Goal: Task Accomplishment & Management: Complete application form

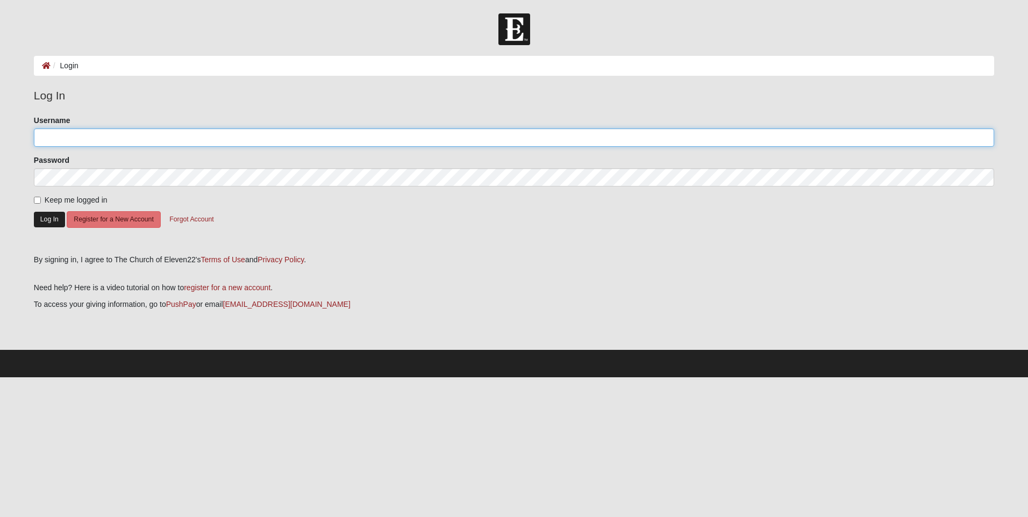
type input "dcarle"
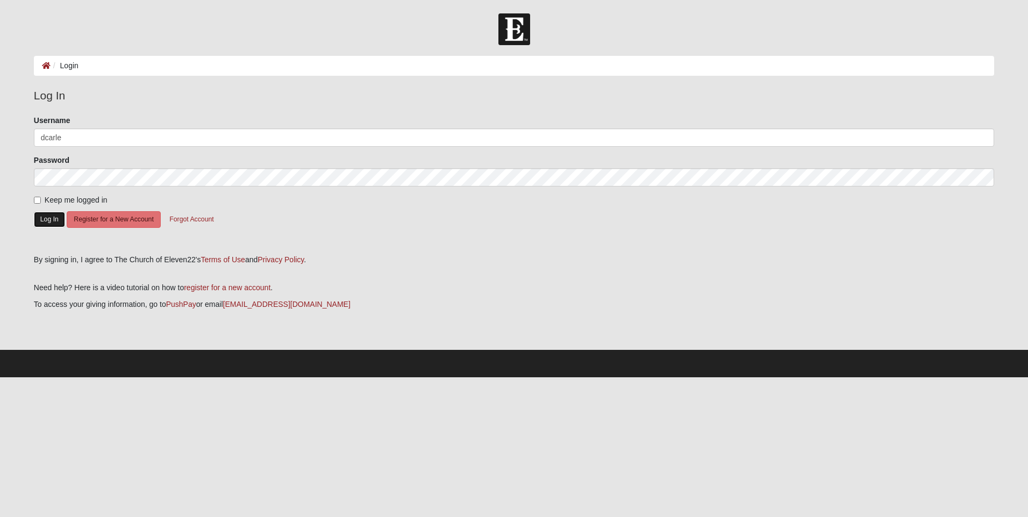
click at [49, 218] on button "Log In" at bounding box center [49, 220] width 31 height 16
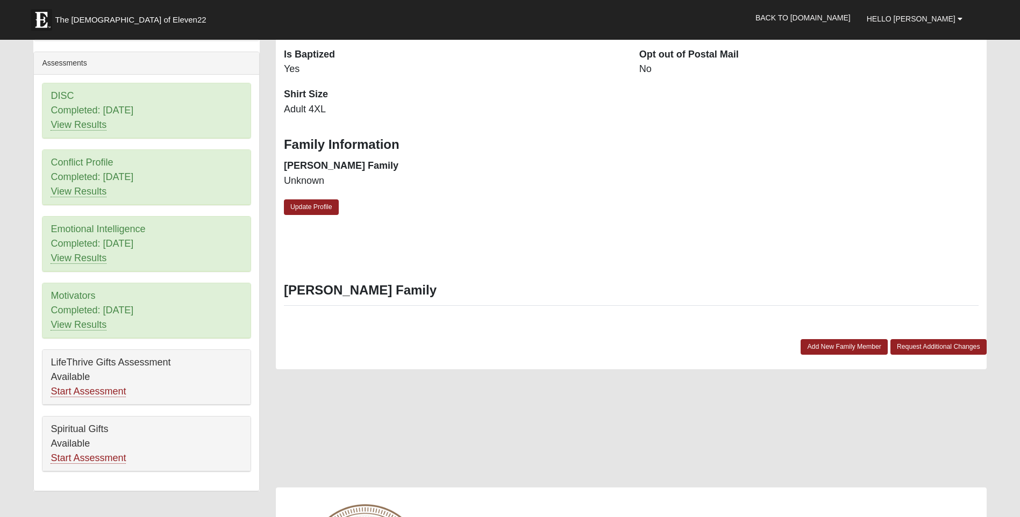
scroll to position [430, 0]
click at [827, 346] on link "Add New Family Member" at bounding box center [843, 348] width 87 height 16
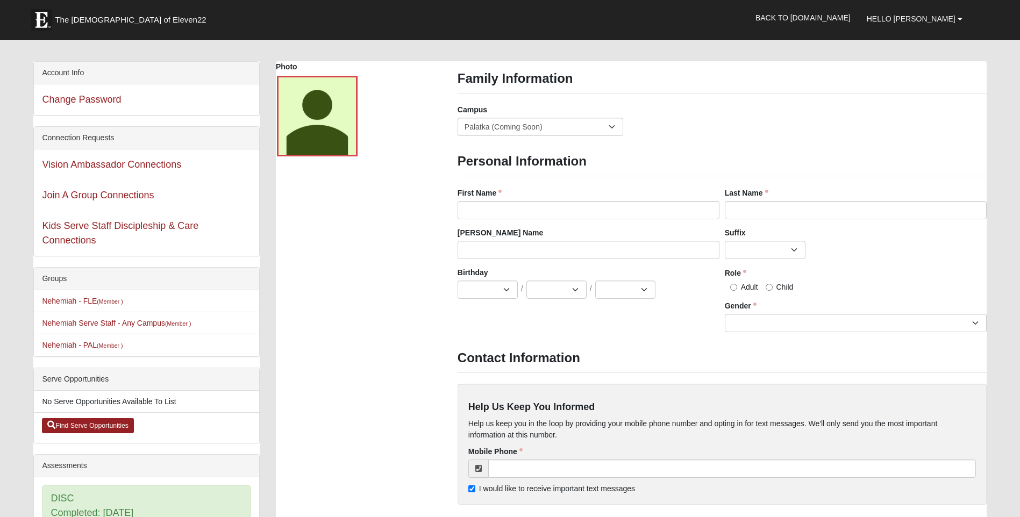
scroll to position [0, 0]
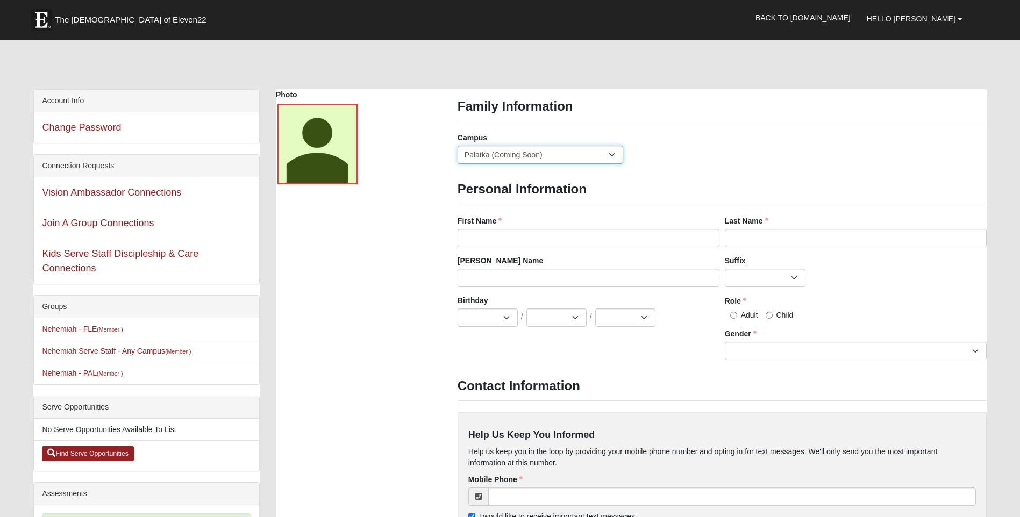
click at [617, 158] on select "Arlington Baymeadows Eleven22 Online Fleming Island Jesup Mandarin North Jax Or…" at bounding box center [540, 155] width 166 height 18
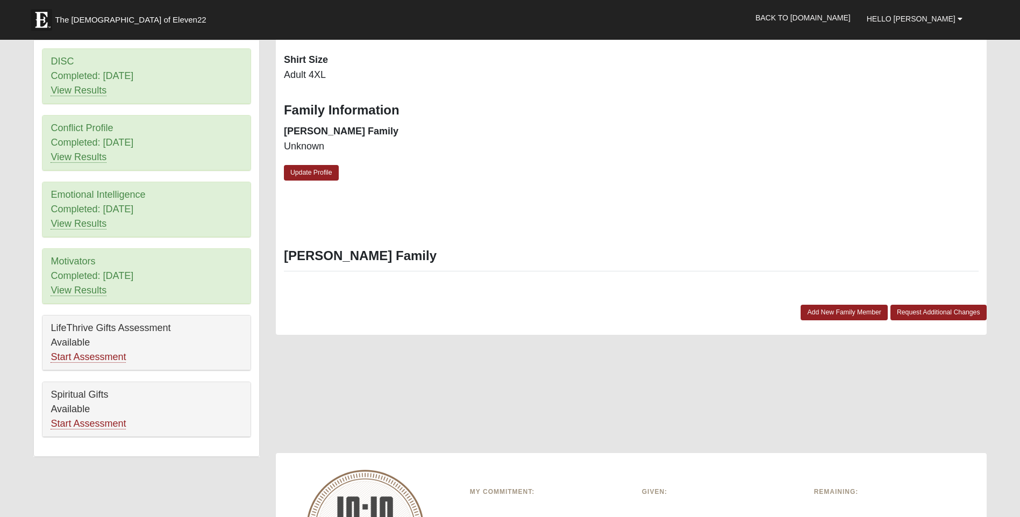
scroll to position [484, 0]
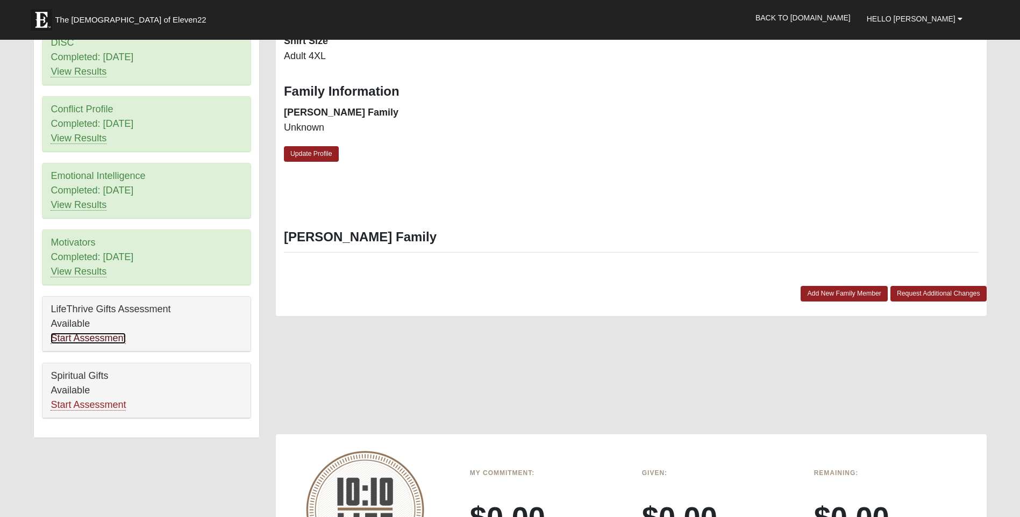
click at [80, 339] on link "Start Assessment" at bounding box center [88, 338] width 75 height 11
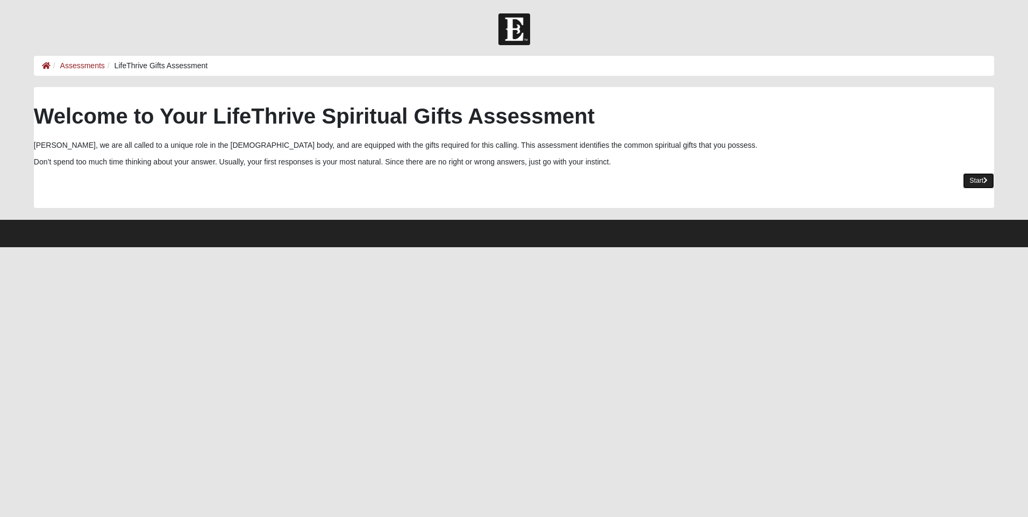
click at [975, 177] on link "Start" at bounding box center [978, 181] width 31 height 16
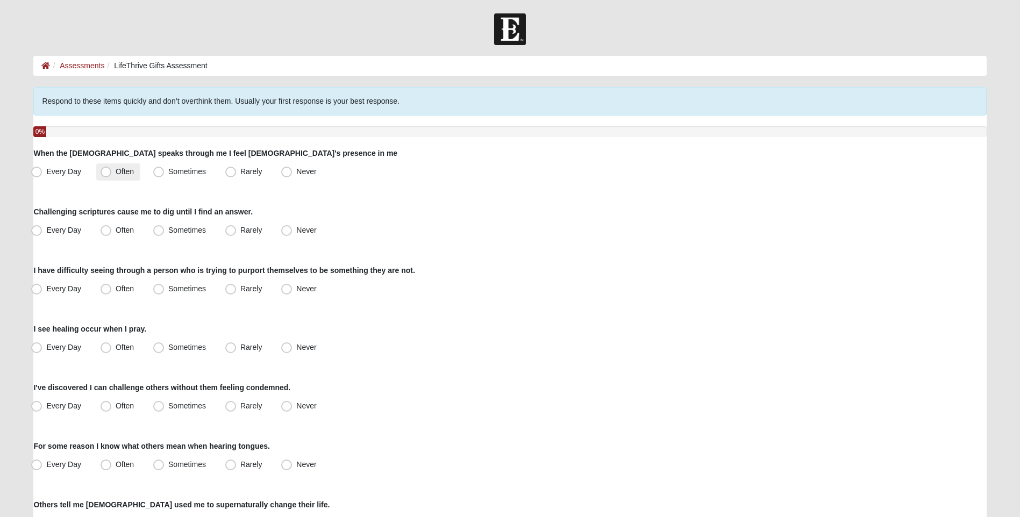
click at [116, 171] on span "Often" at bounding box center [125, 171] width 18 height 9
click at [105, 171] on input "Often" at bounding box center [108, 171] width 7 height 7
radio input "true"
click at [116, 227] on span "Often" at bounding box center [125, 230] width 18 height 9
click at [107, 227] on input "Often" at bounding box center [108, 230] width 7 height 7
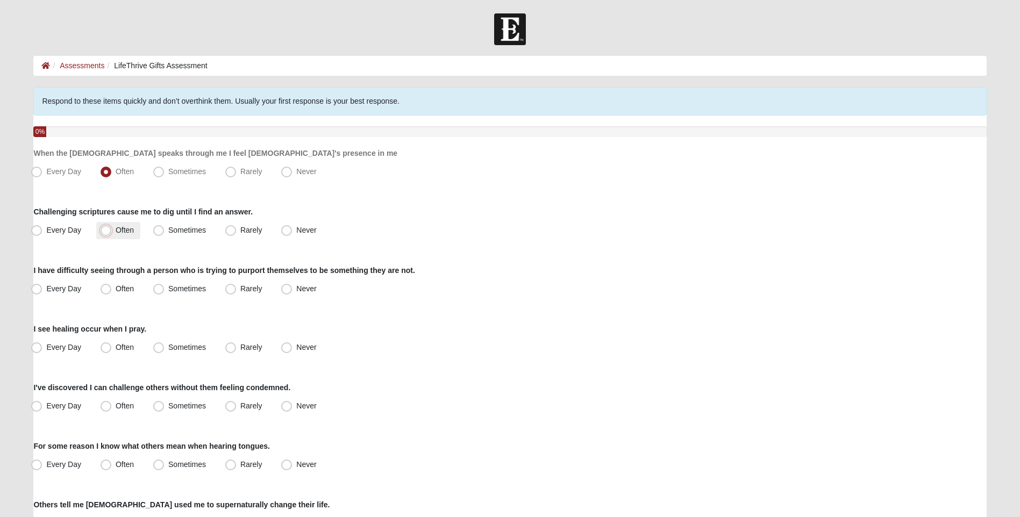
radio input "true"
click at [30, 171] on label "Every Day" at bounding box center [57, 171] width 61 height 17
click at [35, 171] on input "Every Day" at bounding box center [38, 171] width 7 height 7
radio input "true"
click at [153, 288] on label "Sometimes" at bounding box center [180, 289] width 63 height 17
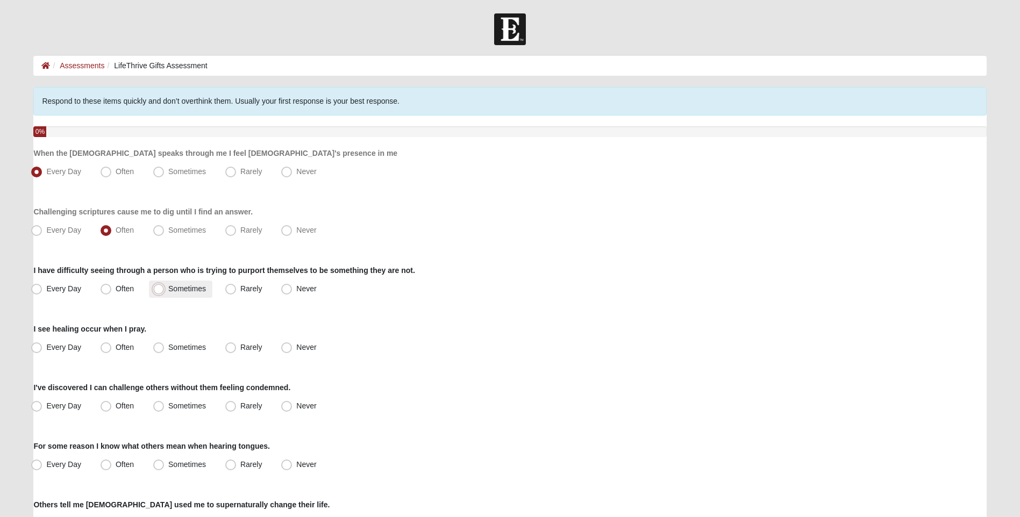
click at [157, 288] on input "Sometimes" at bounding box center [160, 288] width 7 height 7
radio input "true"
click at [116, 348] on span "Often" at bounding box center [125, 347] width 18 height 9
click at [106, 348] on input "Often" at bounding box center [108, 347] width 7 height 7
radio input "true"
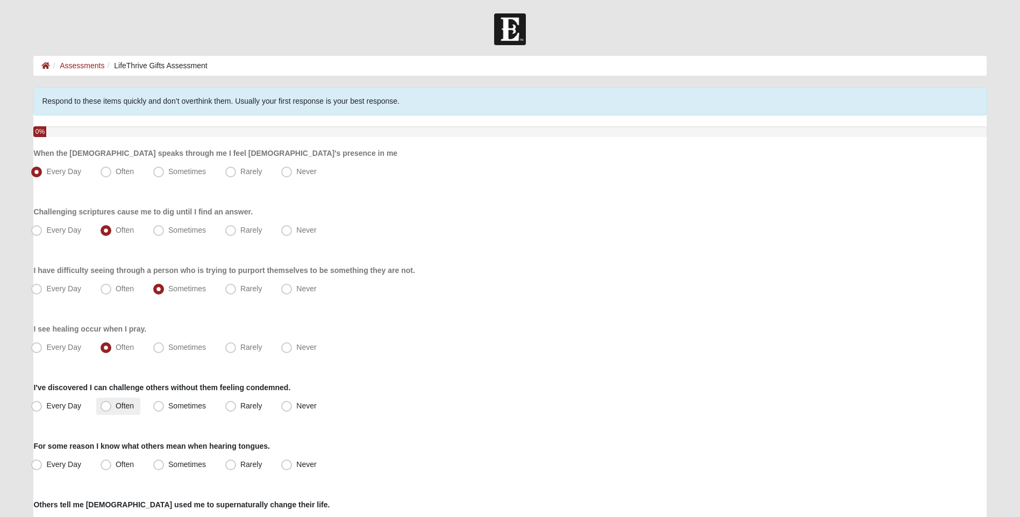
click at [116, 405] on span "Often" at bounding box center [125, 405] width 18 height 9
click at [106, 405] on input "Often" at bounding box center [108, 406] width 7 height 7
radio input "true"
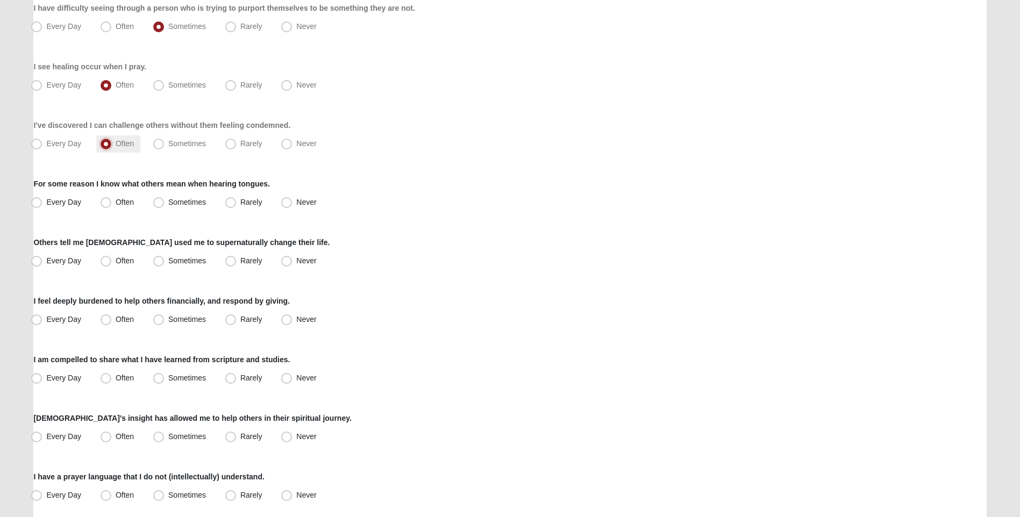
scroll to position [269, 0]
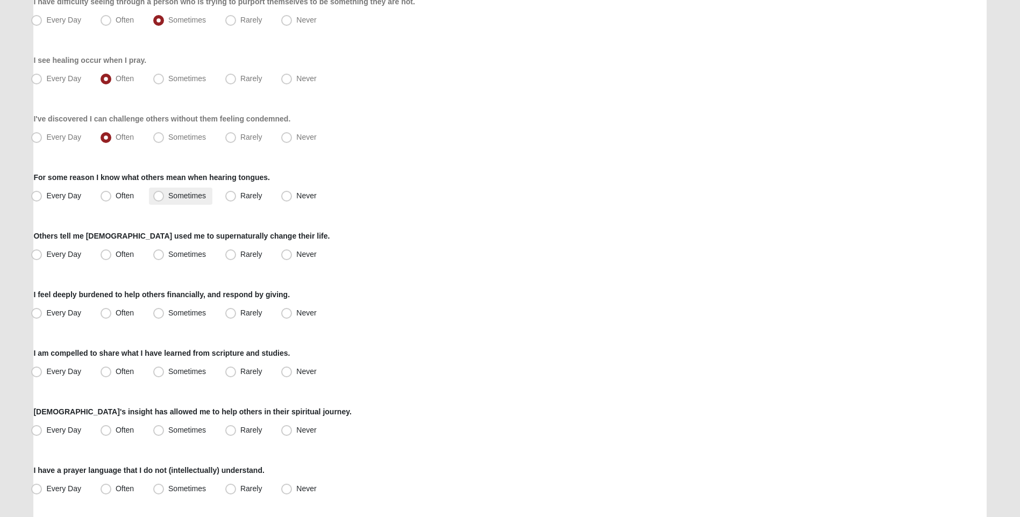
click at [169, 195] on span "Sometimes" at bounding box center [187, 195] width 38 height 9
click at [164, 195] on input "Sometimes" at bounding box center [160, 195] width 7 height 7
radio input "true"
click at [168, 253] on span "Sometimes" at bounding box center [187, 254] width 38 height 9
click at [157, 253] on input "Sometimes" at bounding box center [160, 254] width 7 height 7
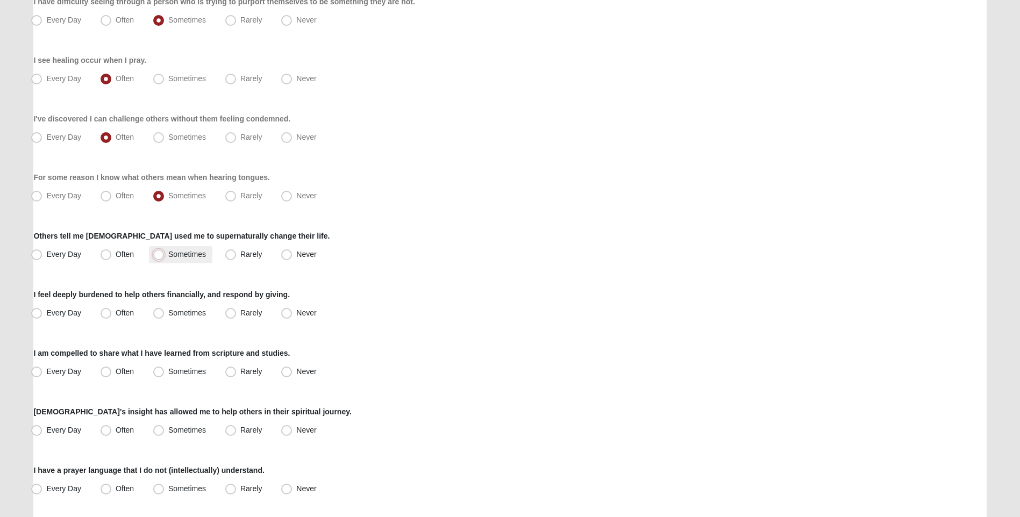
radio input "true"
click at [116, 313] on span "Often" at bounding box center [125, 312] width 18 height 9
click at [109, 313] on input "Often" at bounding box center [108, 313] width 7 height 7
radio input "true"
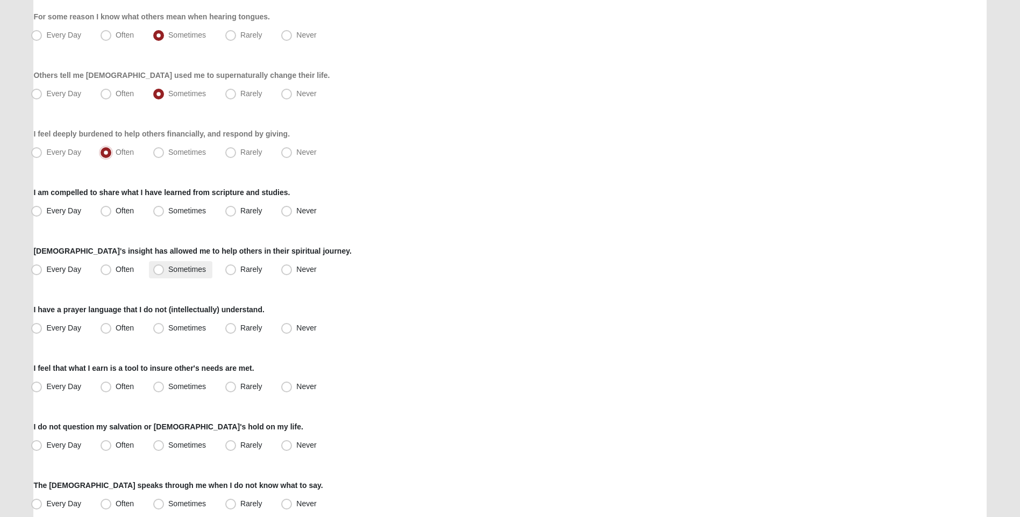
scroll to position [430, 0]
click at [168, 207] on span "Sometimes" at bounding box center [187, 210] width 38 height 9
click at [157, 207] on input "Sometimes" at bounding box center [160, 210] width 7 height 7
radio input "true"
click at [116, 209] on span "Often" at bounding box center [125, 210] width 18 height 9
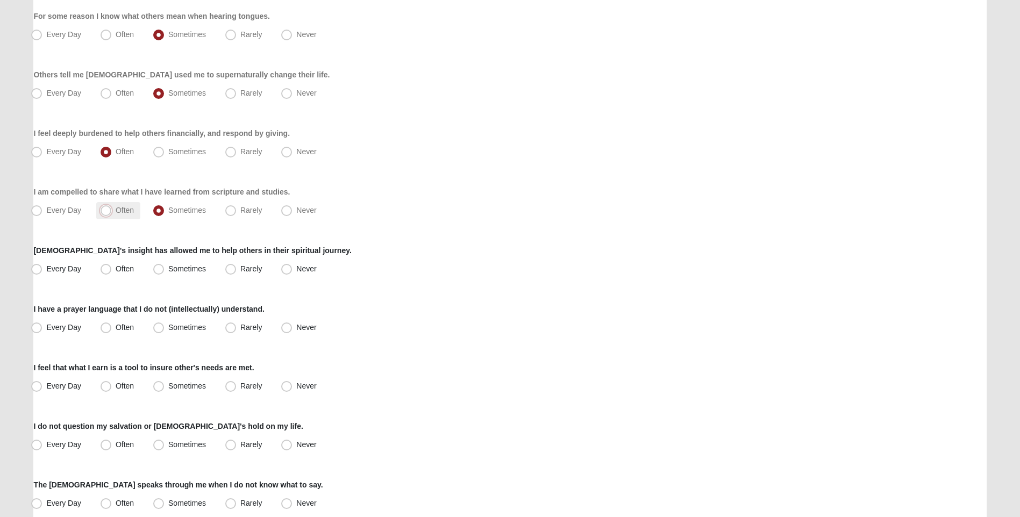
click at [107, 209] on input "Often" at bounding box center [108, 210] width 7 height 7
radio input "true"
click at [168, 270] on span "Sometimes" at bounding box center [187, 268] width 38 height 9
click at [157, 270] on input "Sometimes" at bounding box center [160, 269] width 7 height 7
radio input "true"
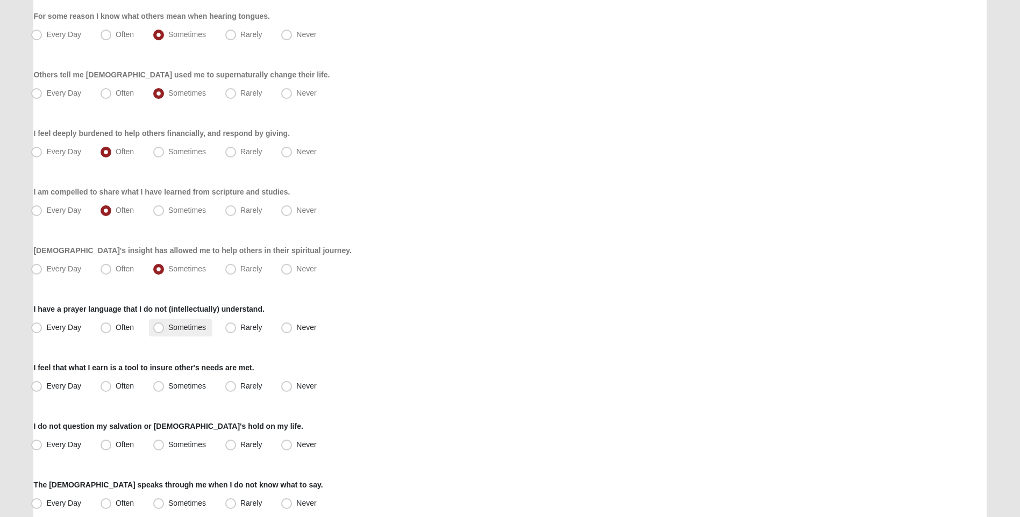
click at [168, 325] on span "Sometimes" at bounding box center [187, 327] width 38 height 9
click at [157, 325] on input "Sometimes" at bounding box center [160, 327] width 7 height 7
radio input "true"
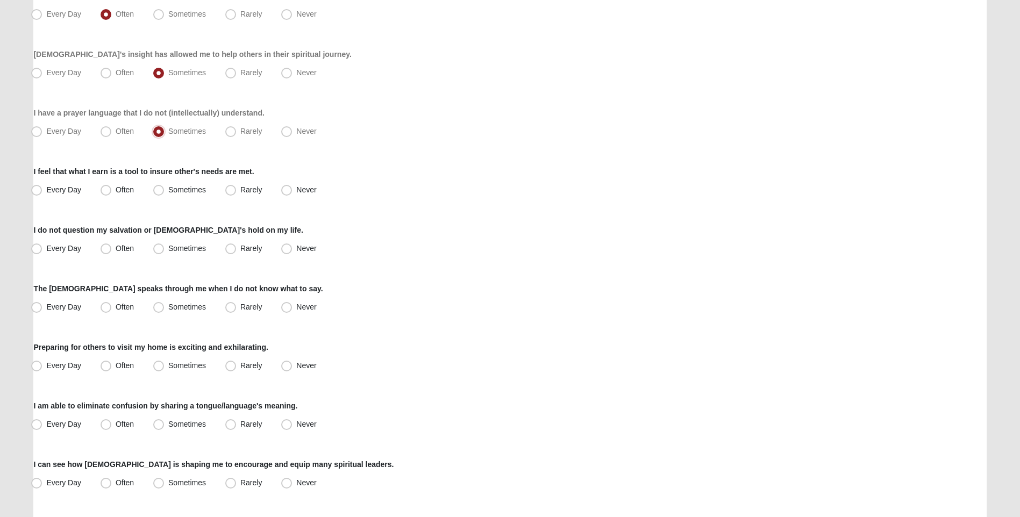
scroll to position [645, 0]
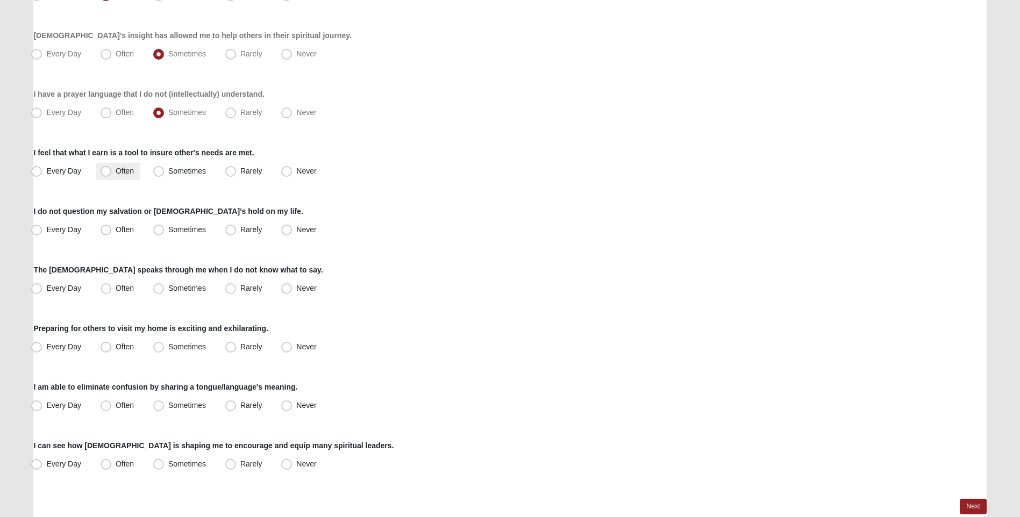
click at [116, 174] on span "Often" at bounding box center [125, 171] width 18 height 9
click at [105, 174] on input "Often" at bounding box center [108, 171] width 7 height 7
radio input "true"
click at [116, 226] on span "Often" at bounding box center [125, 229] width 18 height 9
click at [106, 226] on input "Often" at bounding box center [108, 229] width 7 height 7
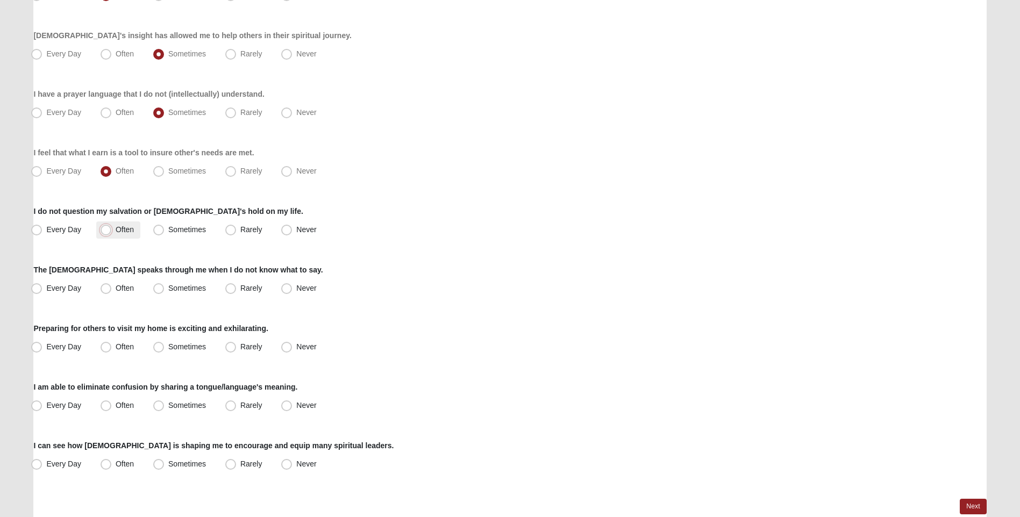
radio input "true"
click at [116, 226] on span "Often" at bounding box center [125, 229] width 18 height 9
click at [106, 226] on input "Often" at bounding box center [108, 229] width 7 height 7
click at [116, 226] on span "Often" at bounding box center [125, 229] width 18 height 9
click at [106, 226] on input "Often" at bounding box center [108, 229] width 7 height 7
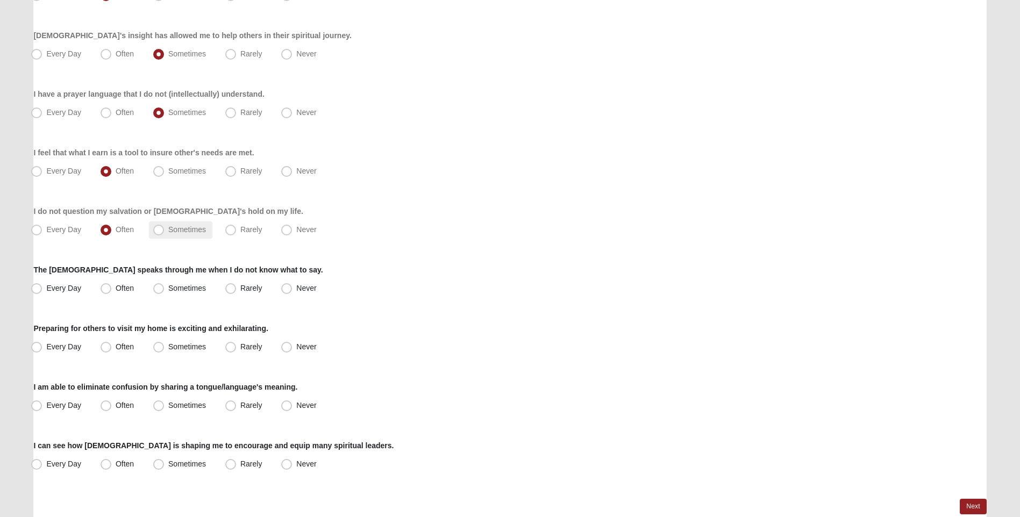
click at [168, 229] on span "Sometimes" at bounding box center [187, 229] width 38 height 9
click at [158, 229] on input "Sometimes" at bounding box center [160, 229] width 7 height 7
radio input "true"
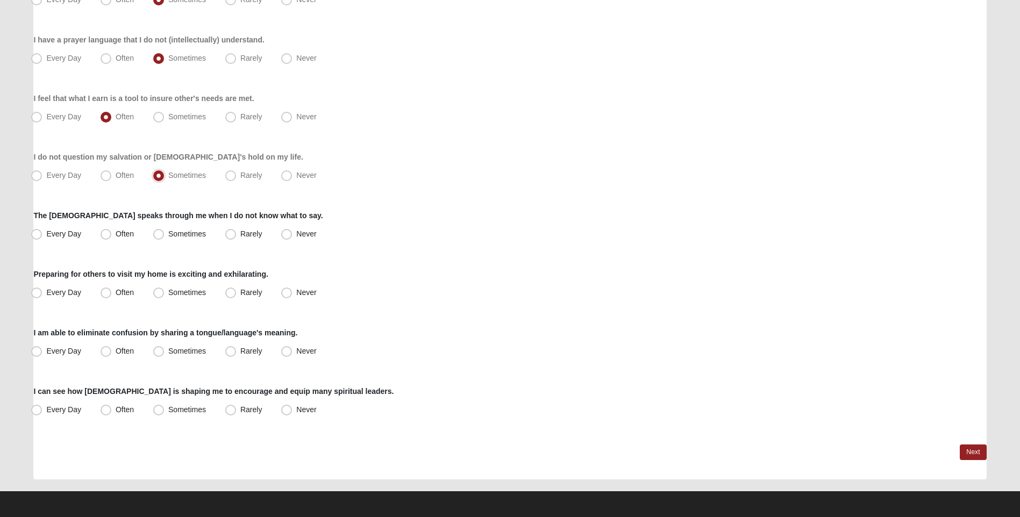
scroll to position [701, 0]
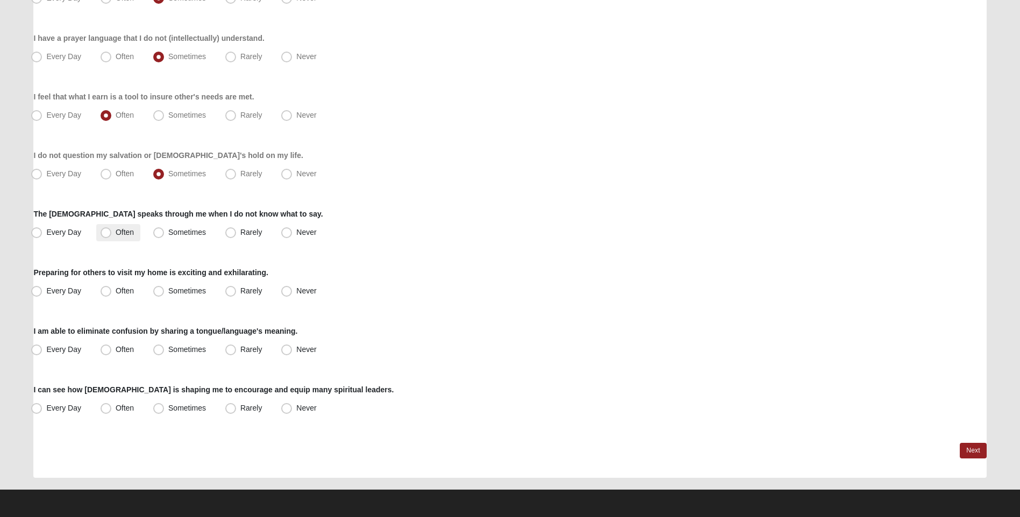
click at [116, 231] on span "Often" at bounding box center [125, 232] width 18 height 9
click at [105, 231] on input "Often" at bounding box center [108, 232] width 7 height 7
radio input "true"
click at [168, 291] on span "Sometimes" at bounding box center [187, 290] width 38 height 9
click at [157, 291] on input "Sometimes" at bounding box center [160, 291] width 7 height 7
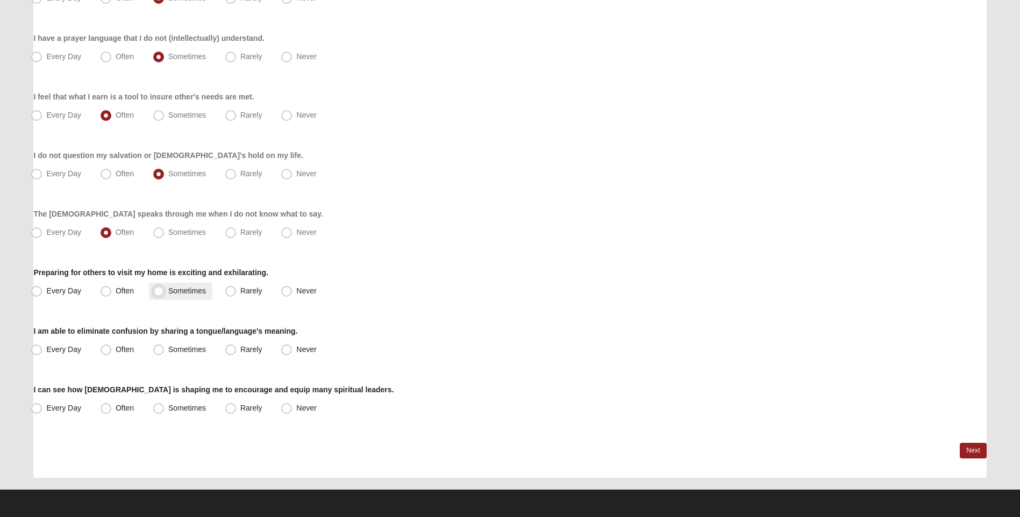
radio input "true"
click at [168, 351] on span "Sometimes" at bounding box center [187, 349] width 38 height 9
click at [157, 351] on input "Sometimes" at bounding box center [160, 349] width 7 height 7
radio input "true"
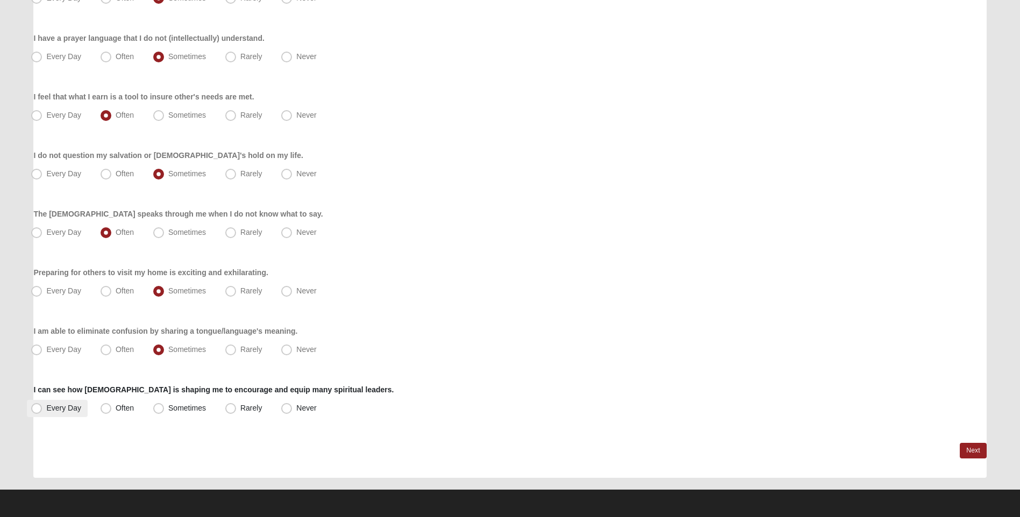
click at [46, 406] on span "Every Day" at bounding box center [63, 408] width 35 height 9
click at [35, 406] on input "Every Day" at bounding box center [38, 408] width 7 height 7
radio input "true"
click at [978, 449] on link "Next" at bounding box center [972, 451] width 26 height 16
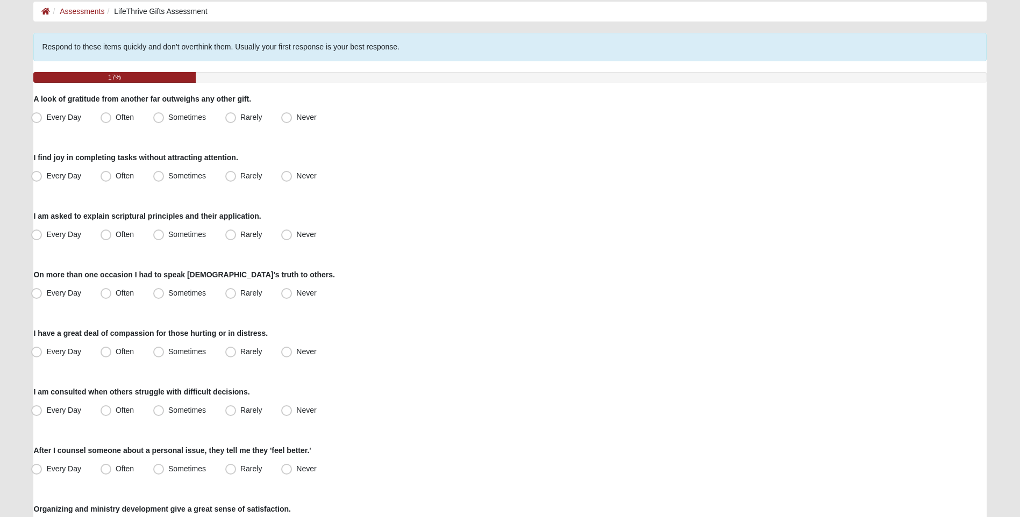
scroll to position [54, 0]
click at [46, 117] on span "Every Day" at bounding box center [63, 117] width 35 height 9
click at [40, 117] on input "Every Day" at bounding box center [38, 117] width 7 height 7
radio input "true"
click at [46, 176] on span "Every Day" at bounding box center [63, 176] width 35 height 9
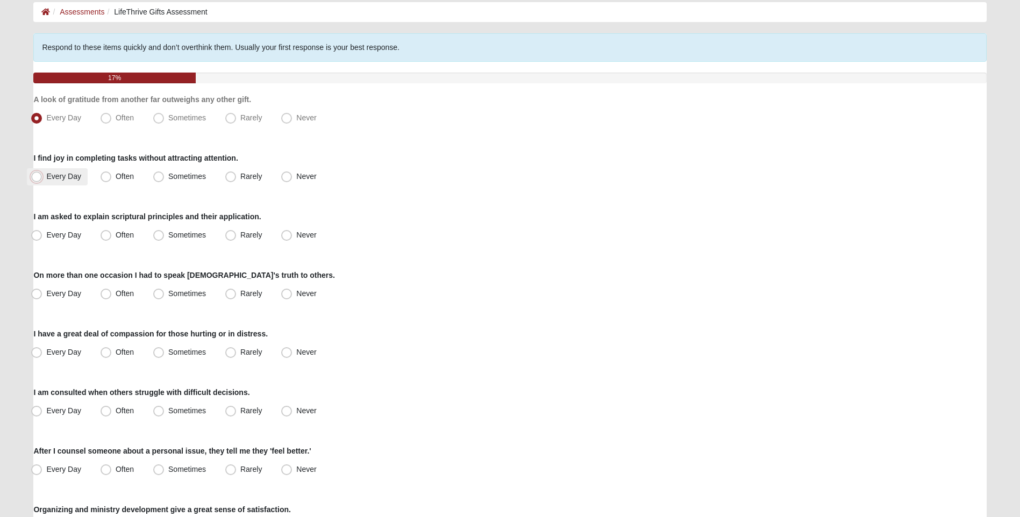
click at [37, 176] on input "Every Day" at bounding box center [38, 176] width 7 height 7
radio input "true"
click at [168, 232] on span "Sometimes" at bounding box center [187, 235] width 38 height 9
click at [162, 232] on input "Sometimes" at bounding box center [160, 235] width 7 height 7
radio input "true"
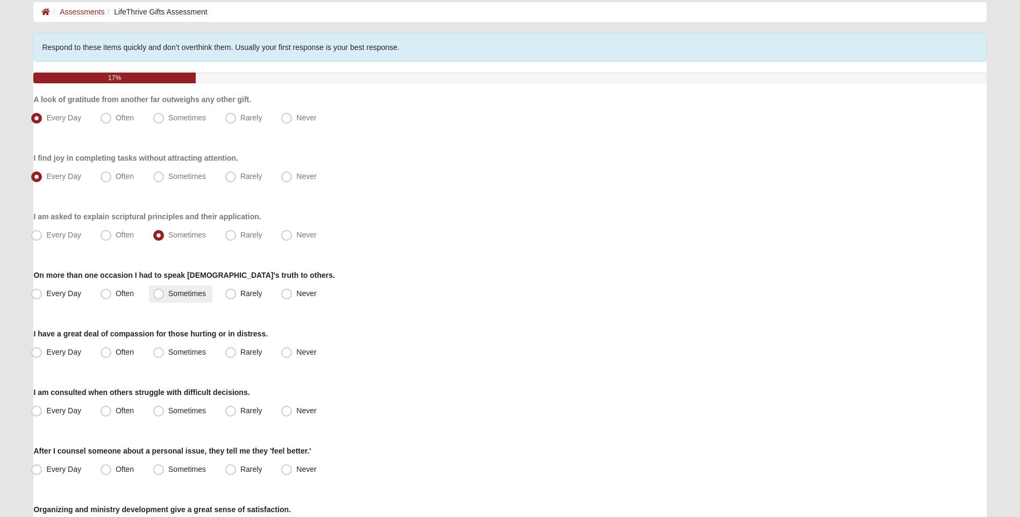
click at [153, 293] on label "Sometimes" at bounding box center [180, 293] width 63 height 17
click at [157, 293] on input "Sometimes" at bounding box center [160, 293] width 7 height 7
radio input "true"
click at [116, 348] on span "Often" at bounding box center [125, 352] width 18 height 9
click at [111, 349] on input "Often" at bounding box center [108, 352] width 7 height 7
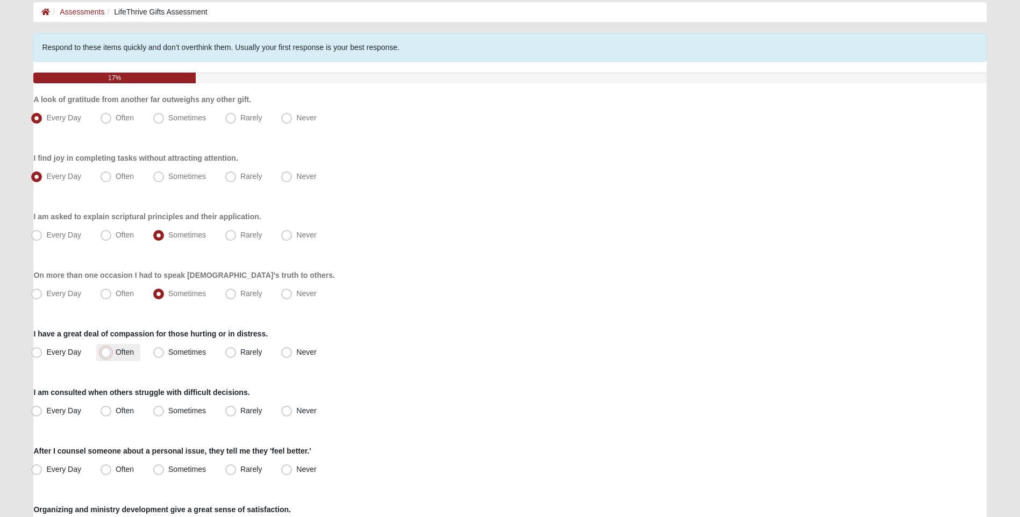
radio input "true"
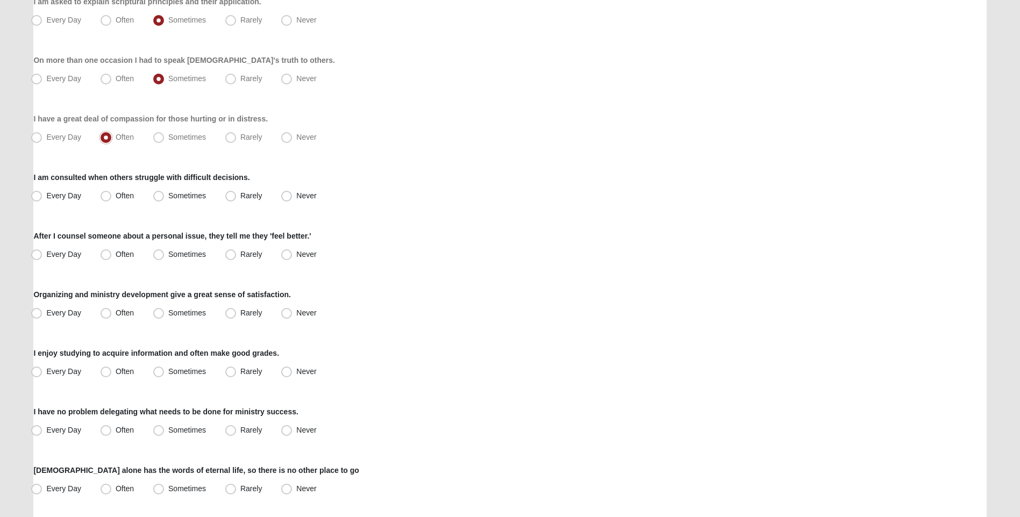
scroll to position [322, 0]
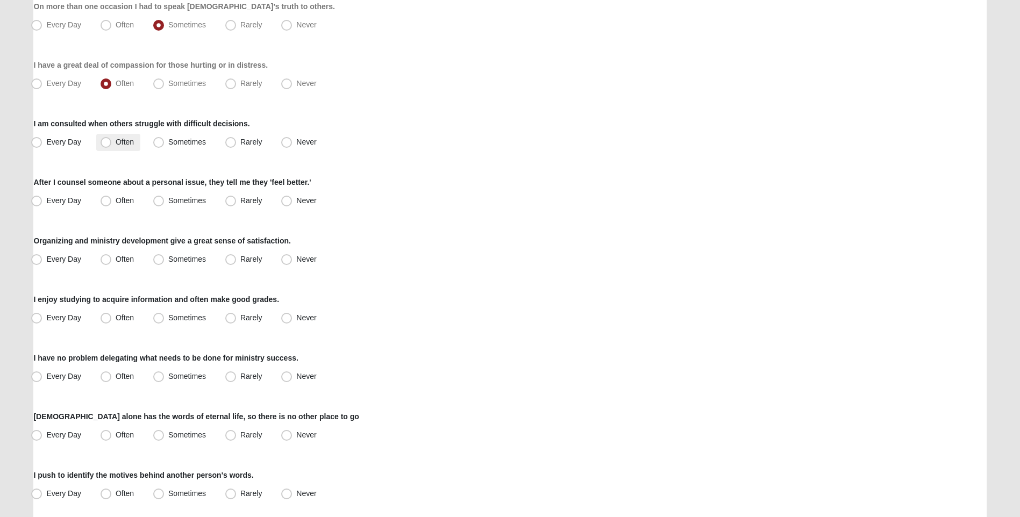
click at [116, 145] on span "Often" at bounding box center [125, 142] width 18 height 9
click at [105, 145] on input "Often" at bounding box center [108, 142] width 7 height 7
radio input "true"
click at [116, 199] on span "Often" at bounding box center [125, 200] width 18 height 9
click at [109, 199] on input "Often" at bounding box center [108, 200] width 7 height 7
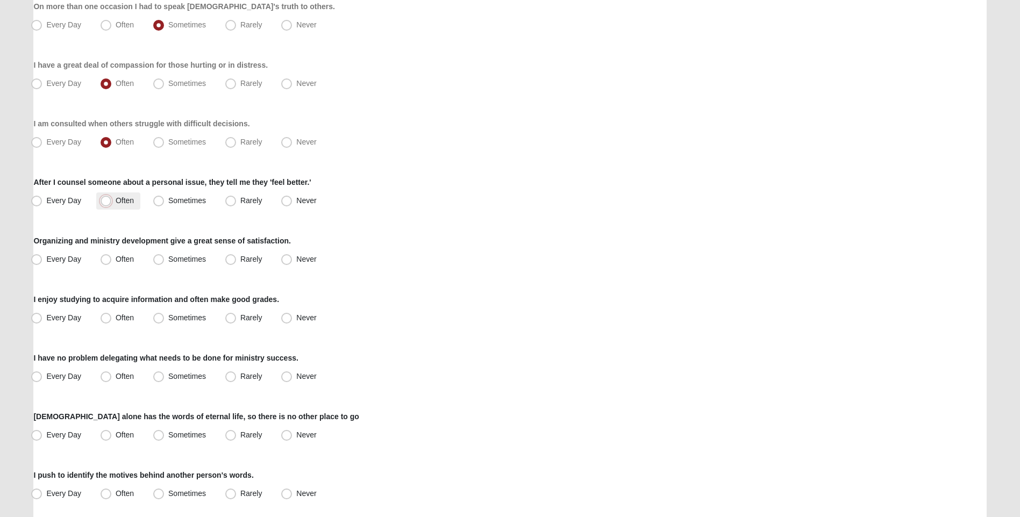
radio input "true"
click at [110, 255] on label "Often" at bounding box center [118, 259] width 44 height 17
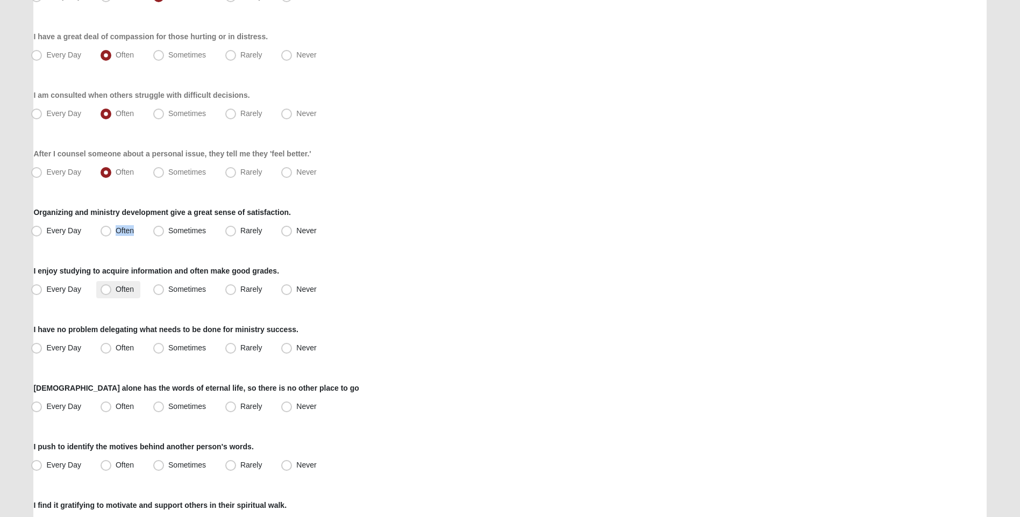
scroll to position [430, 0]
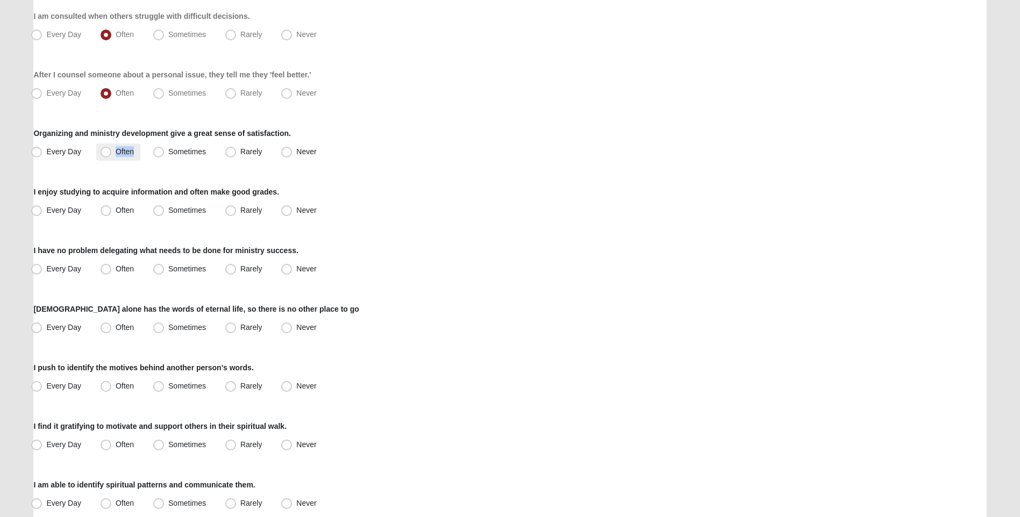
click at [116, 153] on span "Often" at bounding box center [125, 151] width 18 height 9
click at [105, 153] on input "Often" at bounding box center [108, 151] width 7 height 7
radio input "true"
click at [116, 209] on span "Often" at bounding box center [125, 210] width 18 height 9
click at [109, 209] on input "Often" at bounding box center [108, 210] width 7 height 7
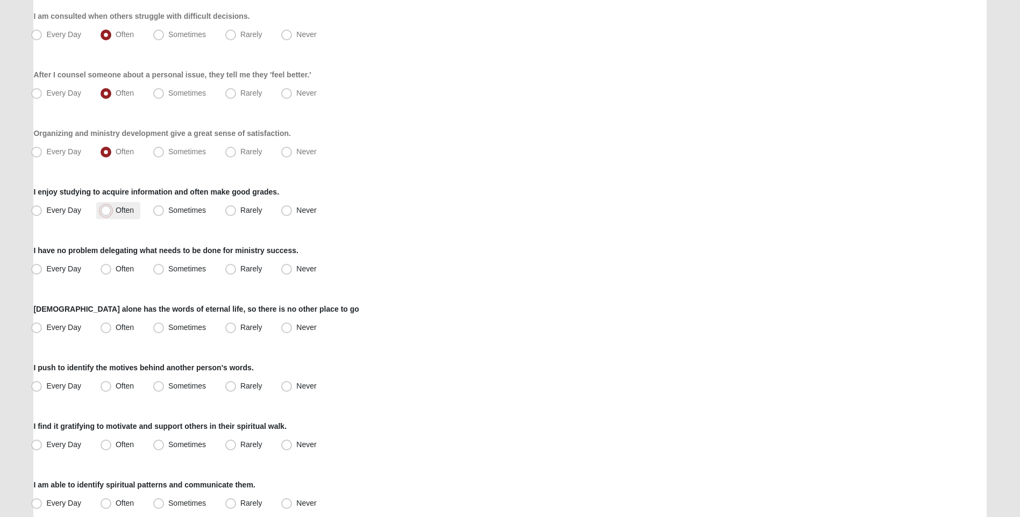
radio input "true"
click at [116, 269] on span "Often" at bounding box center [125, 268] width 18 height 9
click at [105, 269] on input "Often" at bounding box center [108, 269] width 7 height 7
radio input "true"
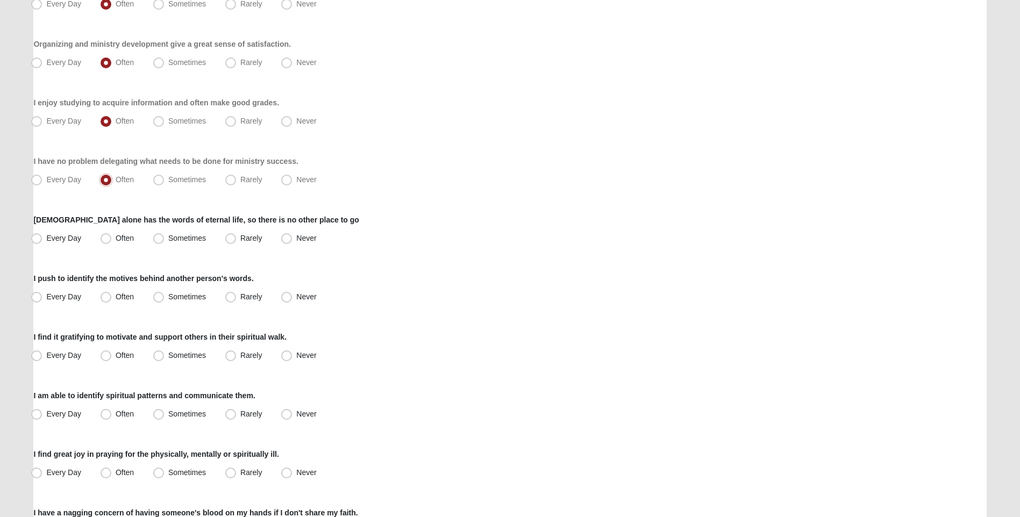
scroll to position [537, 0]
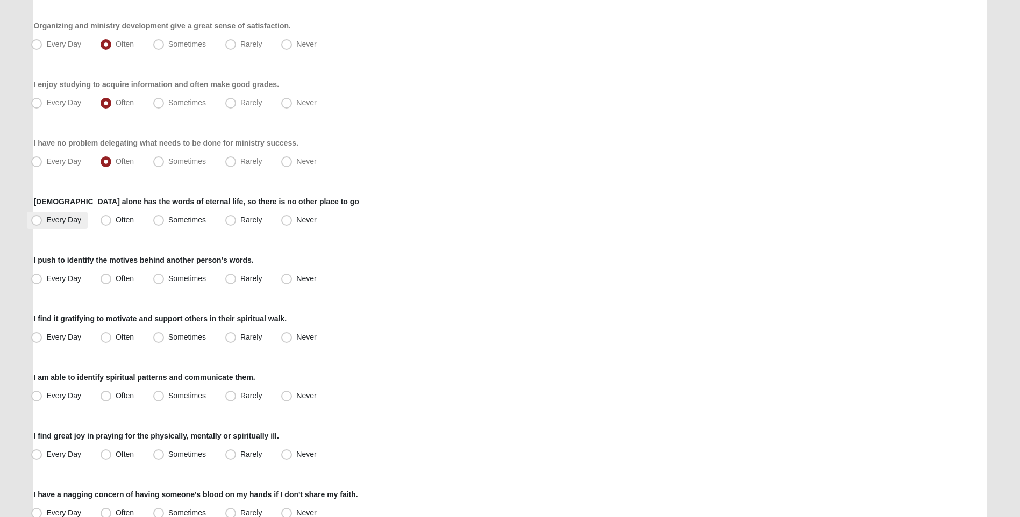
click at [46, 220] on span "Every Day" at bounding box center [63, 220] width 35 height 9
click at [35, 220] on input "Every Day" at bounding box center [38, 220] width 7 height 7
radio input "true"
click at [116, 280] on span "Often" at bounding box center [125, 278] width 18 height 9
click at [105, 280] on input "Often" at bounding box center [108, 278] width 7 height 7
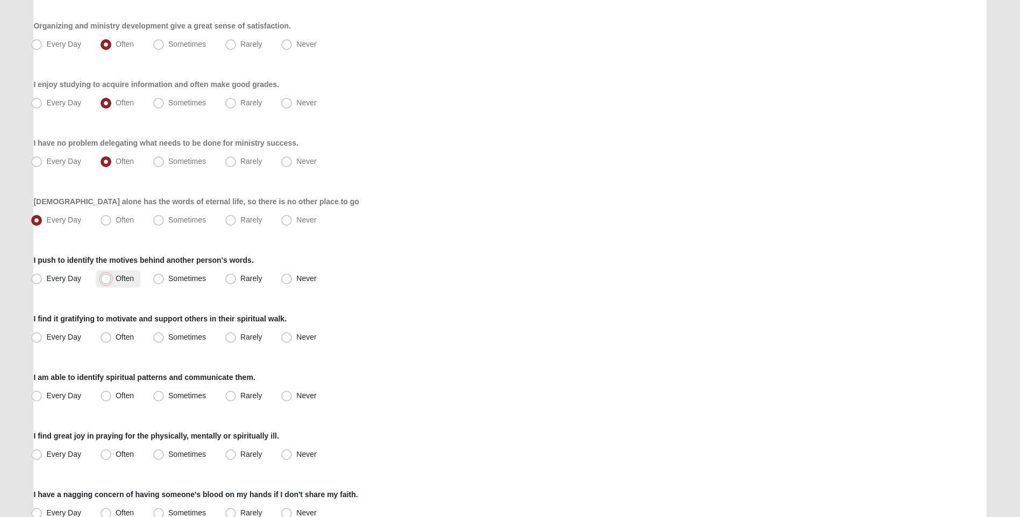
radio input "true"
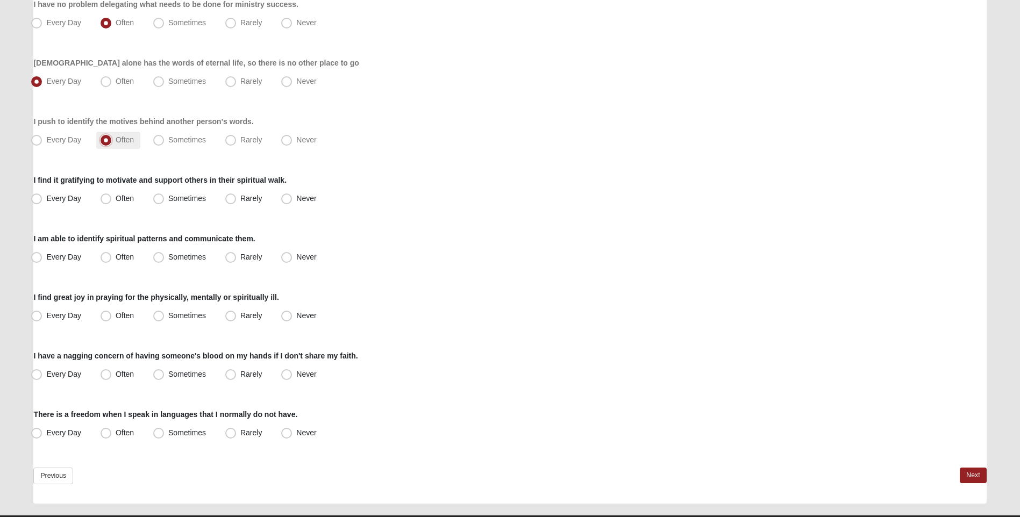
scroll to position [699, 0]
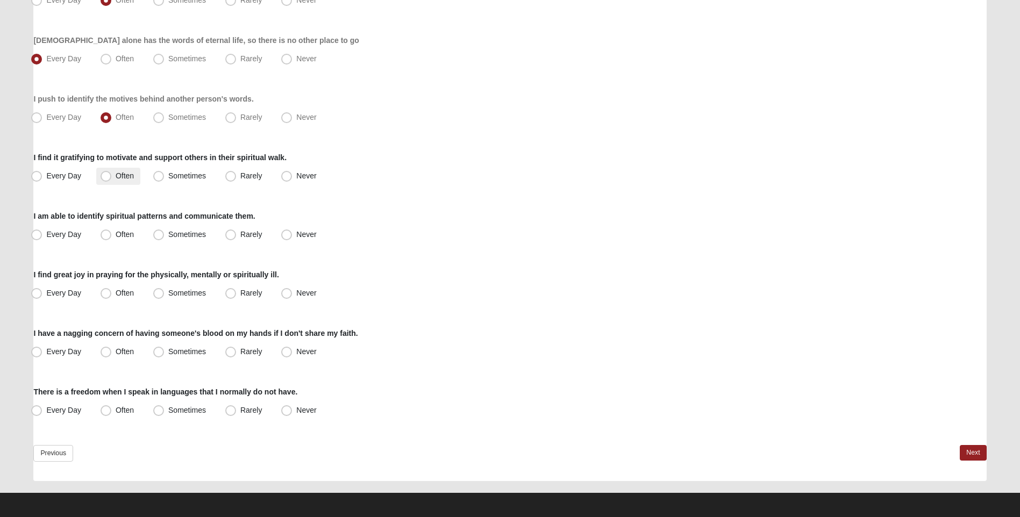
click at [116, 180] on span "Often" at bounding box center [125, 175] width 18 height 9
click at [105, 180] on input "Often" at bounding box center [108, 176] width 7 height 7
radio input "true"
click at [168, 237] on span "Sometimes" at bounding box center [187, 234] width 38 height 9
click at [157, 237] on input "Sometimes" at bounding box center [160, 234] width 7 height 7
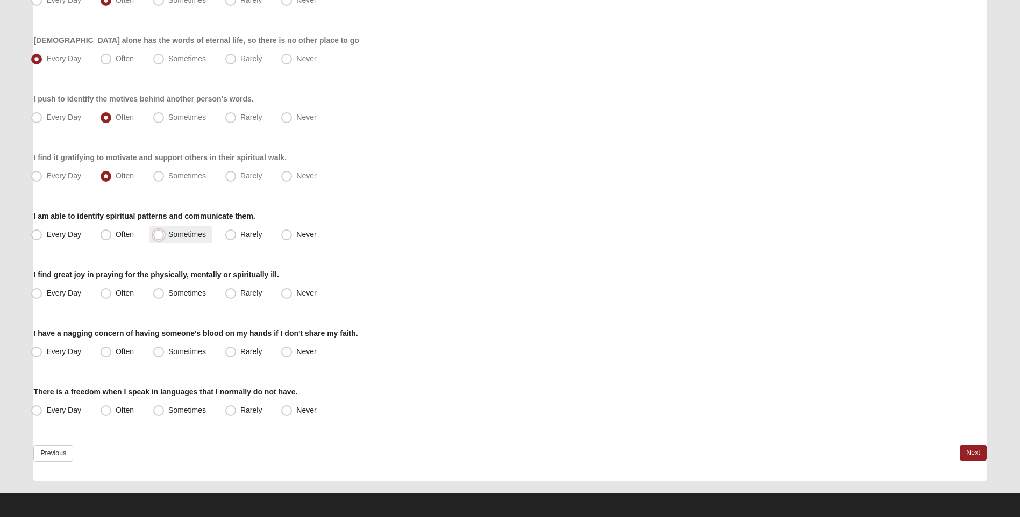
radio input "true"
click at [116, 293] on span "Often" at bounding box center [125, 293] width 18 height 9
click at [105, 293] on input "Often" at bounding box center [108, 293] width 7 height 7
radio input "true"
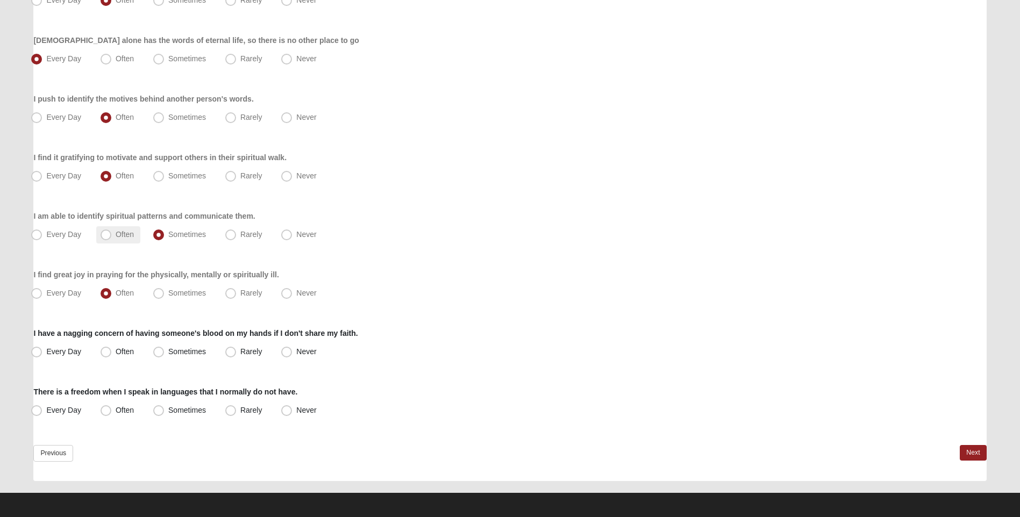
click at [116, 235] on span "Often" at bounding box center [125, 234] width 18 height 9
click at [105, 235] on input "Often" at bounding box center [108, 234] width 7 height 7
radio input "true"
click at [116, 351] on span "Often" at bounding box center [125, 351] width 18 height 9
click at [109, 351] on input "Often" at bounding box center [108, 351] width 7 height 7
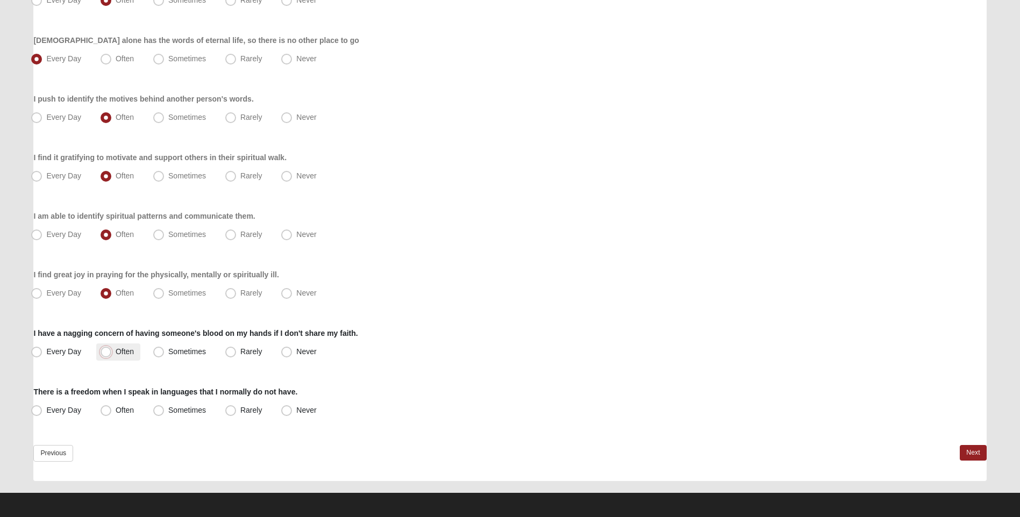
radio input "true"
click at [168, 411] on span "Sometimes" at bounding box center [187, 410] width 38 height 9
click at [163, 411] on input "Sometimes" at bounding box center [160, 410] width 7 height 7
radio input "true"
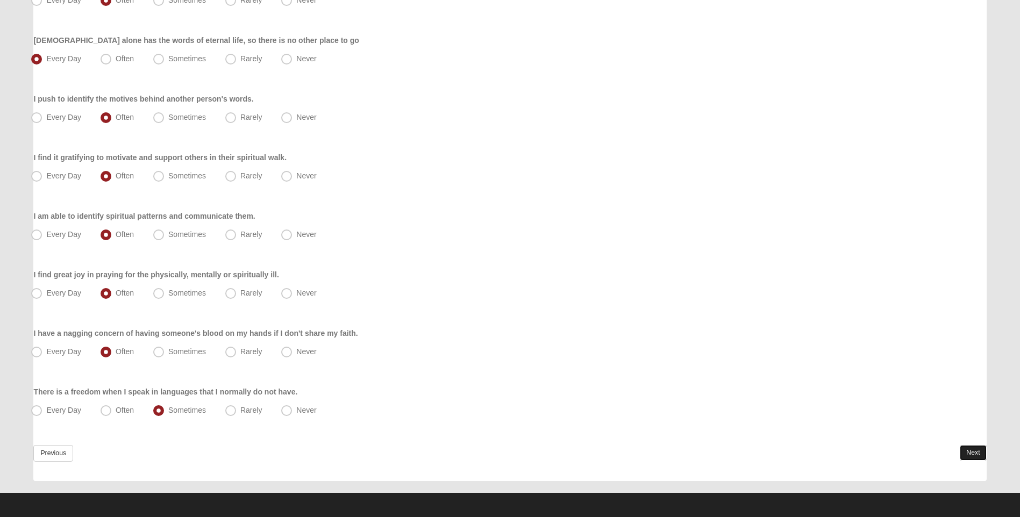
click at [970, 450] on link "Next" at bounding box center [972, 453] width 26 height 16
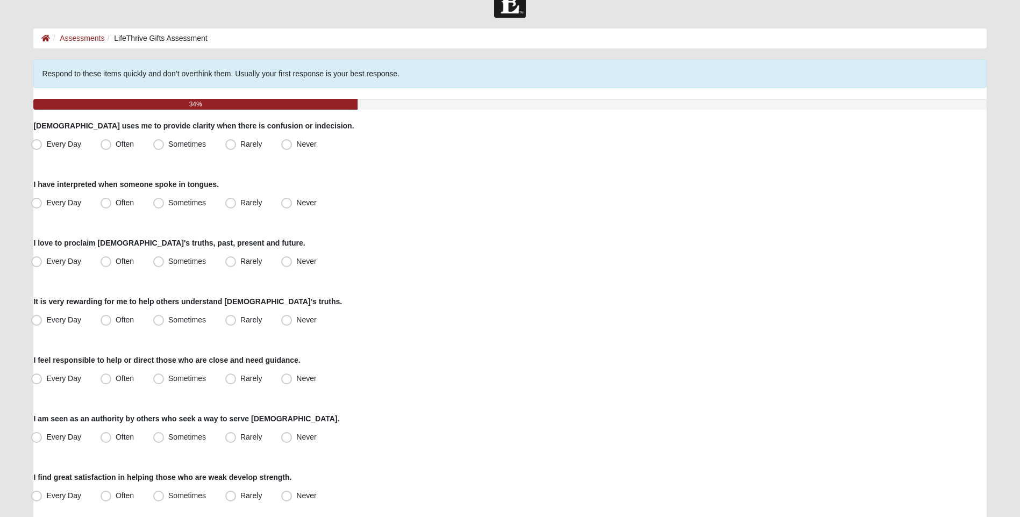
scroll to position [54, 0]
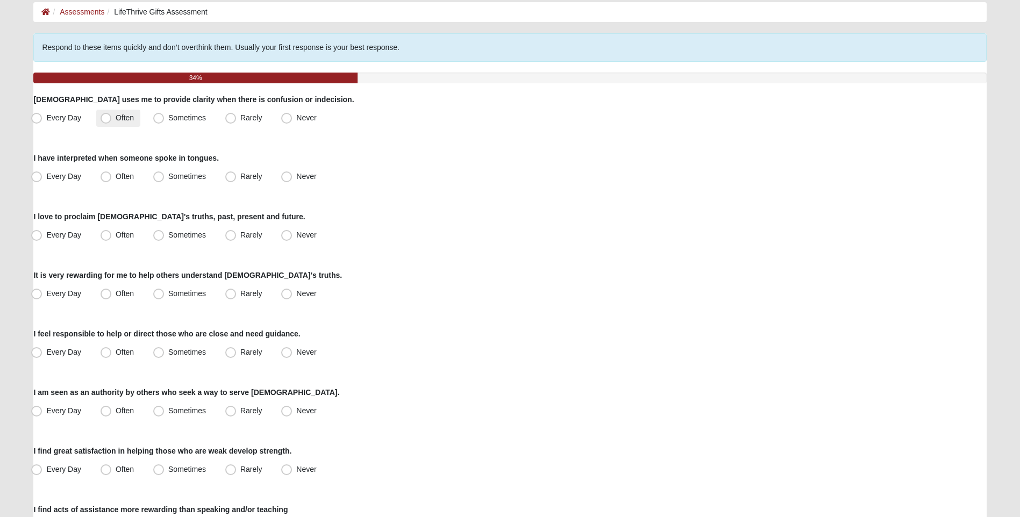
click at [111, 114] on label "Often" at bounding box center [118, 118] width 44 height 17
click at [111, 114] on input "Often" at bounding box center [108, 117] width 7 height 7
radio input "true"
click at [296, 178] on span "Never" at bounding box center [306, 176] width 20 height 9
click at [289, 178] on input "Never" at bounding box center [288, 176] width 7 height 7
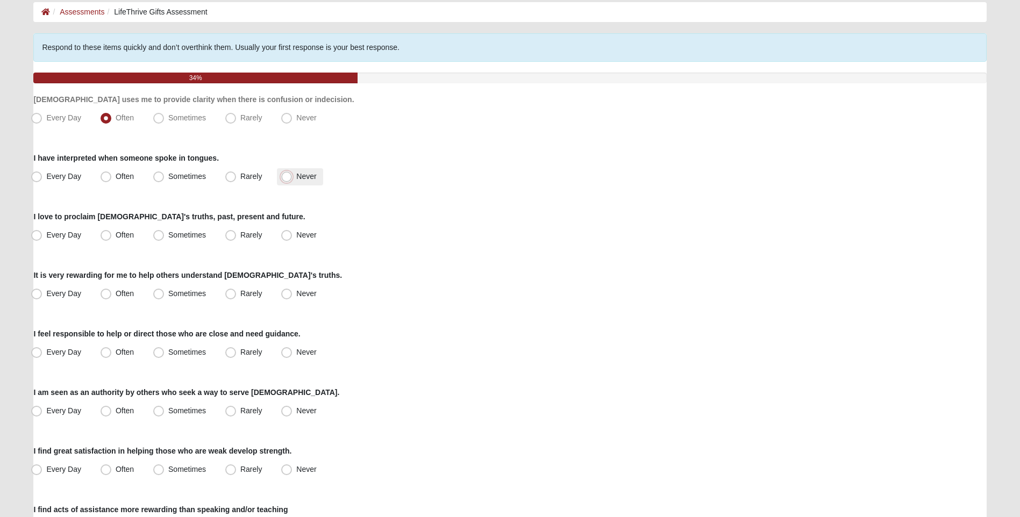
radio input "true"
click at [120, 233] on span "Often" at bounding box center [125, 235] width 18 height 9
click at [112, 233] on input "Often" at bounding box center [108, 235] width 7 height 7
radio input "true"
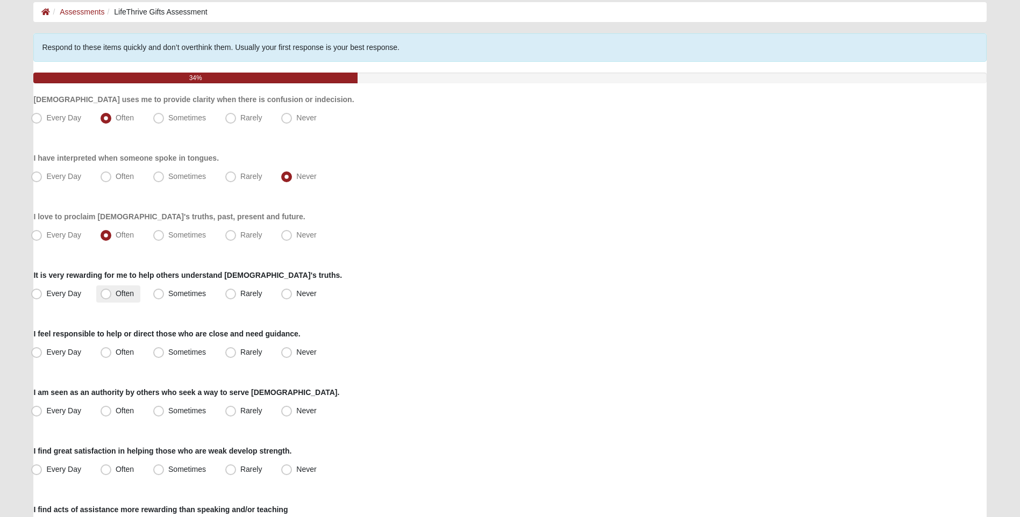
click at [116, 294] on span "Often" at bounding box center [125, 293] width 18 height 9
click at [105, 294] on input "Often" at bounding box center [108, 293] width 7 height 7
radio input "true"
click at [116, 351] on span "Often" at bounding box center [125, 352] width 18 height 9
click at [105, 351] on input "Often" at bounding box center [108, 352] width 7 height 7
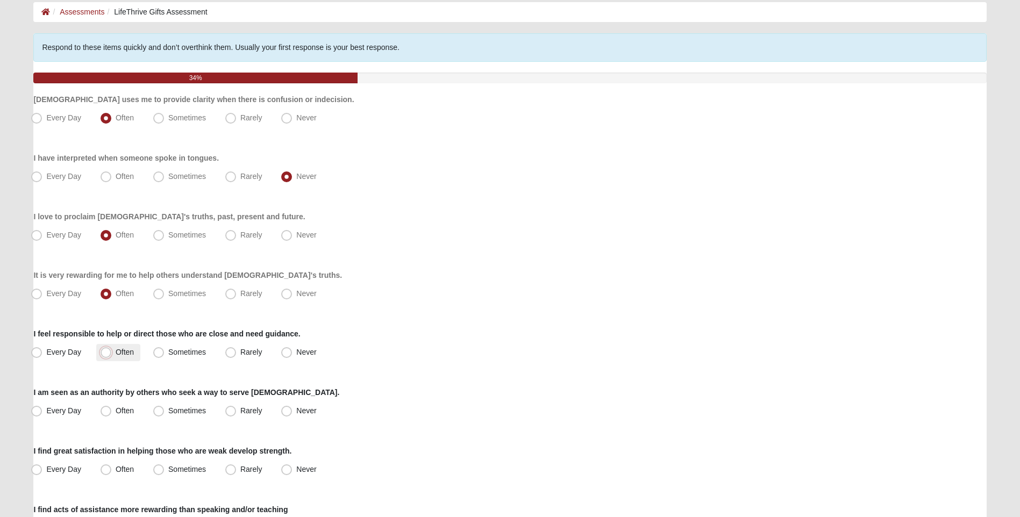
radio input "true"
click at [168, 409] on span "Sometimes" at bounding box center [187, 410] width 38 height 9
click at [158, 409] on input "Sometimes" at bounding box center [160, 410] width 7 height 7
radio input "true"
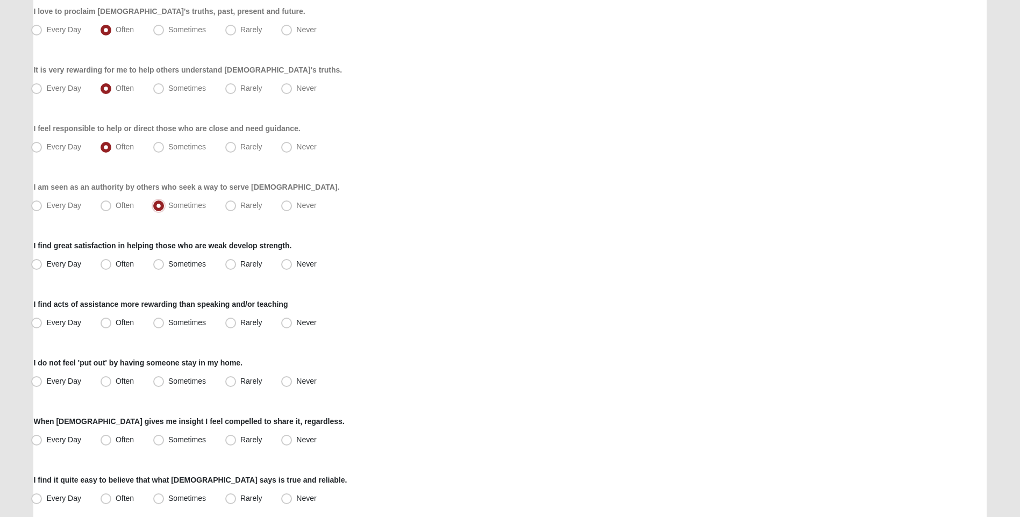
scroll to position [376, 0]
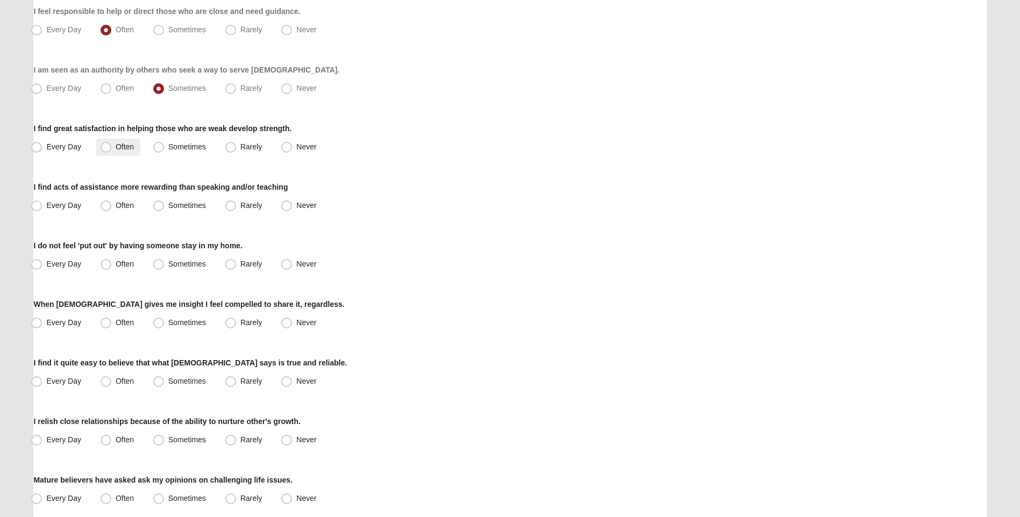
click at [116, 146] on span "Often" at bounding box center [125, 146] width 18 height 9
click at [110, 146] on input "Often" at bounding box center [108, 147] width 7 height 7
radio input "true"
click at [116, 207] on span "Often" at bounding box center [125, 205] width 18 height 9
click at [107, 207] on input "Often" at bounding box center [108, 205] width 7 height 7
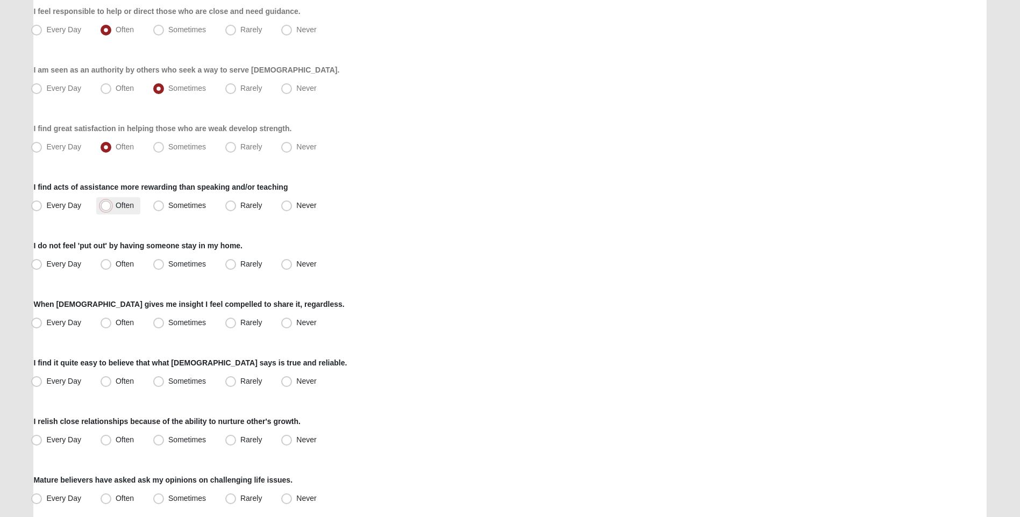
radio input "true"
click at [168, 264] on span "Sometimes" at bounding box center [187, 264] width 38 height 9
click at [159, 264] on input "Sometimes" at bounding box center [160, 264] width 7 height 7
radio input "true"
click at [98, 328] on label "Often" at bounding box center [118, 322] width 44 height 17
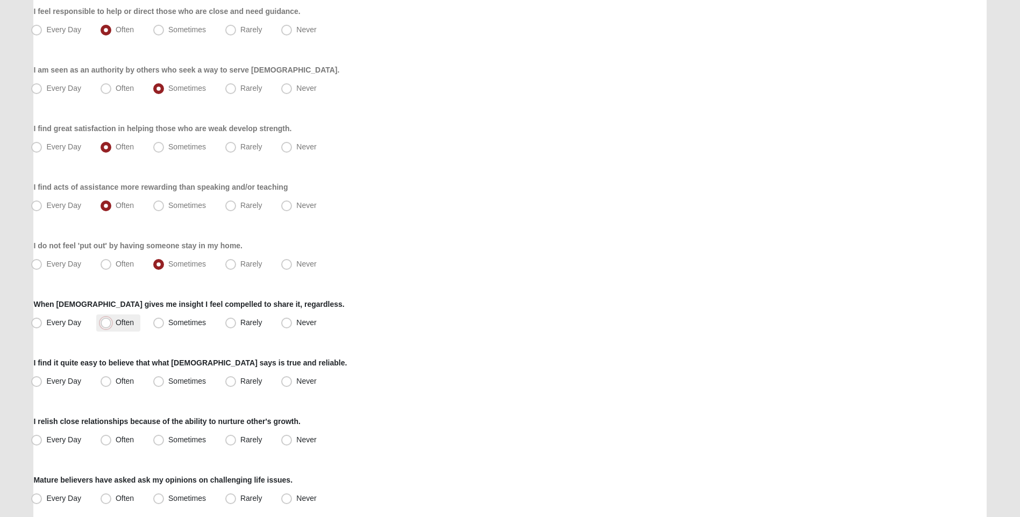
click at [105, 326] on input "Often" at bounding box center [108, 322] width 7 height 7
radio input "true"
click at [116, 382] on span "Often" at bounding box center [125, 381] width 18 height 9
click at [107, 382] on input "Often" at bounding box center [108, 381] width 7 height 7
radio input "true"
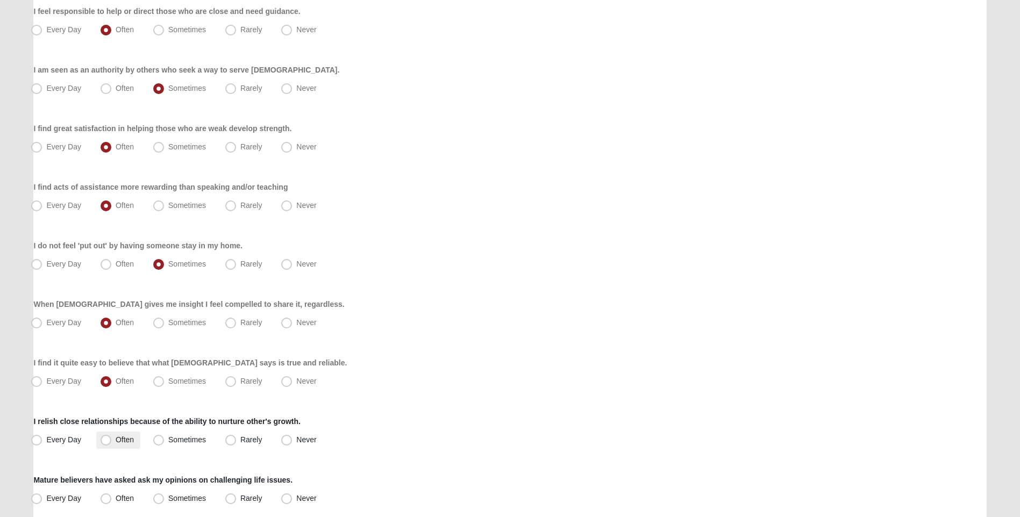
click at [116, 442] on span "Often" at bounding box center [125, 439] width 18 height 9
click at [107, 442] on input "Often" at bounding box center [108, 439] width 7 height 7
radio input "true"
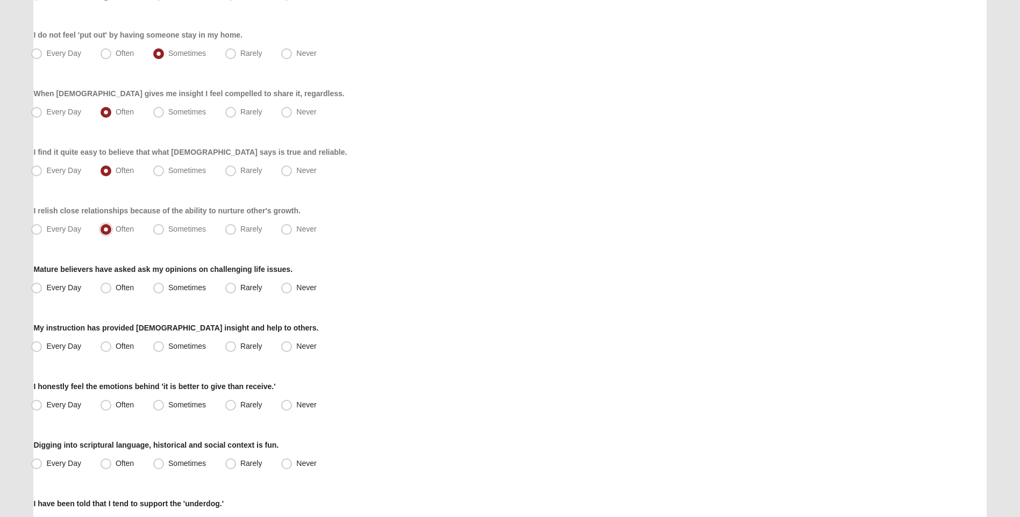
scroll to position [591, 0]
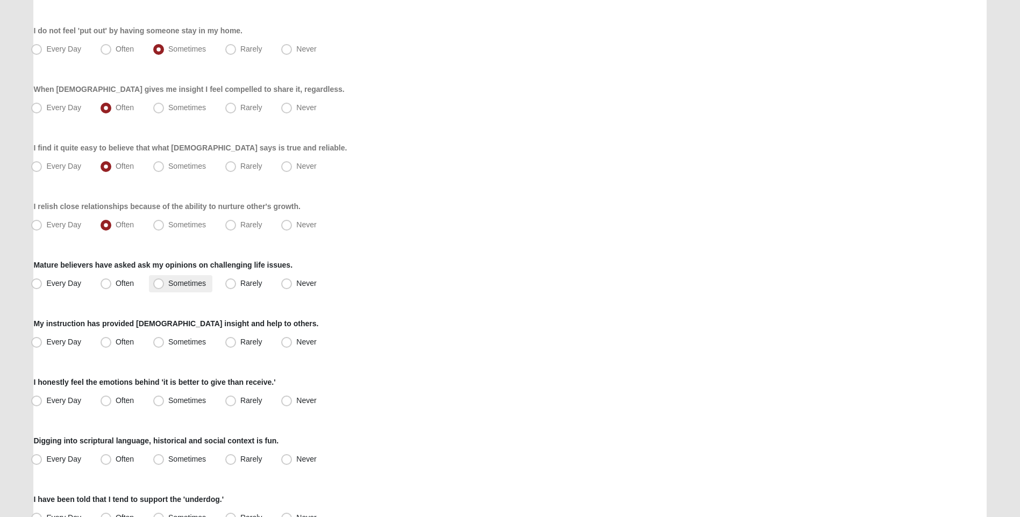
click at [168, 283] on span "Sometimes" at bounding box center [187, 283] width 38 height 9
click at [164, 283] on input "Sometimes" at bounding box center [160, 283] width 7 height 7
radio input "true"
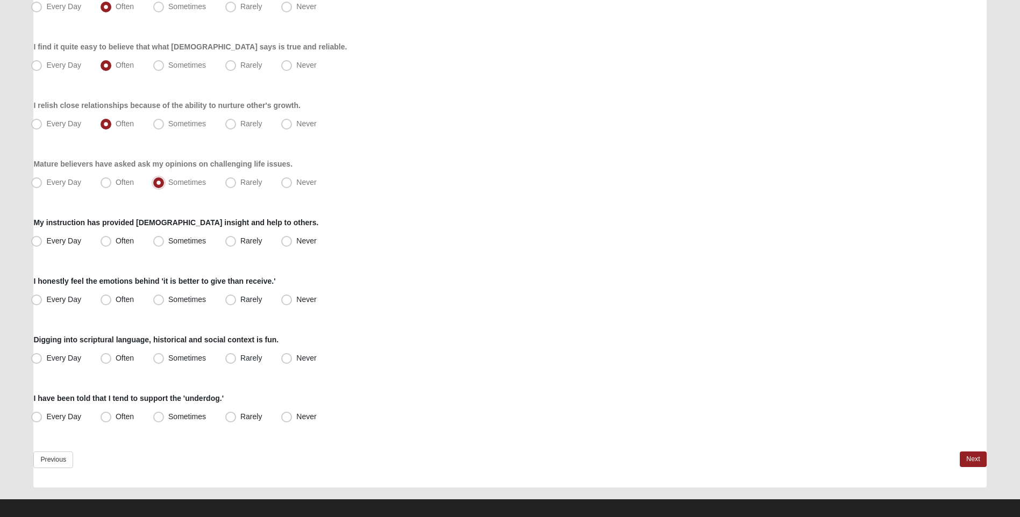
scroll to position [702, 0]
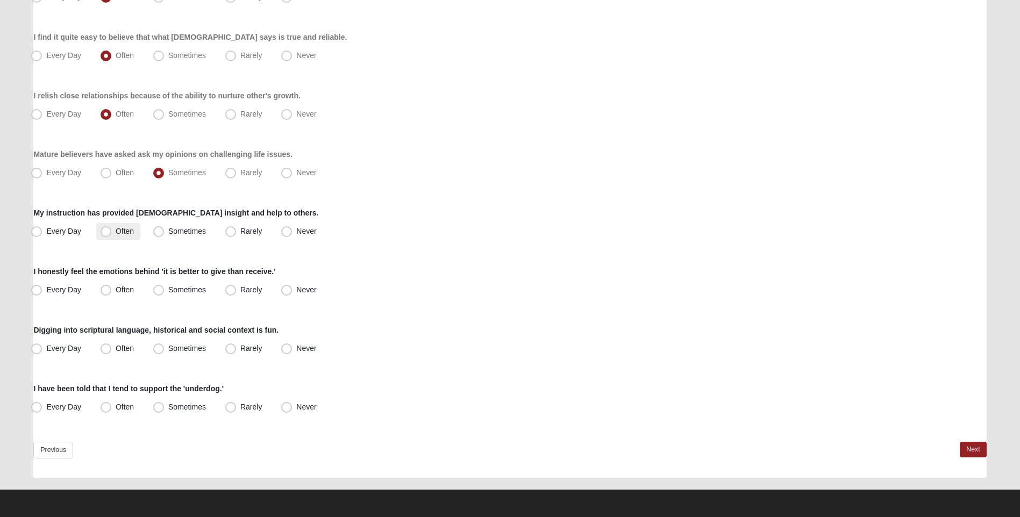
click at [116, 231] on span "Often" at bounding box center [125, 231] width 18 height 9
click at [105, 231] on input "Often" at bounding box center [108, 231] width 7 height 7
radio input "true"
click at [46, 290] on span "Every Day" at bounding box center [63, 289] width 35 height 9
click at [41, 290] on input "Every Day" at bounding box center [38, 289] width 7 height 7
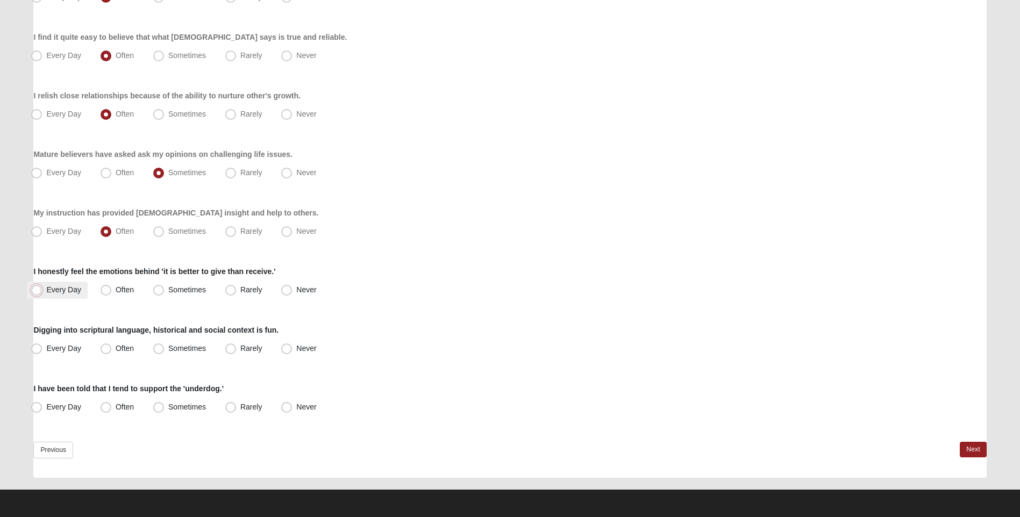
radio input "true"
click at [116, 349] on span "Often" at bounding box center [125, 348] width 18 height 9
click at [105, 349] on input "Often" at bounding box center [108, 348] width 7 height 7
radio input "true"
click at [46, 406] on span "Every Day" at bounding box center [63, 407] width 35 height 9
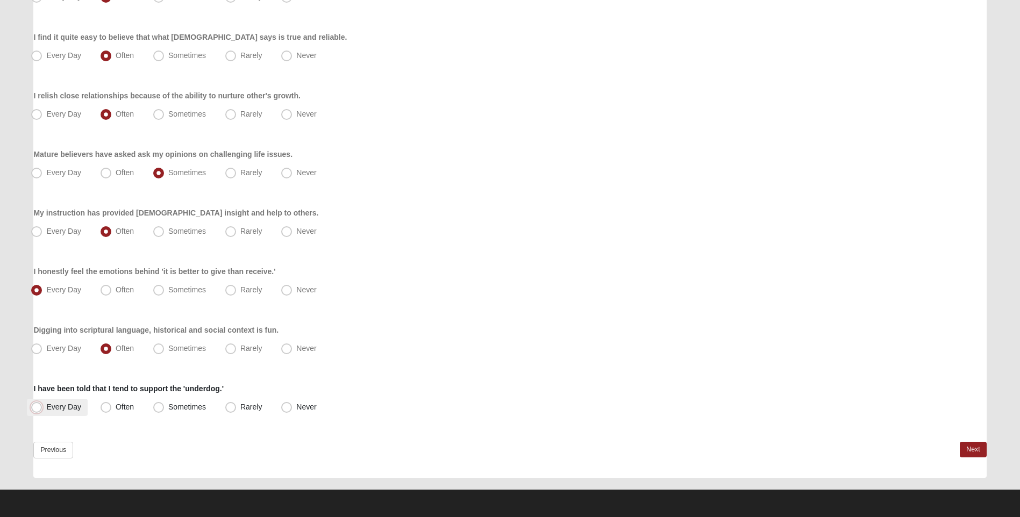
click at [41, 406] on input "Every Day" at bounding box center [38, 407] width 7 height 7
radio input "true"
click at [968, 447] on link "Next" at bounding box center [972, 450] width 26 height 16
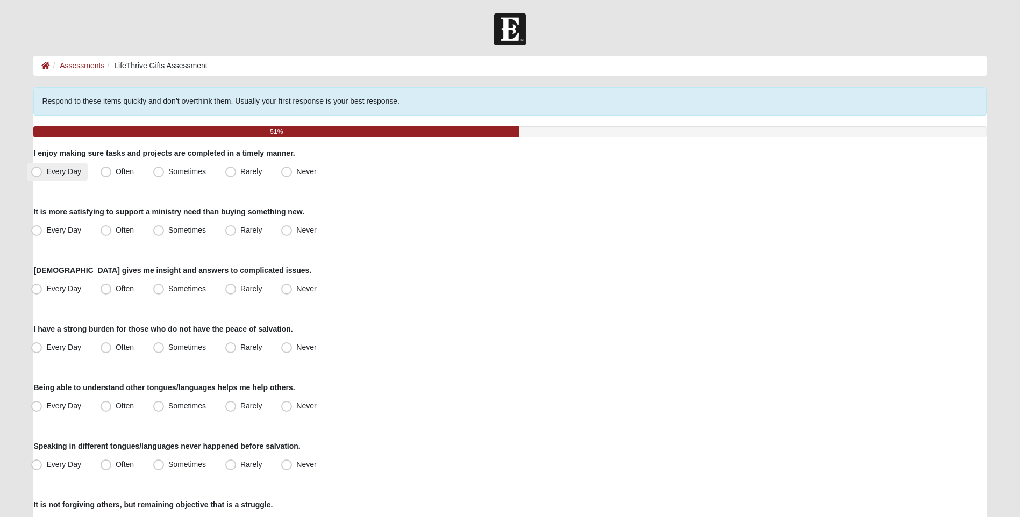
click at [46, 174] on span "Every Day" at bounding box center [63, 171] width 35 height 9
click at [35, 174] on input "Every Day" at bounding box center [38, 171] width 7 height 7
radio input "true"
click at [46, 231] on span "Every Day" at bounding box center [63, 230] width 35 height 9
click at [41, 231] on input "Every Day" at bounding box center [38, 230] width 7 height 7
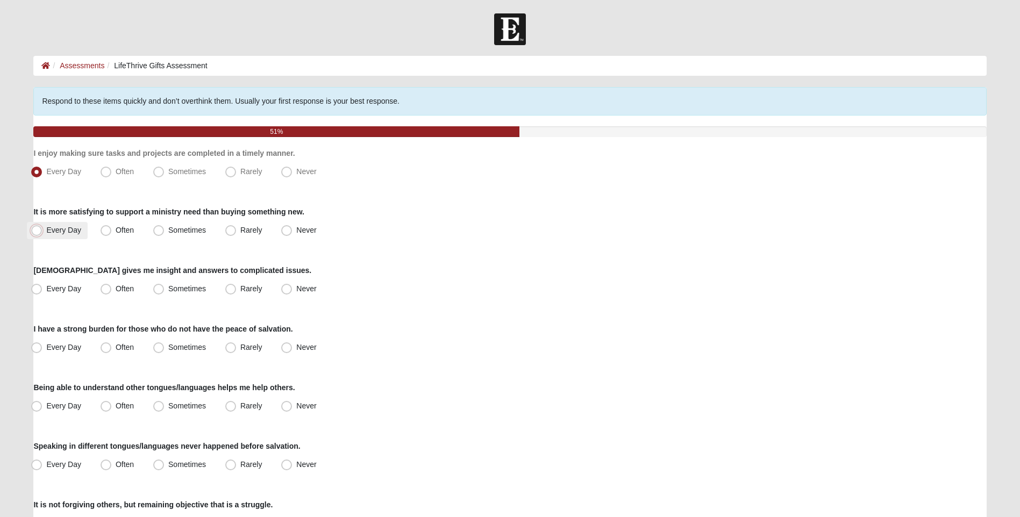
radio input "true"
click at [116, 288] on span "Often" at bounding box center [125, 288] width 18 height 9
click at [107, 288] on input "Often" at bounding box center [108, 288] width 7 height 7
radio input "true"
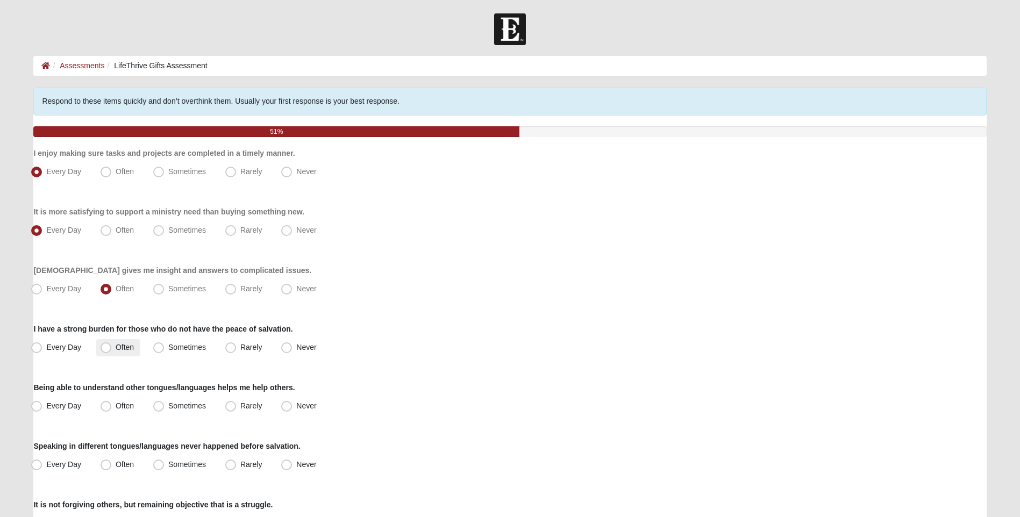
click at [116, 347] on span "Often" at bounding box center [125, 347] width 18 height 9
click at [109, 347] on input "Often" at bounding box center [108, 347] width 7 height 7
radio input "true"
click at [242, 406] on span "Rarely" at bounding box center [250, 405] width 21 height 9
click at [236, 406] on input "Rarely" at bounding box center [232, 406] width 7 height 7
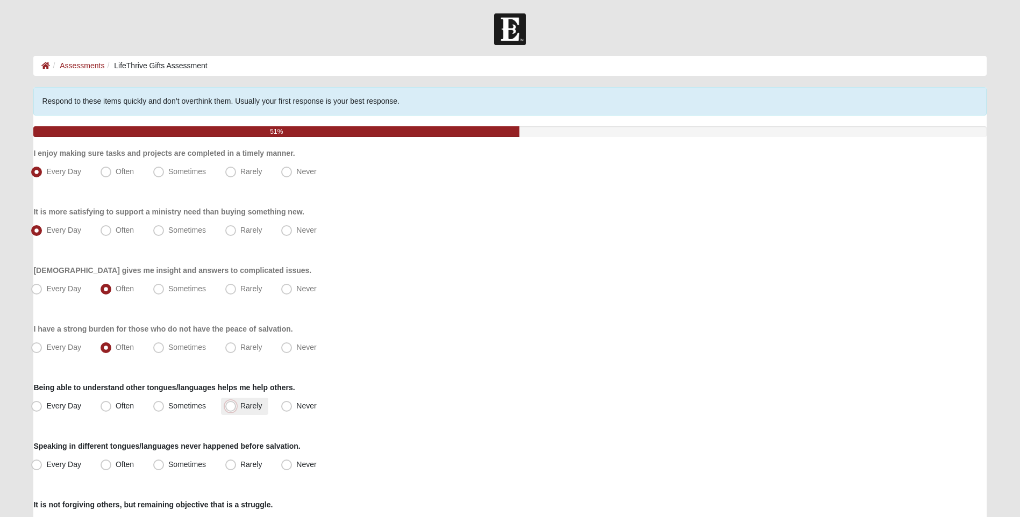
radio input "true"
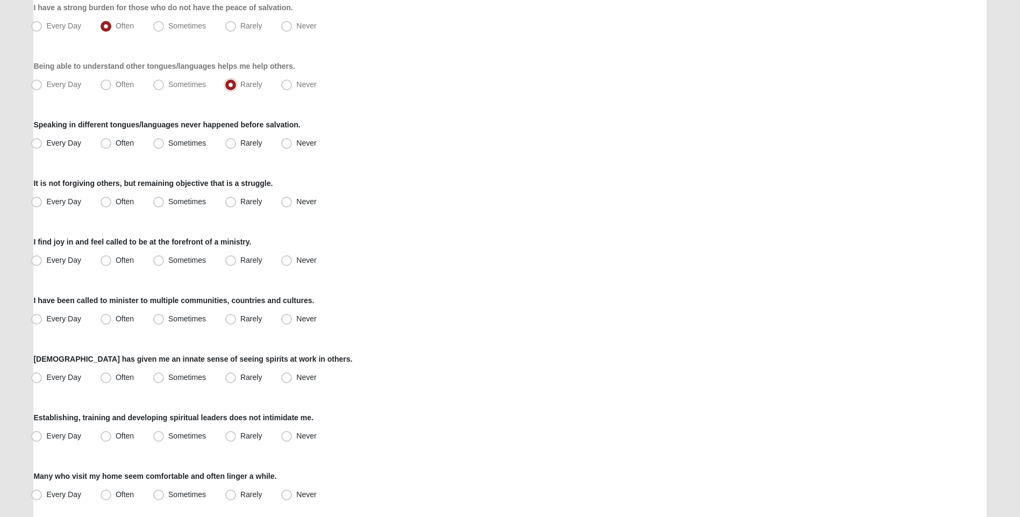
scroll to position [322, 0]
click at [296, 140] on span "Never" at bounding box center [306, 142] width 20 height 9
click at [287, 140] on input "Never" at bounding box center [288, 142] width 7 height 7
radio input "true"
click at [168, 200] on span "Sometimes" at bounding box center [187, 200] width 38 height 9
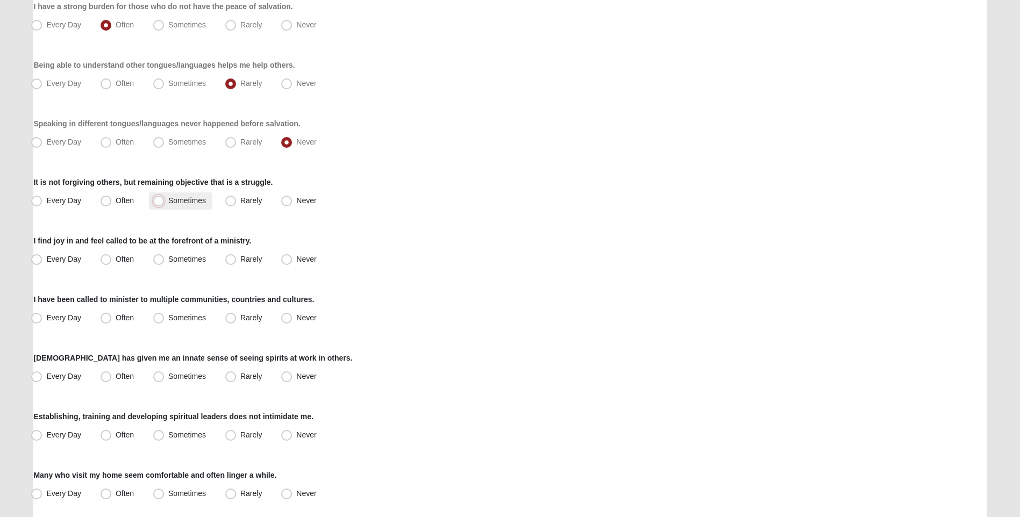
click at [157, 200] on input "Sometimes" at bounding box center [160, 200] width 7 height 7
radio input "true"
click at [116, 261] on span "Often" at bounding box center [125, 259] width 18 height 9
click at [109, 261] on input "Often" at bounding box center [108, 259] width 7 height 7
radio input "true"
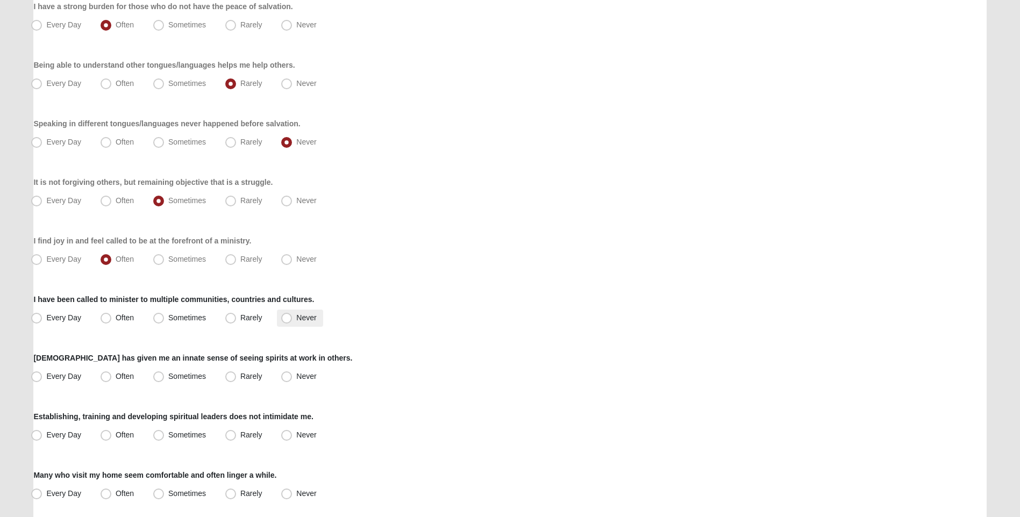
click at [296, 318] on span "Never" at bounding box center [306, 317] width 20 height 9
click at [285, 318] on input "Never" at bounding box center [288, 317] width 7 height 7
radio input "true"
click at [168, 378] on span "Sometimes" at bounding box center [187, 376] width 38 height 9
click at [161, 378] on input "Sometimes" at bounding box center [160, 376] width 7 height 7
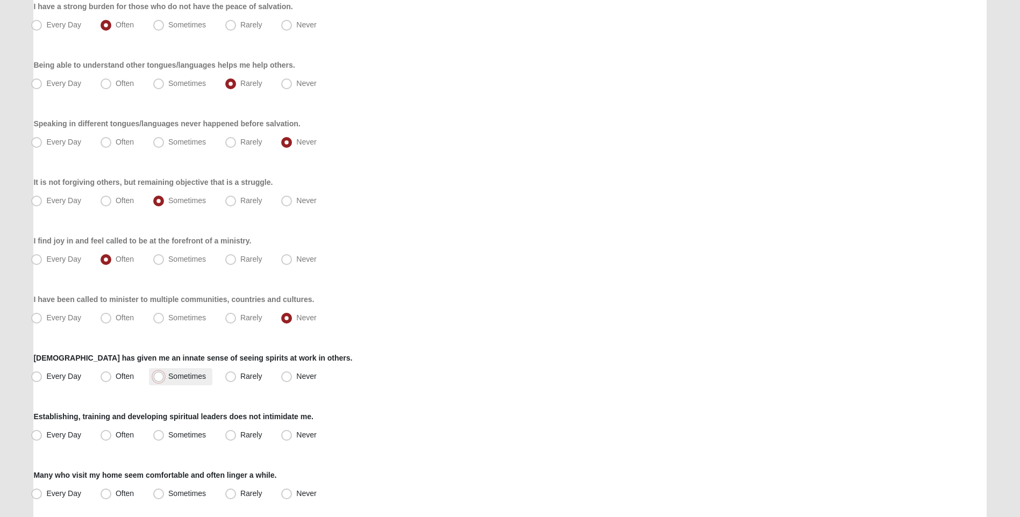
radio input "true"
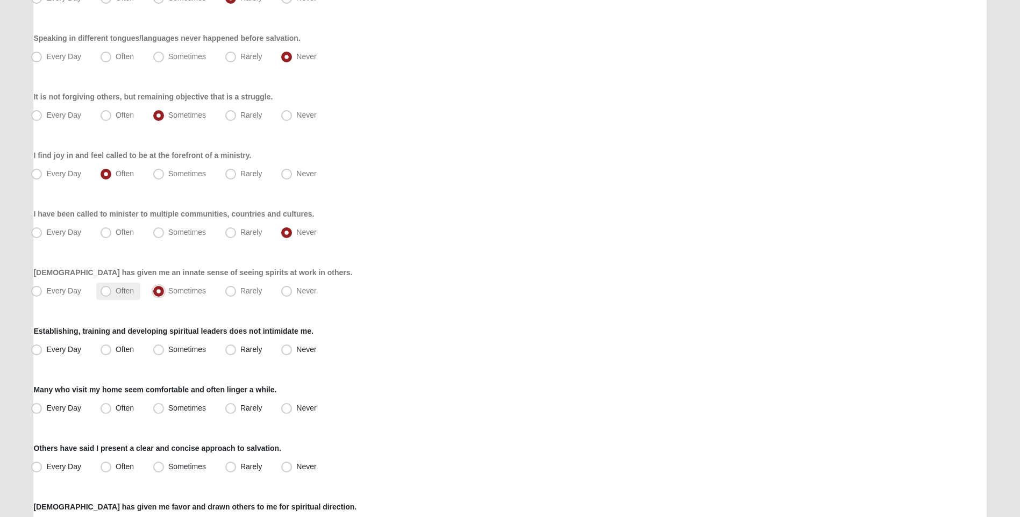
scroll to position [484, 0]
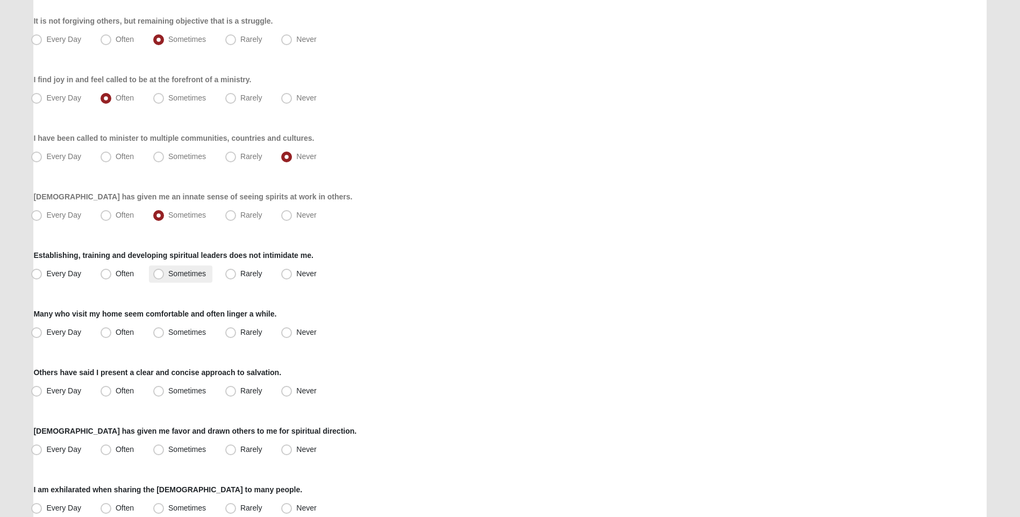
click at [168, 273] on span "Sometimes" at bounding box center [187, 273] width 38 height 9
click at [159, 273] on input "Sometimes" at bounding box center [160, 273] width 7 height 7
radio input "true"
click at [116, 334] on span "Often" at bounding box center [125, 332] width 18 height 9
click at [105, 334] on input "Often" at bounding box center [108, 332] width 7 height 7
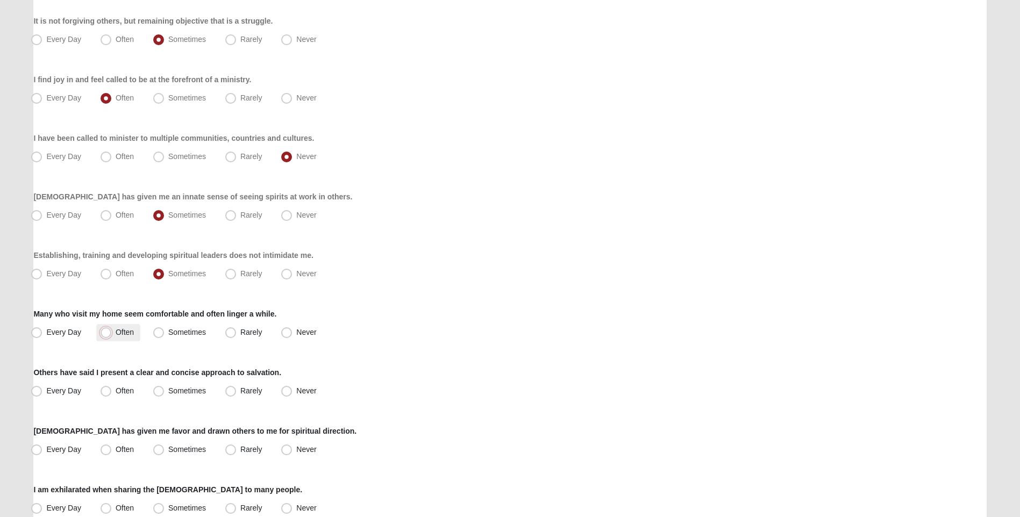
radio input "true"
click at [168, 389] on span "Sometimes" at bounding box center [187, 390] width 38 height 9
click at [163, 389] on input "Sometimes" at bounding box center [160, 391] width 7 height 7
radio input "true"
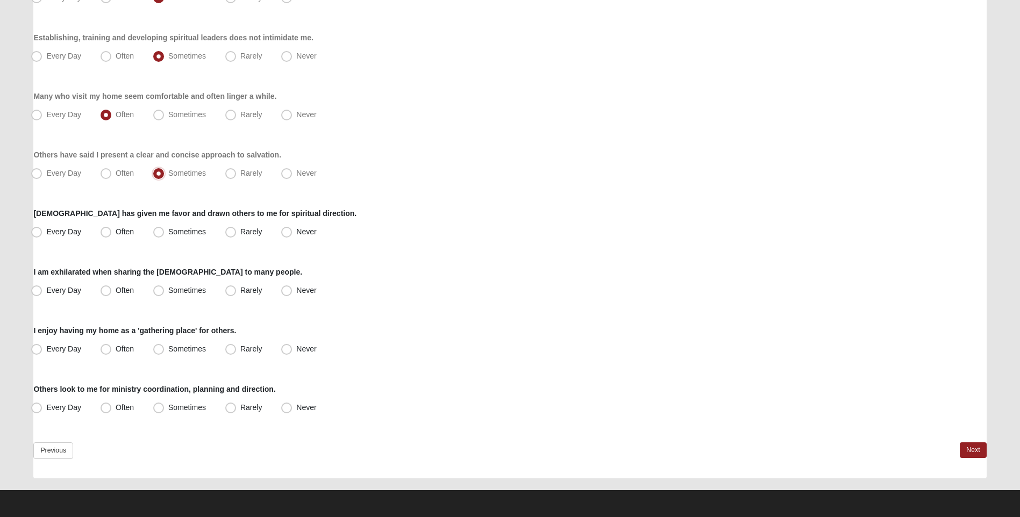
scroll to position [702, 0]
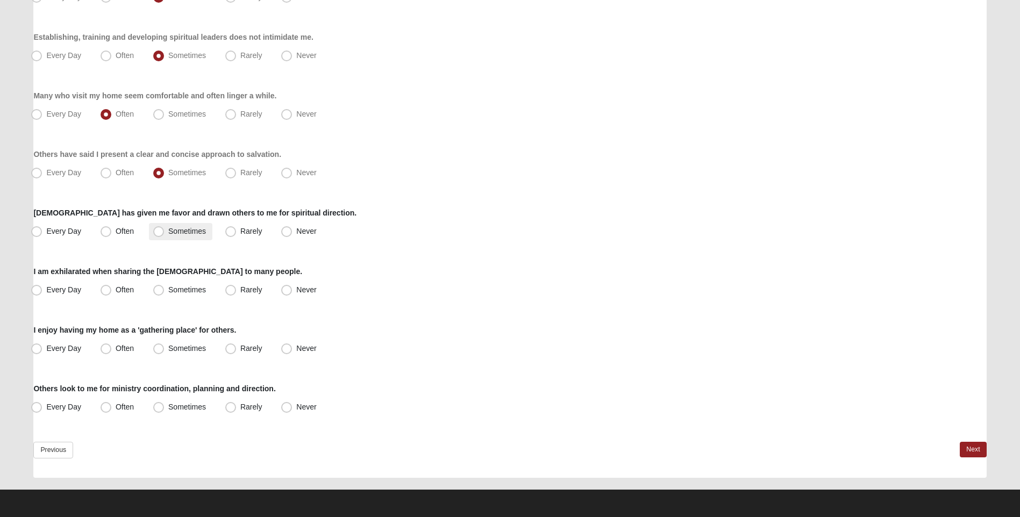
click at [168, 235] on span "Sometimes" at bounding box center [187, 231] width 38 height 9
click at [157, 235] on input "Sometimes" at bounding box center [160, 231] width 7 height 7
radio input "true"
click at [168, 235] on span "Sometimes" at bounding box center [187, 231] width 38 height 9
click at [157, 235] on input "Sometimes" at bounding box center [160, 231] width 7 height 7
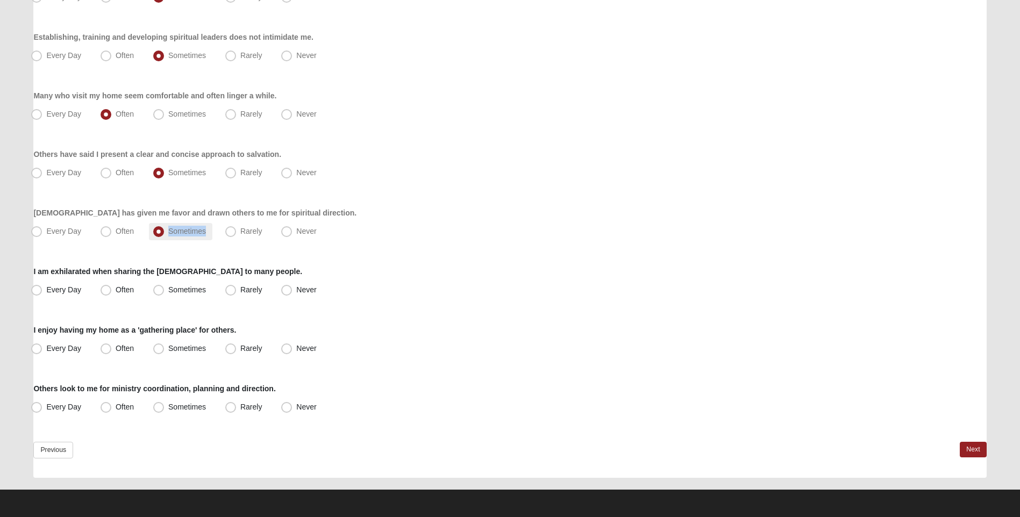
click at [168, 235] on span "Sometimes" at bounding box center [187, 231] width 38 height 9
click at [157, 235] on input "Sometimes" at bounding box center [160, 231] width 7 height 7
click at [116, 289] on span "Often" at bounding box center [125, 289] width 18 height 9
click at [107, 289] on input "Often" at bounding box center [108, 289] width 7 height 7
radio input "true"
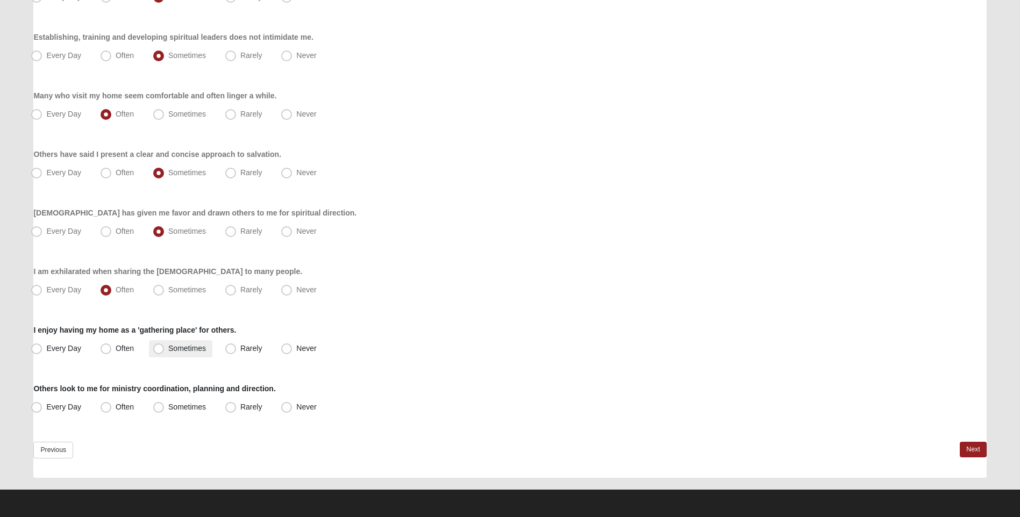
click at [168, 347] on span "Sometimes" at bounding box center [187, 348] width 38 height 9
click at [161, 347] on input "Sometimes" at bounding box center [160, 348] width 7 height 7
radio input "true"
click at [167, 404] on label "Sometimes" at bounding box center [180, 407] width 63 height 17
click at [164, 404] on input "Sometimes" at bounding box center [160, 407] width 7 height 7
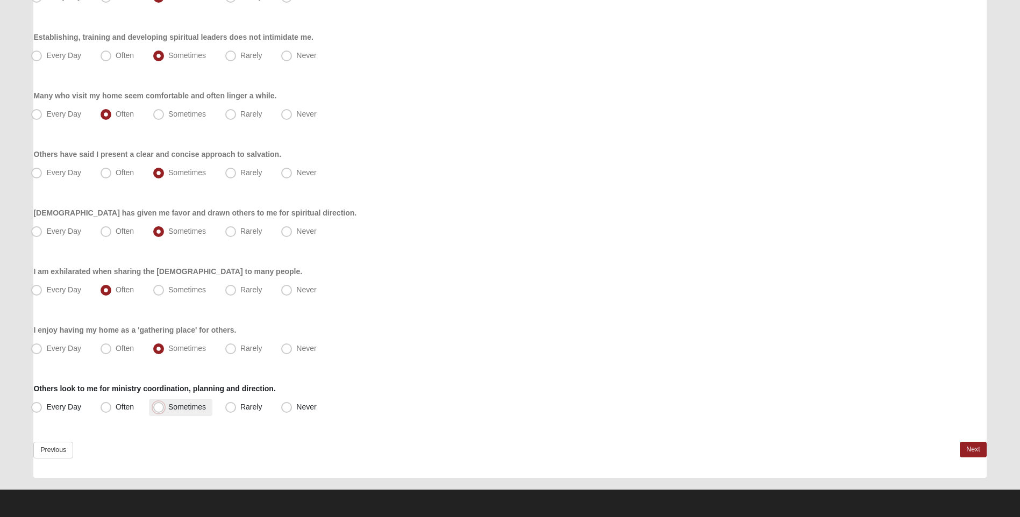
radio input "true"
click at [971, 447] on link "Next" at bounding box center [972, 450] width 26 height 16
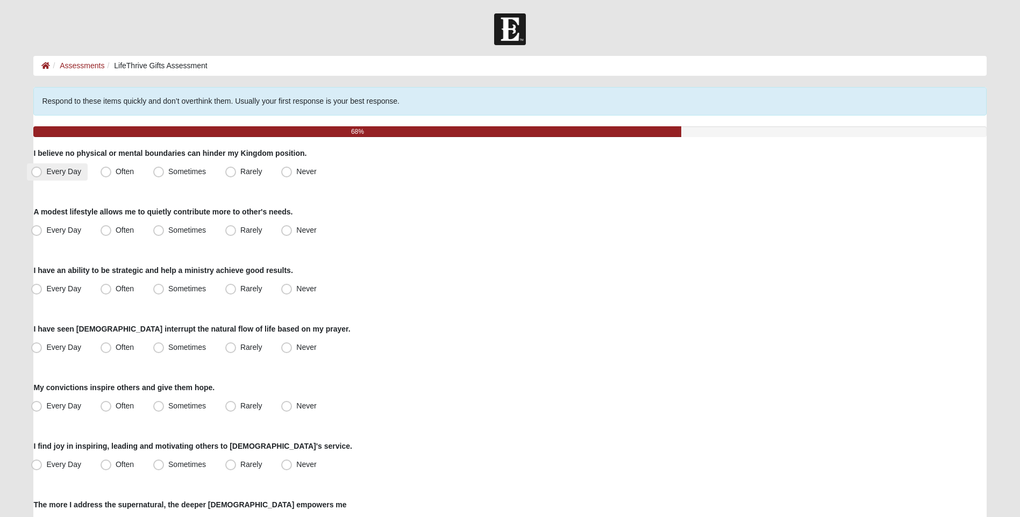
click at [30, 174] on label "Every Day" at bounding box center [57, 171] width 61 height 17
click at [35, 174] on input "Every Day" at bounding box center [38, 171] width 7 height 7
radio input "true"
click at [116, 231] on span "Often" at bounding box center [125, 230] width 18 height 9
click at [111, 231] on input "Often" at bounding box center [108, 230] width 7 height 7
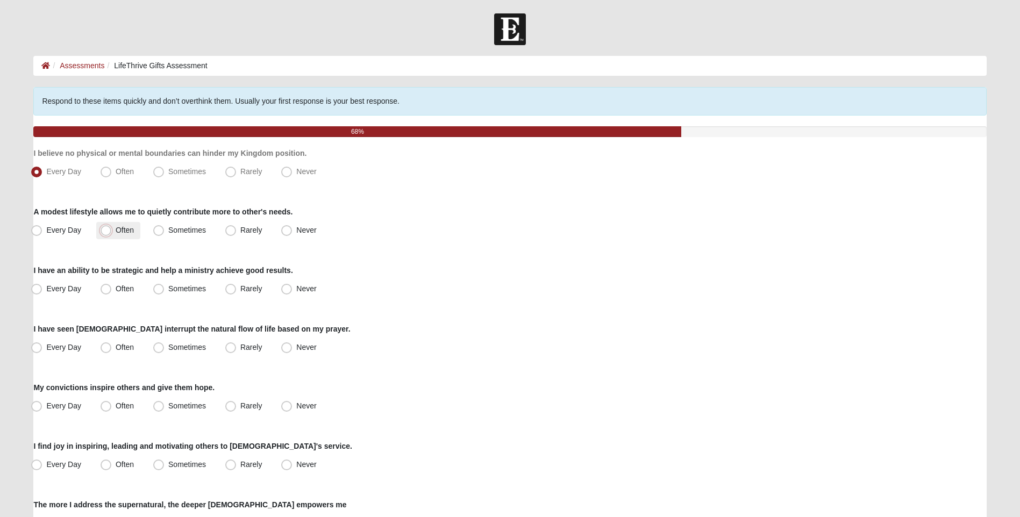
radio input "true"
drag, startPoint x: 97, startPoint y: 291, endPoint x: 104, endPoint y: 291, distance: 7.0
click at [104, 291] on label "Often" at bounding box center [118, 289] width 44 height 17
click at [105, 296] on label "Often" at bounding box center [118, 289] width 44 height 17
click at [105, 292] on input "Often" at bounding box center [108, 288] width 7 height 7
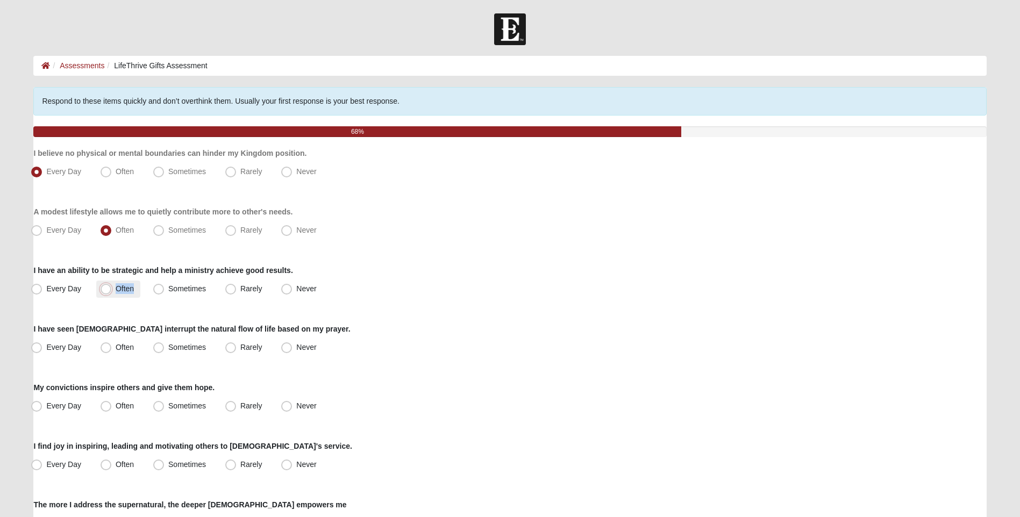
radio input "true"
click at [116, 343] on span "Often" at bounding box center [125, 347] width 18 height 9
click at [109, 344] on input "Often" at bounding box center [108, 347] width 7 height 7
radio input "true"
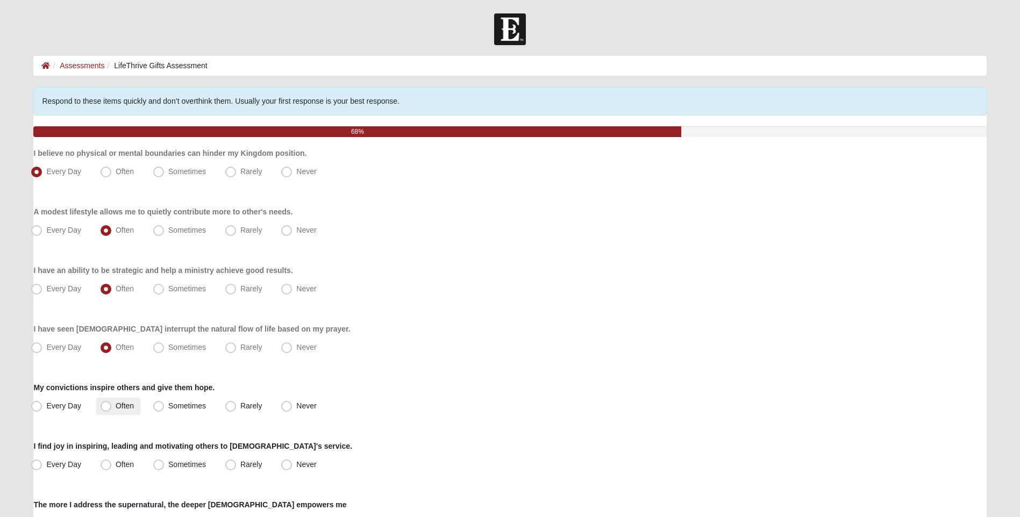
click at [116, 407] on span "Often" at bounding box center [125, 405] width 18 height 9
click at [105, 407] on input "Often" at bounding box center [108, 406] width 7 height 7
radio input "true"
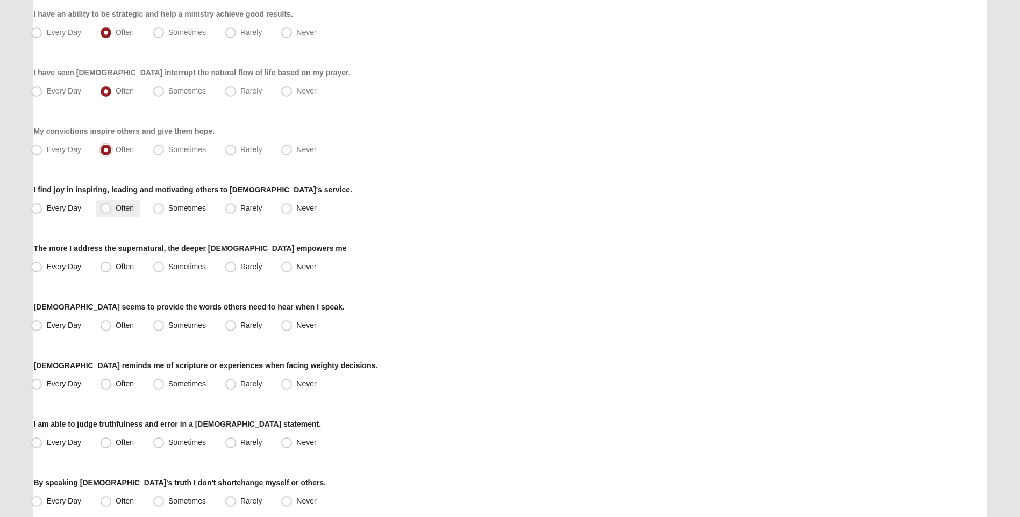
scroll to position [269, 0]
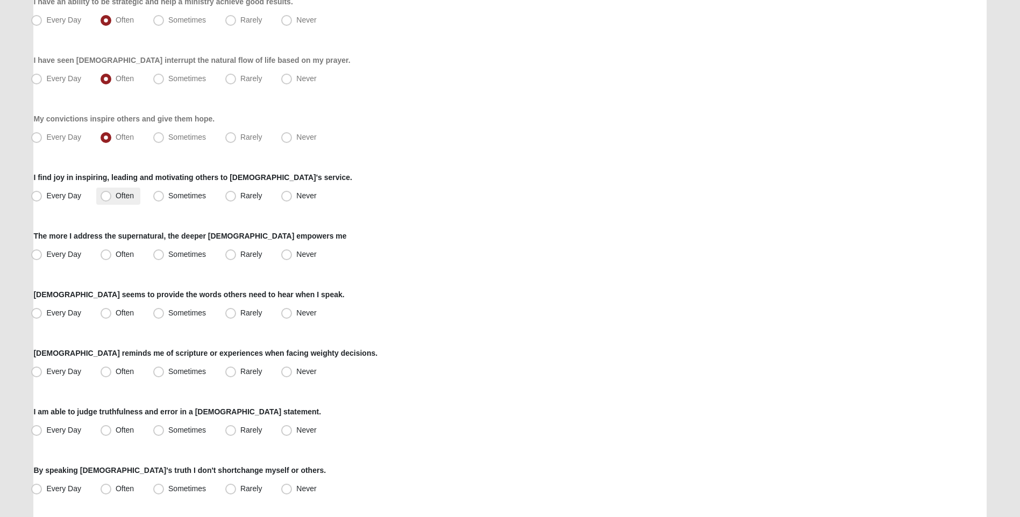
click at [112, 193] on label "Often" at bounding box center [118, 196] width 44 height 17
click at [112, 193] on input "Often" at bounding box center [108, 195] width 7 height 7
radio input "true"
click at [116, 256] on span "Often" at bounding box center [125, 254] width 18 height 9
click at [107, 256] on input "Often" at bounding box center [108, 254] width 7 height 7
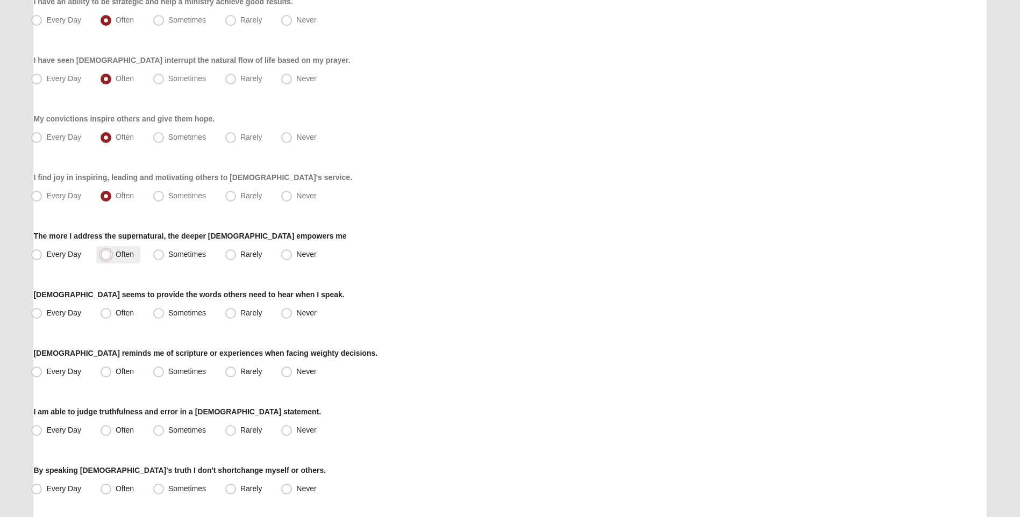
radio input "true"
click at [116, 316] on span "Often" at bounding box center [125, 312] width 18 height 9
click at [105, 316] on input "Often" at bounding box center [108, 313] width 7 height 7
radio input "true"
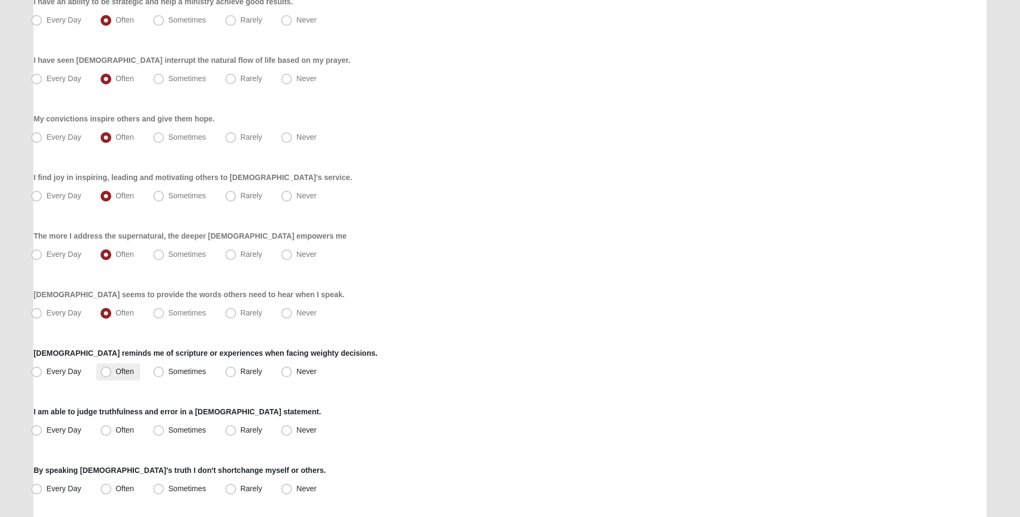
click at [98, 368] on label "Often" at bounding box center [118, 371] width 44 height 17
click at [105, 368] on input "Often" at bounding box center [108, 371] width 7 height 7
radio input "true"
click at [116, 432] on span "Often" at bounding box center [125, 430] width 18 height 9
click at [109, 432] on input "Often" at bounding box center [108, 430] width 7 height 7
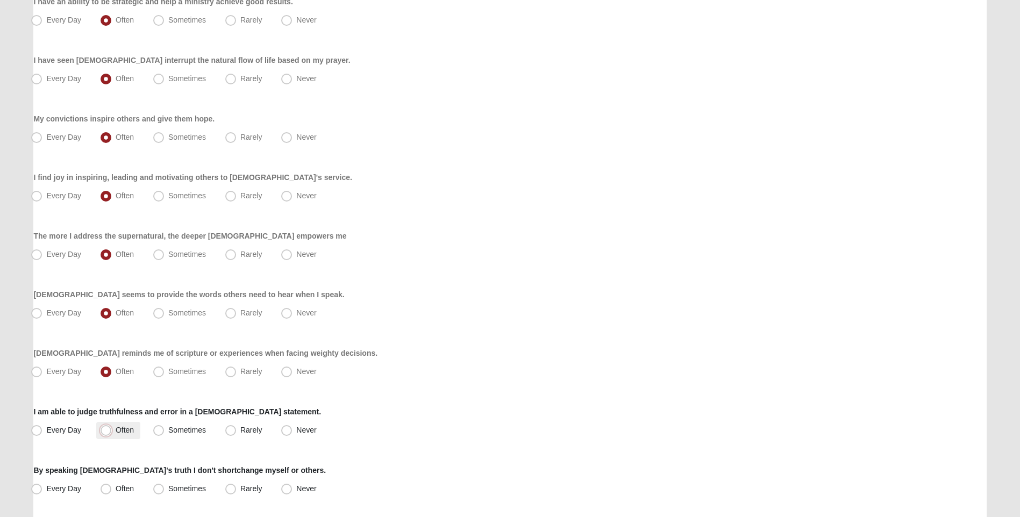
radio input "true"
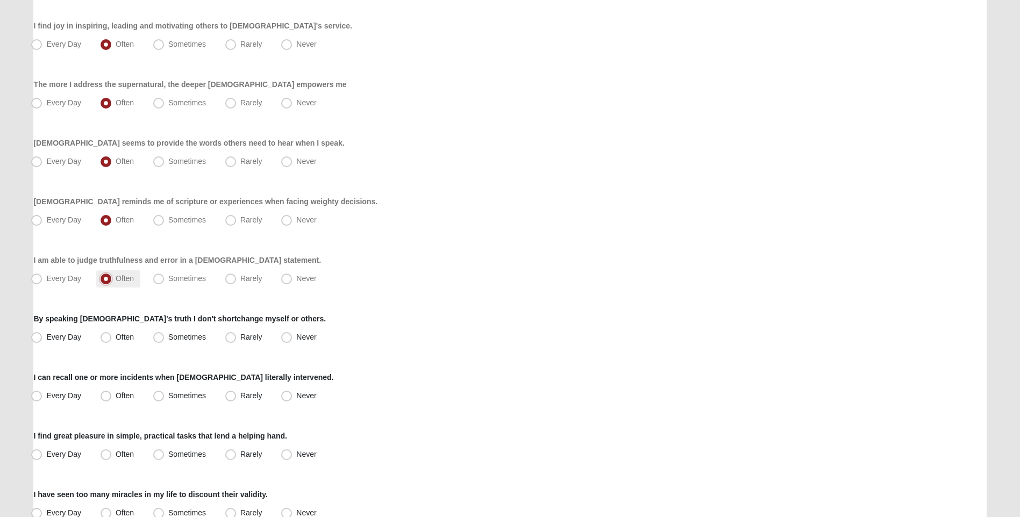
scroll to position [430, 0]
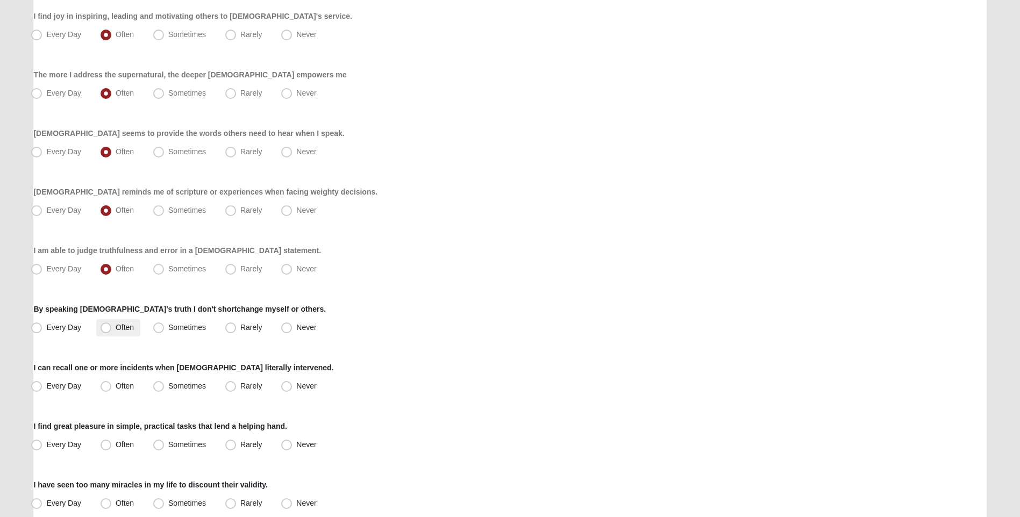
click at [111, 328] on label "Often" at bounding box center [118, 327] width 44 height 17
click at [111, 328] on input "Often" at bounding box center [108, 327] width 7 height 7
radio input "true"
click at [46, 384] on span "Every Day" at bounding box center [63, 386] width 35 height 9
click at [41, 384] on input "Every Day" at bounding box center [38, 386] width 7 height 7
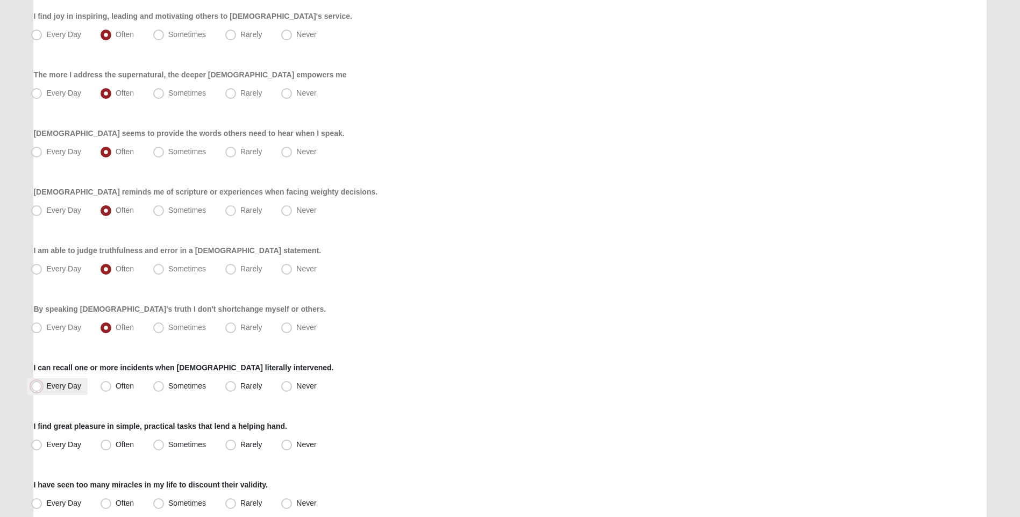
radio input "true"
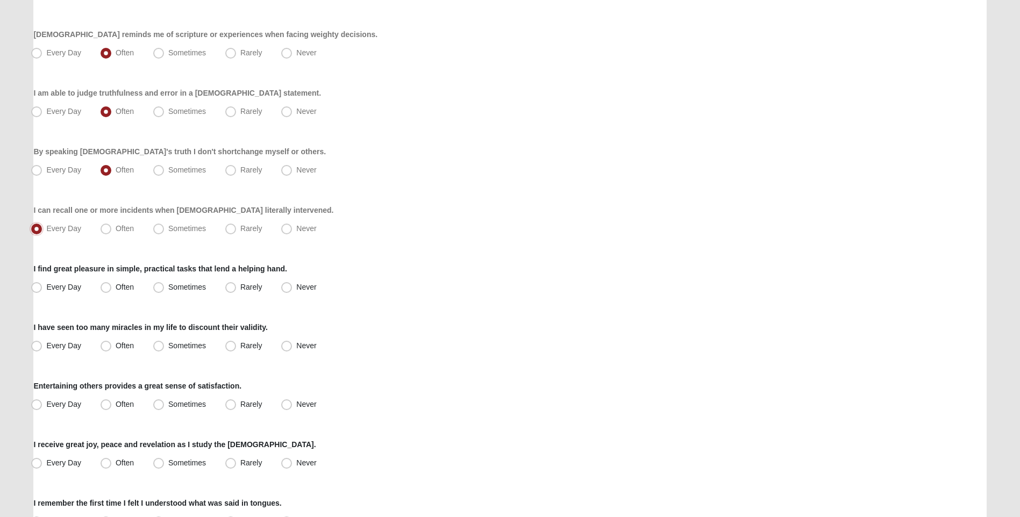
scroll to position [591, 0]
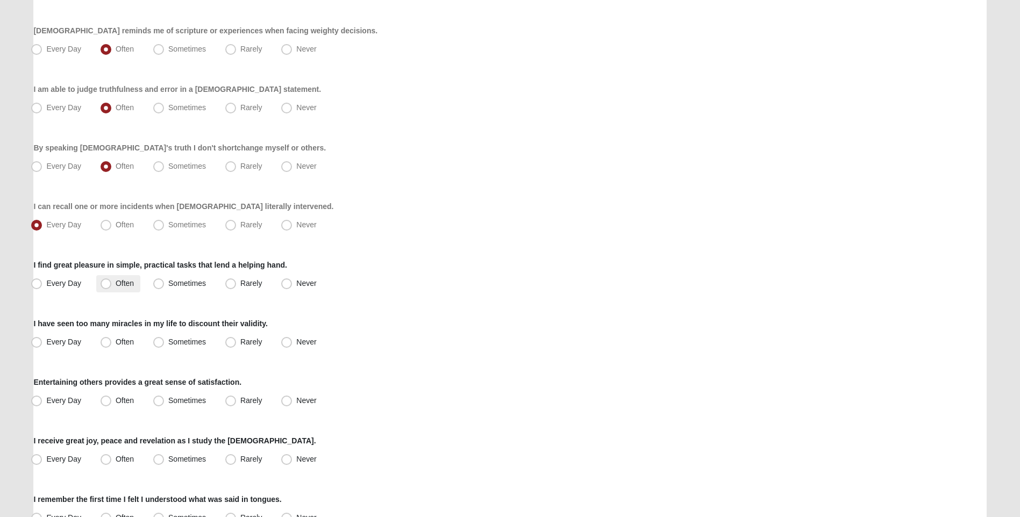
click at [116, 282] on span "Often" at bounding box center [125, 283] width 18 height 9
click at [109, 282] on input "Often" at bounding box center [108, 283] width 7 height 7
radio input "true"
click at [120, 343] on span "Often" at bounding box center [125, 342] width 18 height 9
click at [112, 343] on input "Often" at bounding box center [108, 342] width 7 height 7
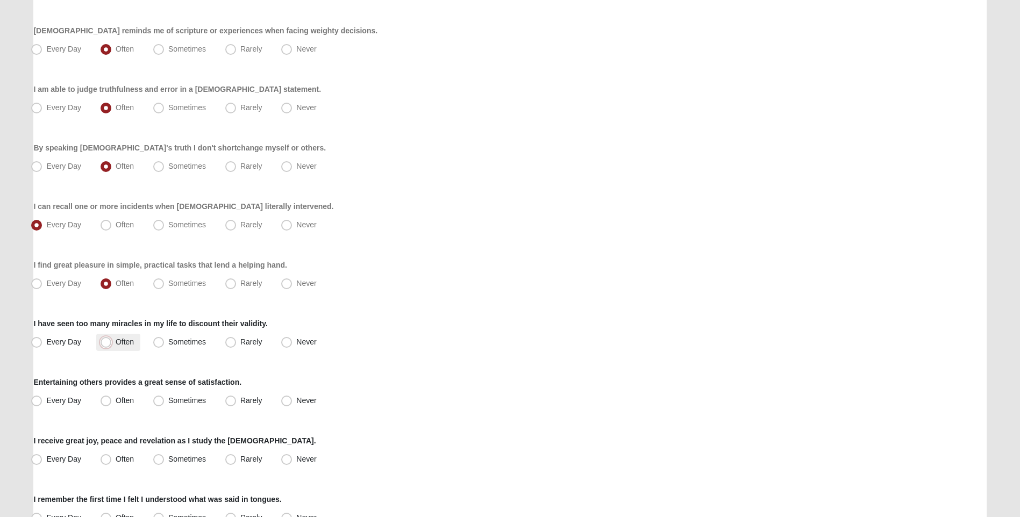
radio input "true"
click at [157, 395] on label "Sometimes" at bounding box center [180, 400] width 63 height 17
click at [157, 397] on input "Sometimes" at bounding box center [160, 400] width 7 height 7
radio input "true"
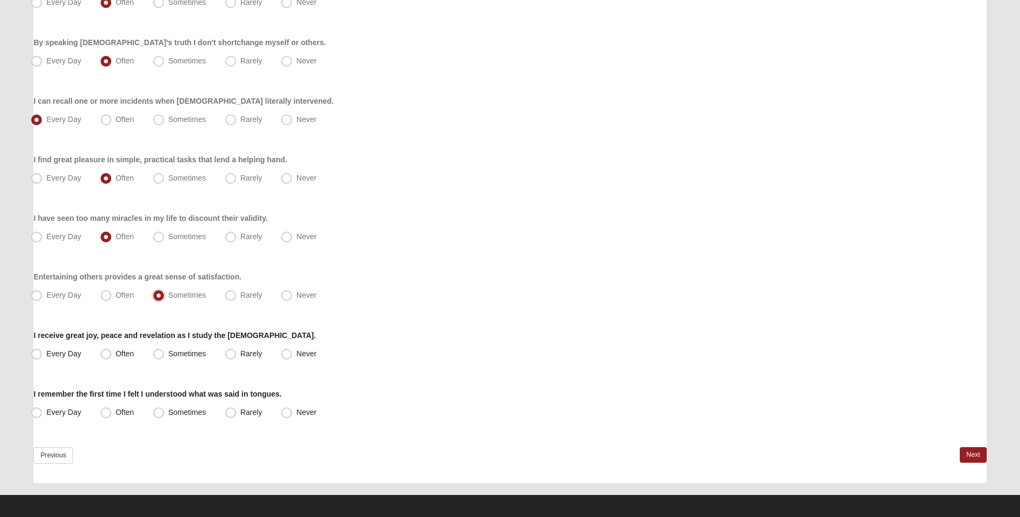
scroll to position [702, 0]
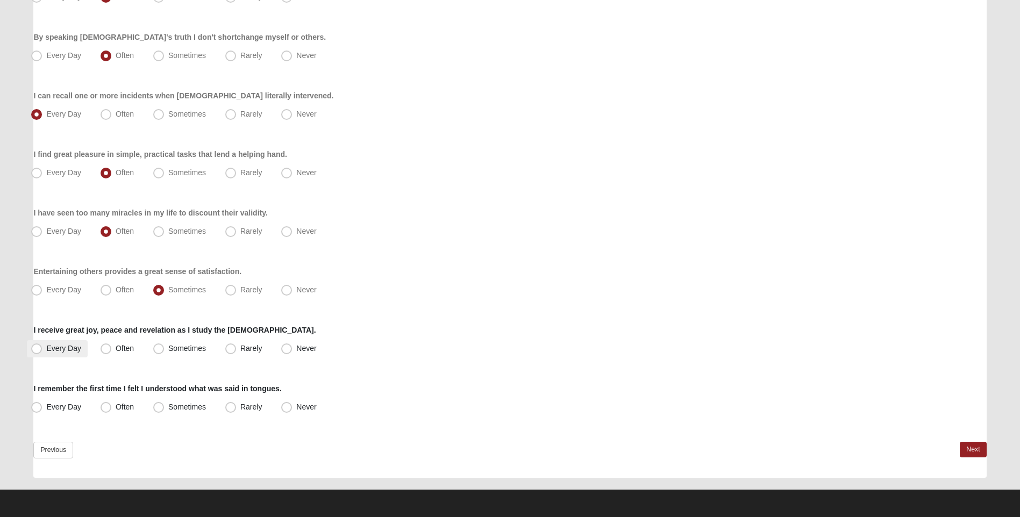
click at [49, 351] on span "Every Day" at bounding box center [63, 348] width 35 height 9
click at [42, 351] on input "Every Day" at bounding box center [38, 348] width 7 height 7
radio input "true"
click at [296, 411] on span "Never" at bounding box center [306, 407] width 20 height 9
click at [285, 411] on input "Never" at bounding box center [288, 407] width 7 height 7
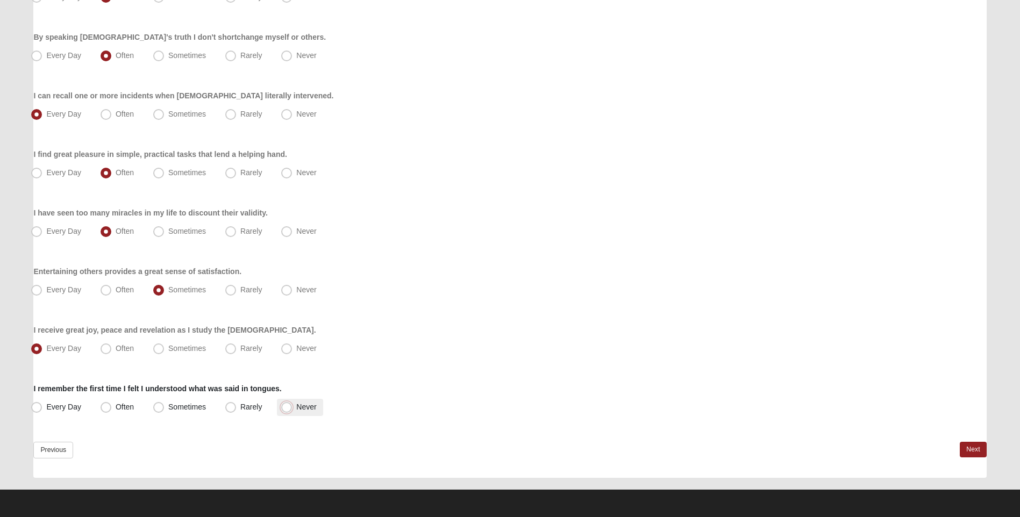
radio input "true"
click at [974, 448] on link "Next" at bounding box center [972, 450] width 26 height 16
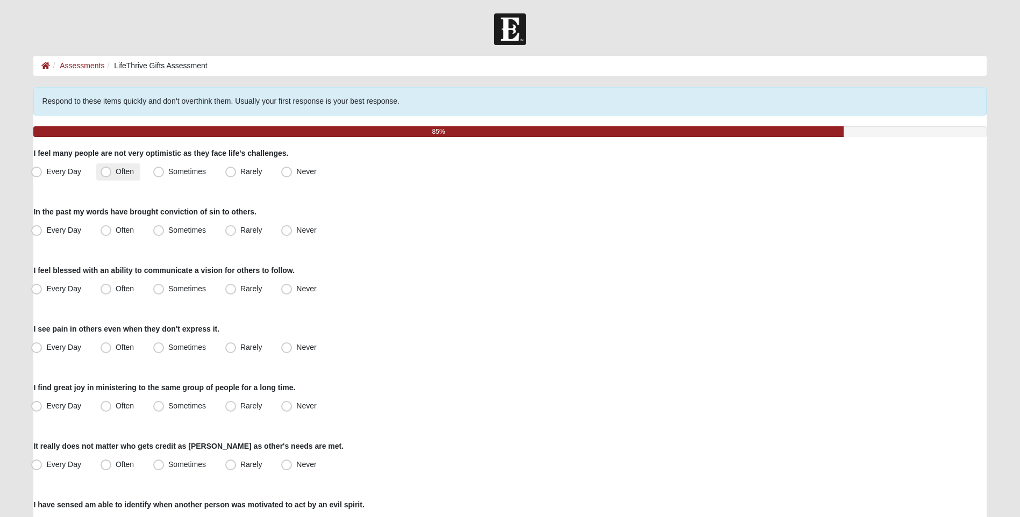
click at [116, 170] on span "Often" at bounding box center [125, 171] width 18 height 9
click at [105, 170] on input "Often" at bounding box center [108, 171] width 7 height 7
radio input "true"
click at [116, 231] on span "Often" at bounding box center [125, 230] width 18 height 9
click at [108, 231] on input "Often" at bounding box center [108, 230] width 7 height 7
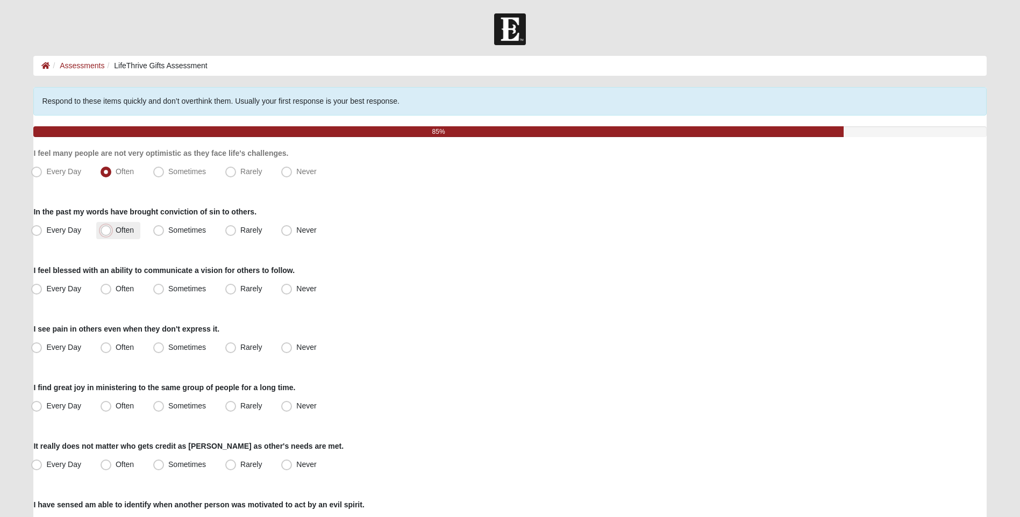
radio input "true"
click at [109, 281] on label "Often" at bounding box center [118, 289] width 44 height 17
click at [109, 285] on input "Often" at bounding box center [108, 288] width 7 height 7
radio input "true"
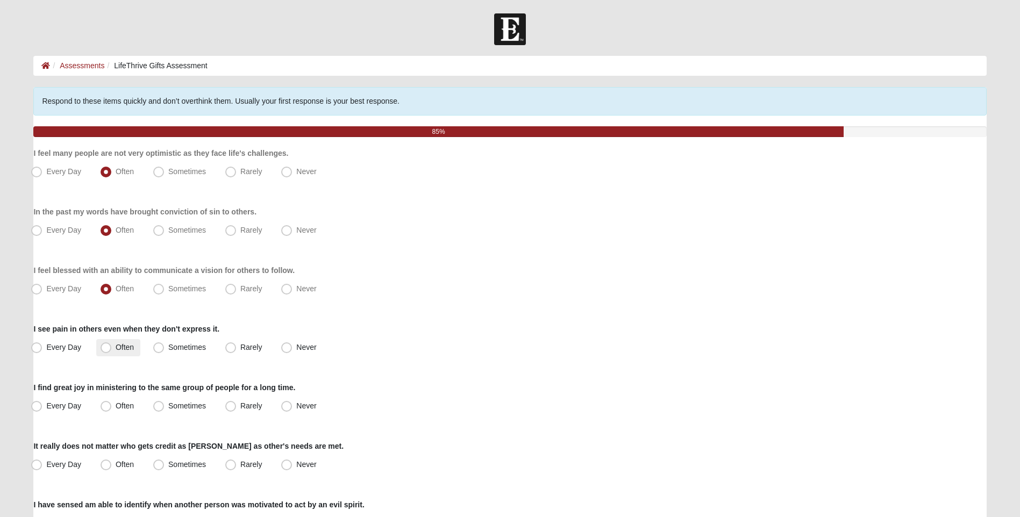
click at [116, 347] on span "Often" at bounding box center [125, 347] width 18 height 9
click at [105, 347] on input "Often" at bounding box center [108, 347] width 7 height 7
radio input "true"
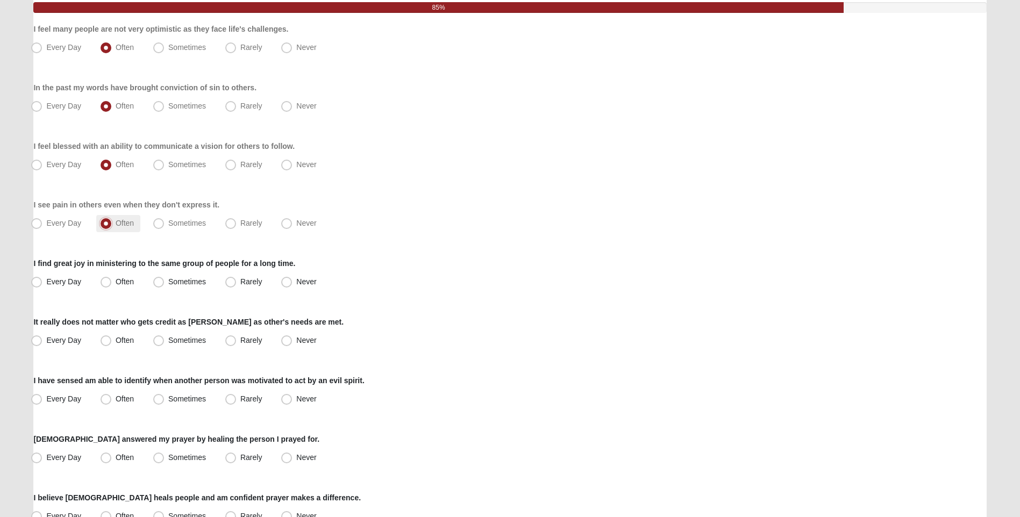
scroll to position [161, 0]
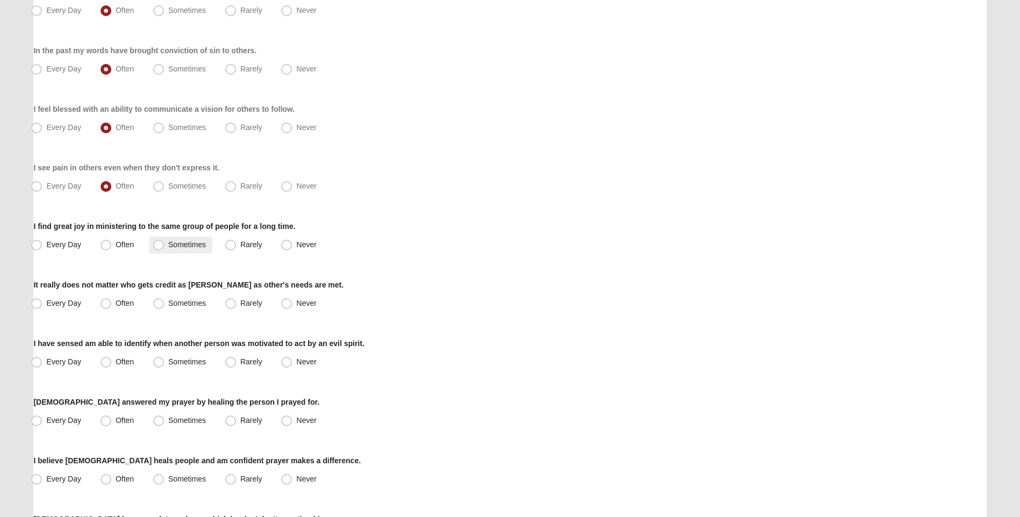
click at [153, 250] on label "Sometimes" at bounding box center [180, 244] width 63 height 17
click at [157, 248] on input "Sometimes" at bounding box center [160, 244] width 7 height 7
radio input "true"
click at [116, 300] on span "Often" at bounding box center [125, 303] width 18 height 9
click at [107, 300] on input "Often" at bounding box center [108, 303] width 7 height 7
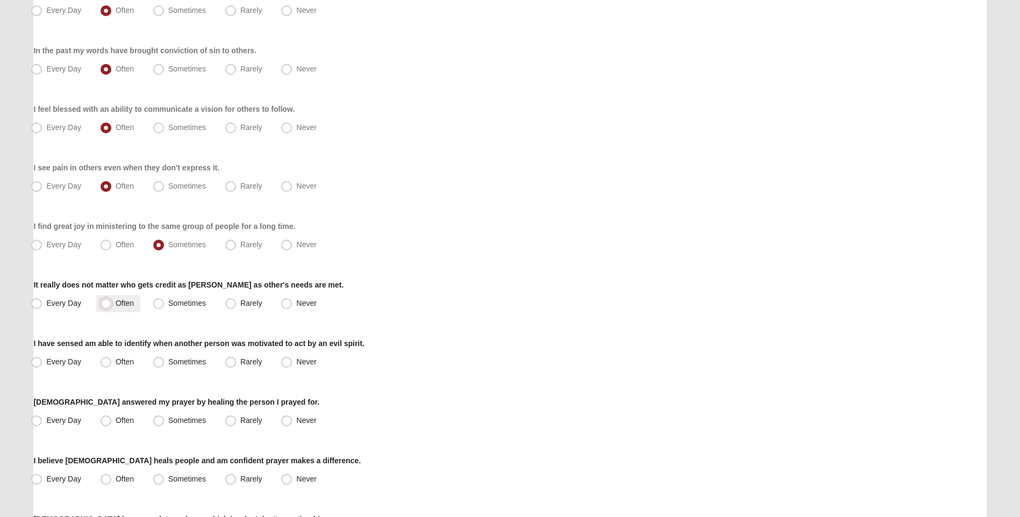
radio input "true"
click at [111, 364] on label "Often" at bounding box center [118, 362] width 44 height 17
click at [111, 364] on input "Often" at bounding box center [108, 361] width 7 height 7
radio input "true"
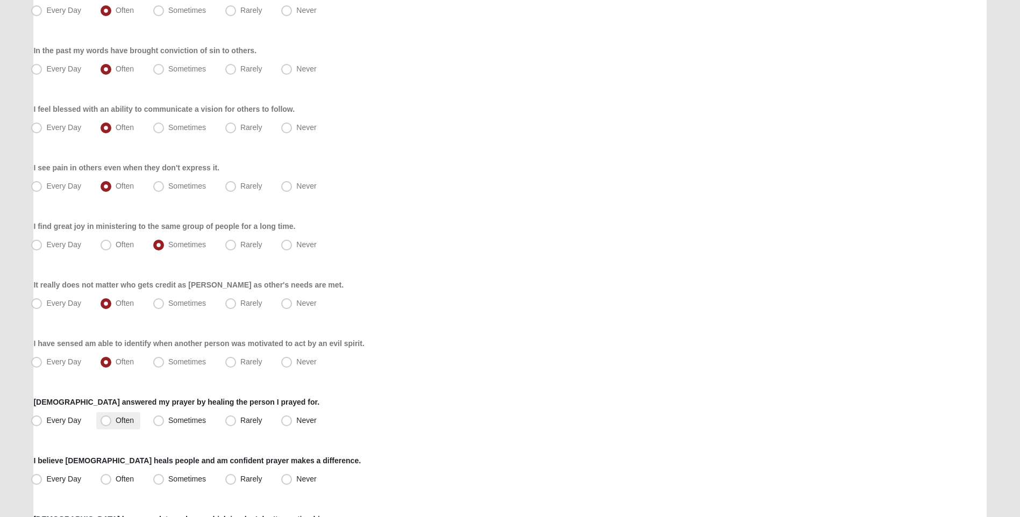
click at [116, 422] on span "Often" at bounding box center [125, 420] width 18 height 9
click at [107, 422] on input "Often" at bounding box center [108, 420] width 7 height 7
radio input "true"
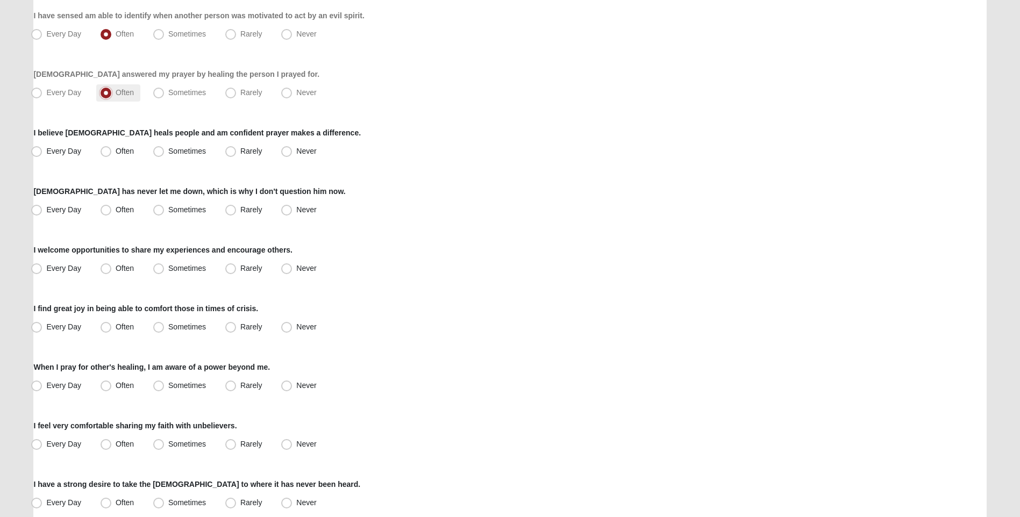
scroll to position [537, 0]
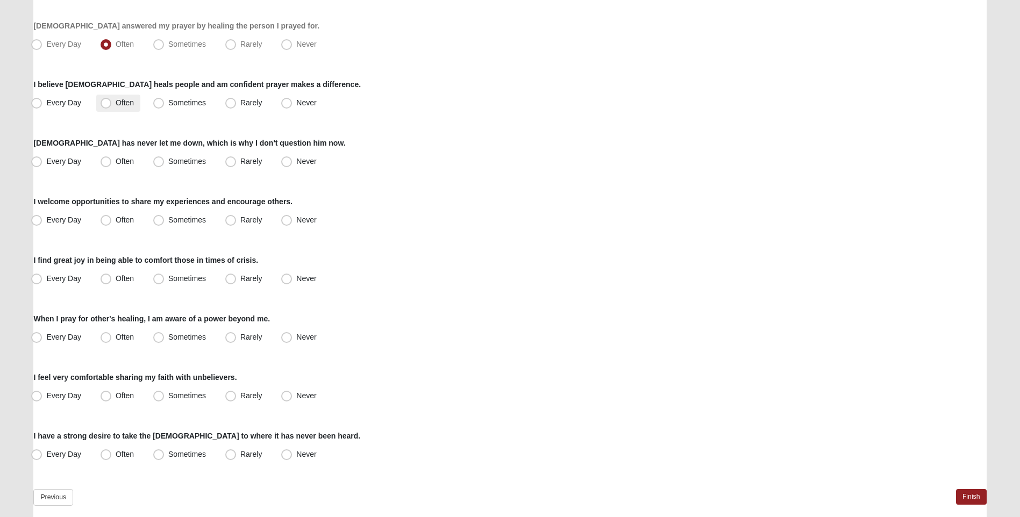
click at [107, 110] on label "Often" at bounding box center [118, 103] width 44 height 17
click at [107, 106] on input "Often" at bounding box center [108, 102] width 7 height 7
radio input "true"
click at [47, 159] on span "Every Day" at bounding box center [63, 161] width 35 height 9
click at [42, 159] on input "Every Day" at bounding box center [38, 161] width 7 height 7
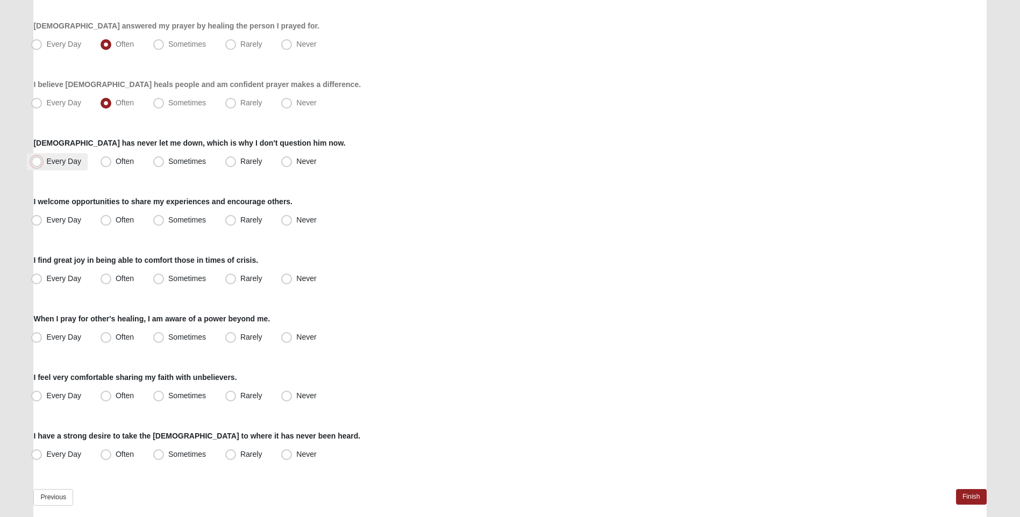
radio input "true"
click at [116, 216] on span "Often" at bounding box center [125, 220] width 18 height 9
click at [110, 217] on input "Often" at bounding box center [108, 220] width 7 height 7
radio input "true"
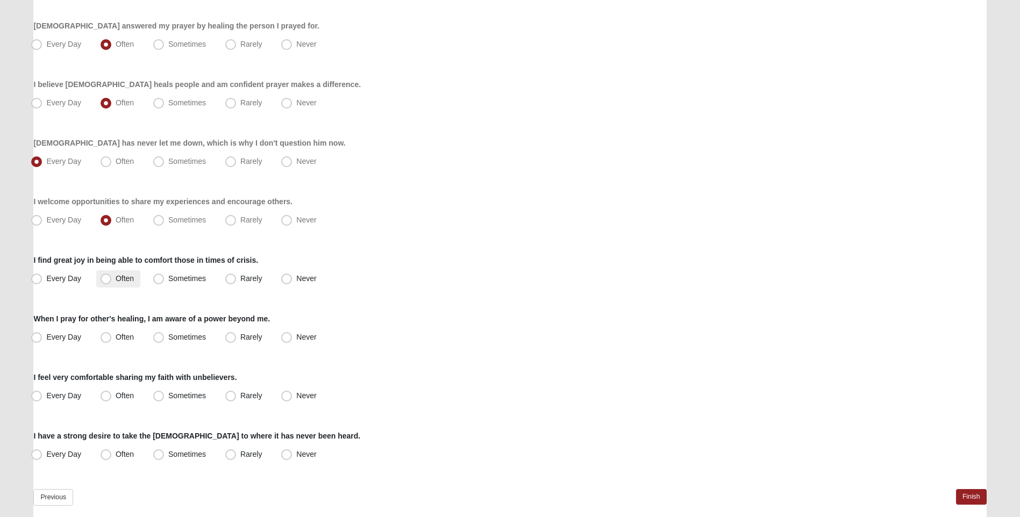
click at [116, 275] on span "Often" at bounding box center [125, 278] width 18 height 9
click at [108, 275] on input "Often" at bounding box center [108, 278] width 7 height 7
radio input "true"
click at [47, 334] on span "Every Day" at bounding box center [63, 337] width 35 height 9
click at [42, 334] on input "Every Day" at bounding box center [38, 337] width 7 height 7
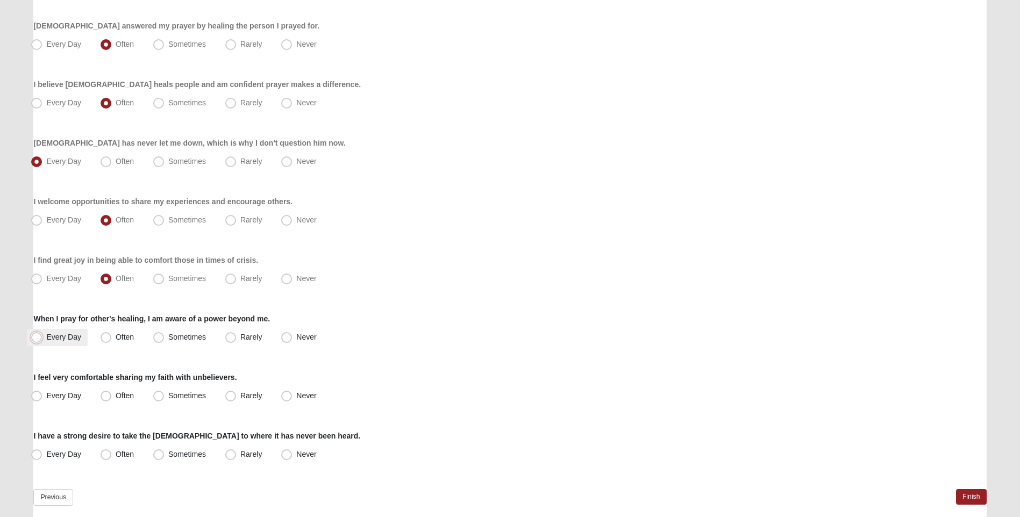
radio input "true"
click at [116, 393] on span "Often" at bounding box center [125, 395] width 18 height 9
click at [105, 393] on input "Often" at bounding box center [108, 395] width 7 height 7
radio input "true"
click at [168, 394] on span "Sometimes" at bounding box center [187, 395] width 38 height 9
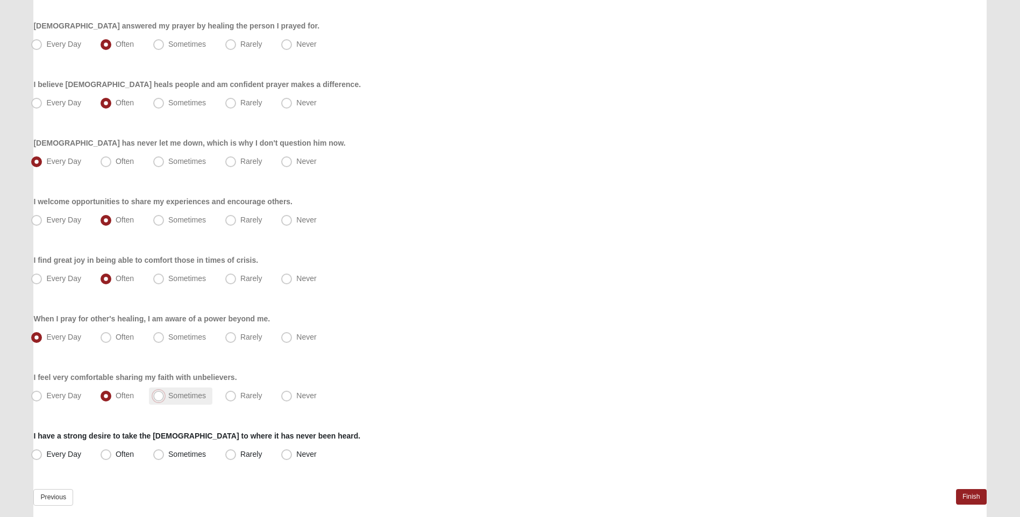
click at [161, 394] on input "Sometimes" at bounding box center [160, 395] width 7 height 7
radio input "true"
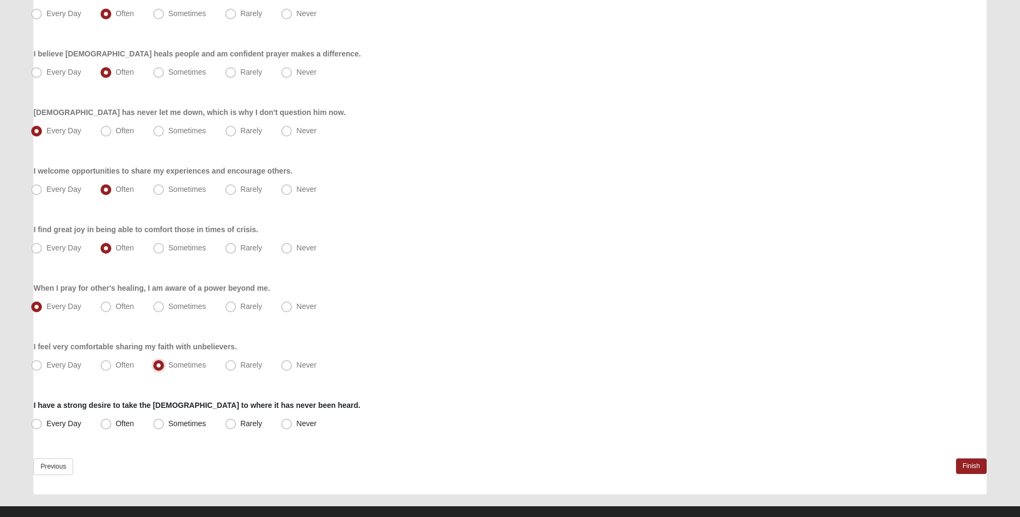
scroll to position [585, 0]
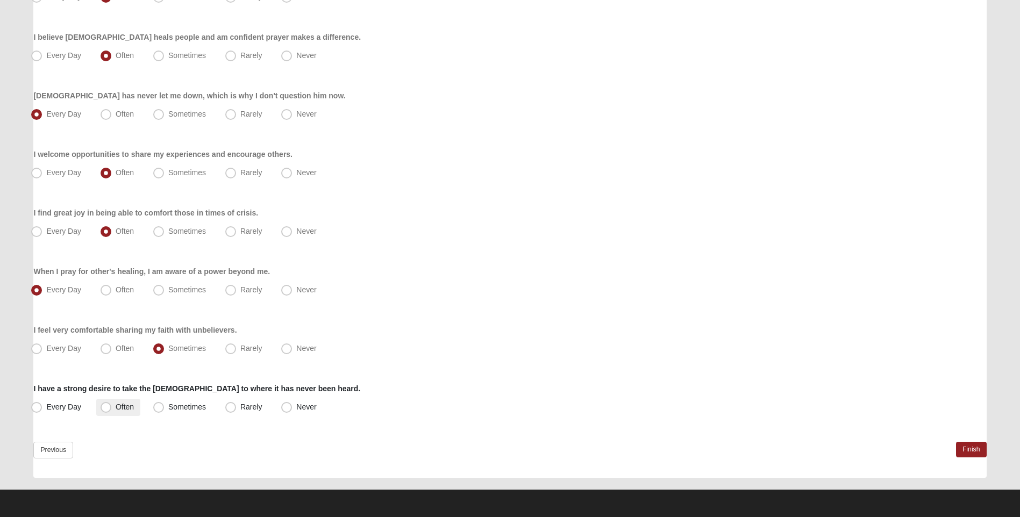
click at [111, 408] on label "Often" at bounding box center [118, 407] width 44 height 17
click at [111, 408] on input "Often" at bounding box center [108, 407] width 7 height 7
radio input "true"
click at [977, 449] on link "Finish" at bounding box center [971, 450] width 31 height 16
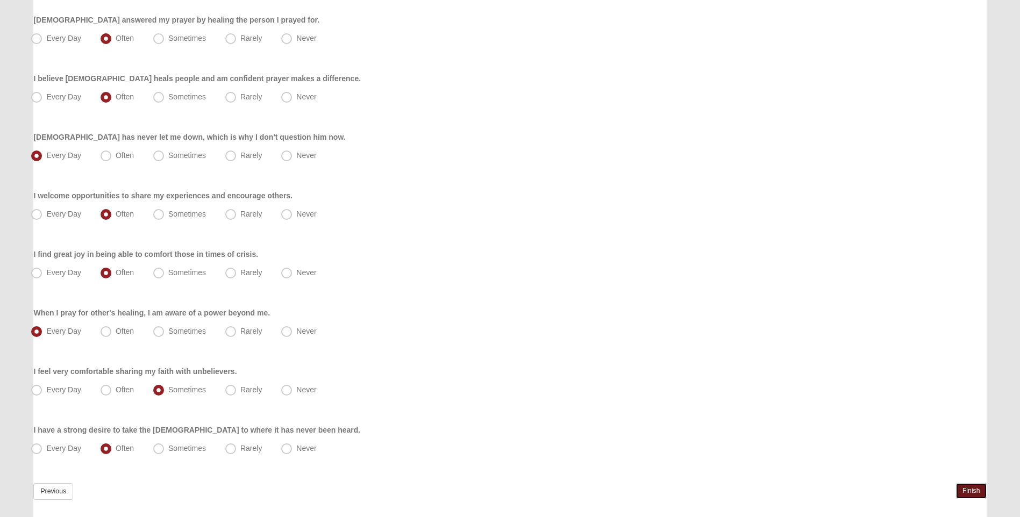
scroll to position [635, 0]
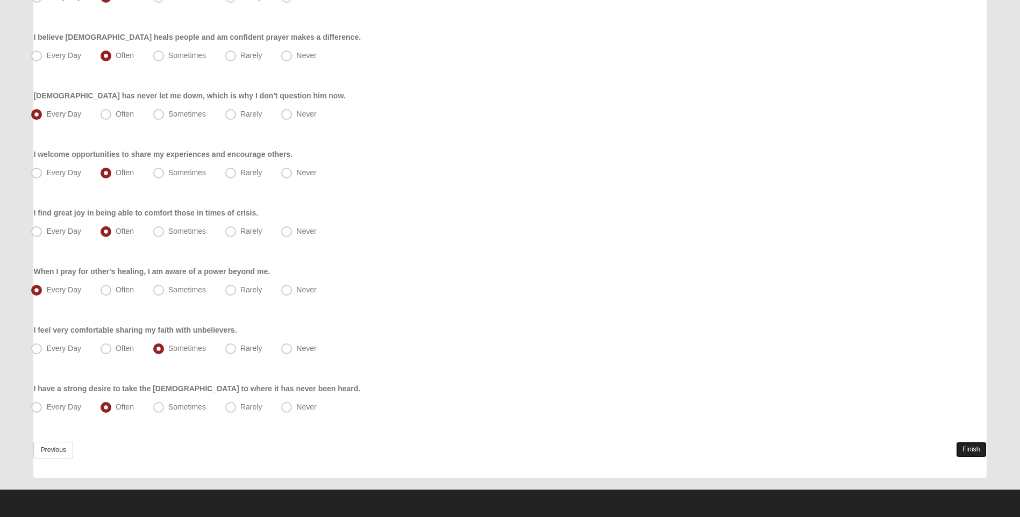
click at [964, 452] on link "Finish" at bounding box center [971, 450] width 31 height 16
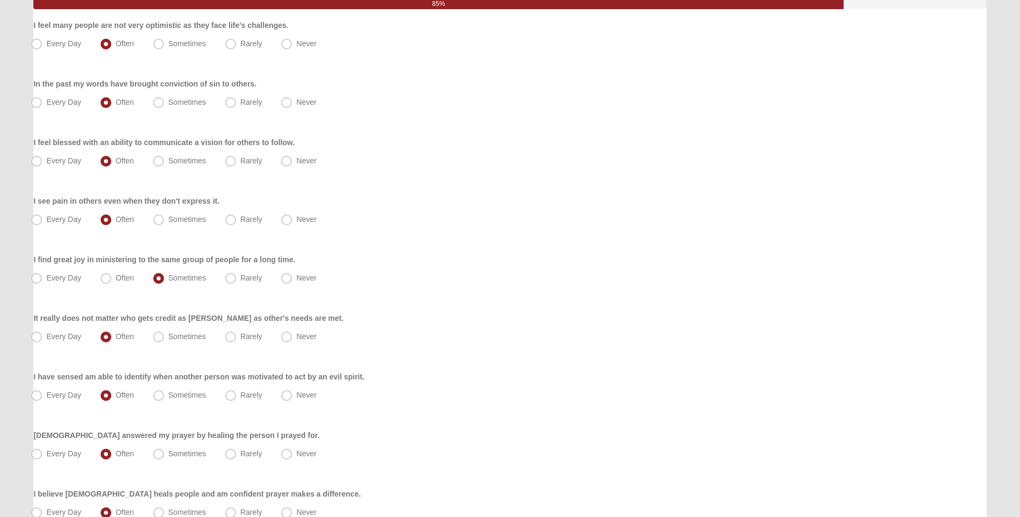
scroll to position [0, 0]
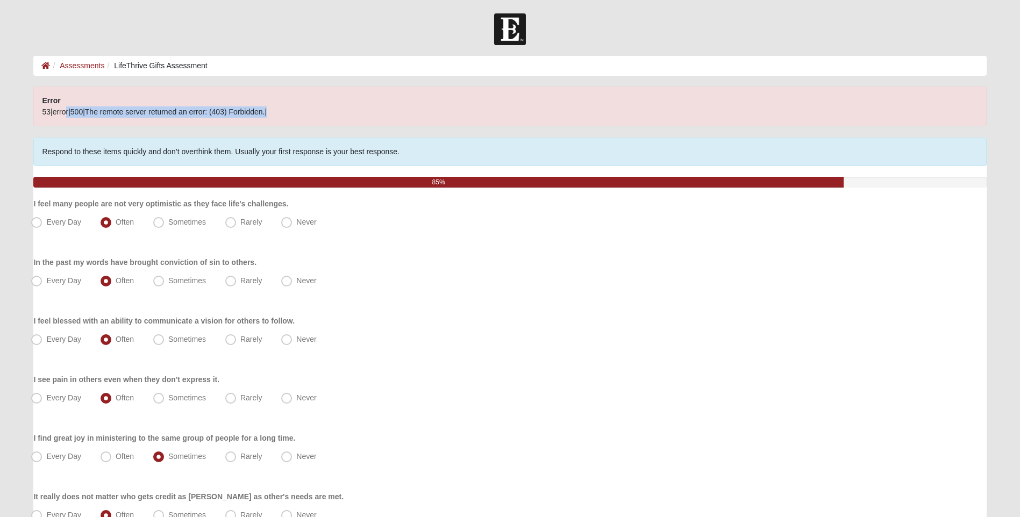
drag, startPoint x: 109, startPoint y: 112, endPoint x: 295, endPoint y: 119, distance: 186.6
click at [295, 119] on div "Error 53|error|500|The remote server returned an error: (403) Forbidden.|" at bounding box center [509, 107] width 952 height 40
drag, startPoint x: 295, startPoint y: 119, endPoint x: 435, endPoint y: 239, distance: 184.9
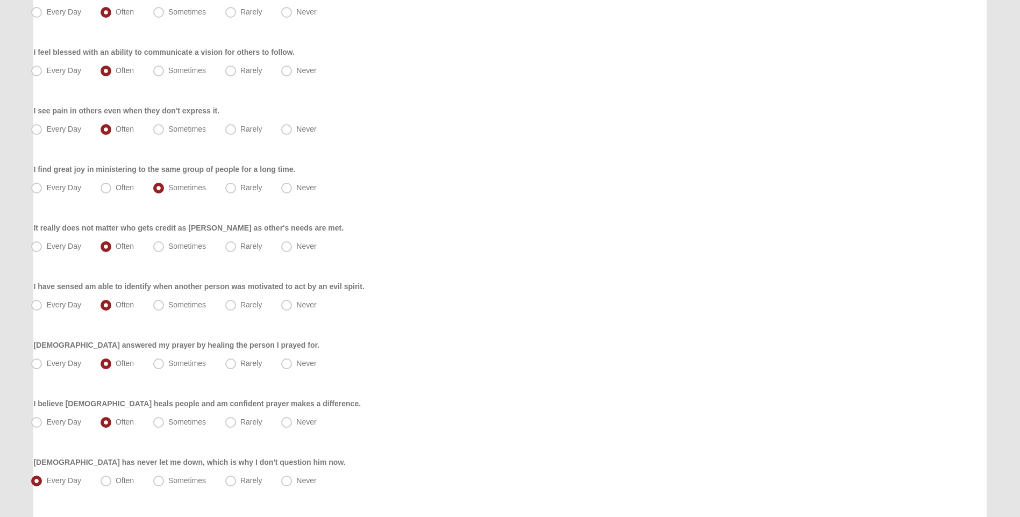
scroll to position [635, 0]
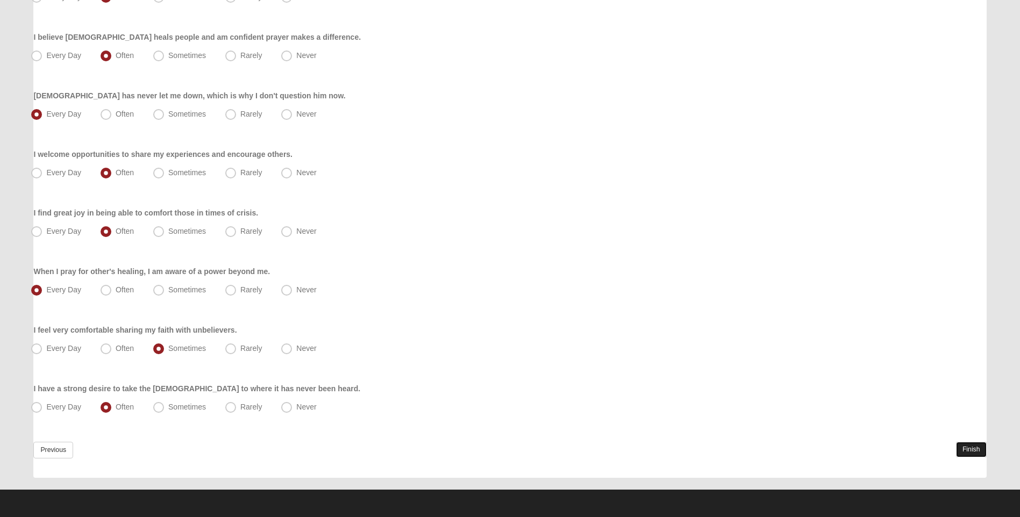
click at [977, 450] on link "Finish" at bounding box center [971, 450] width 31 height 16
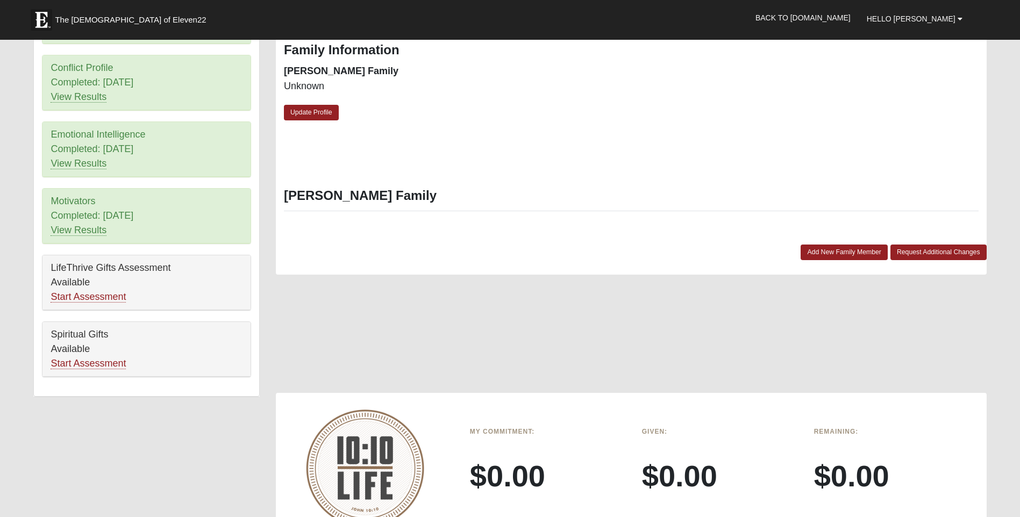
scroll to position [537, 0]
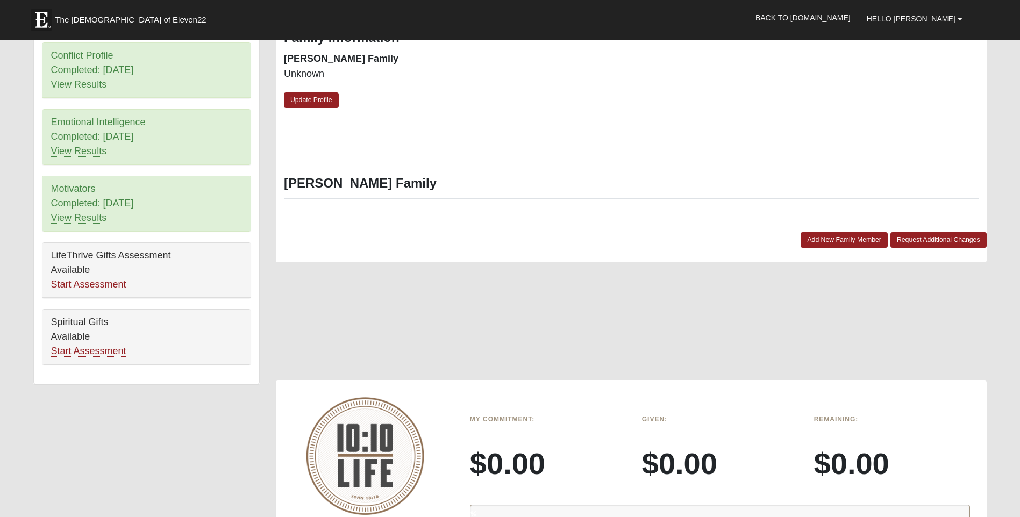
click at [102, 358] on div "Spiritual Gifts Available Start Assessment" at bounding box center [146, 337] width 208 height 55
click at [101, 350] on link "Start Assessment" at bounding box center [88, 351] width 75 height 11
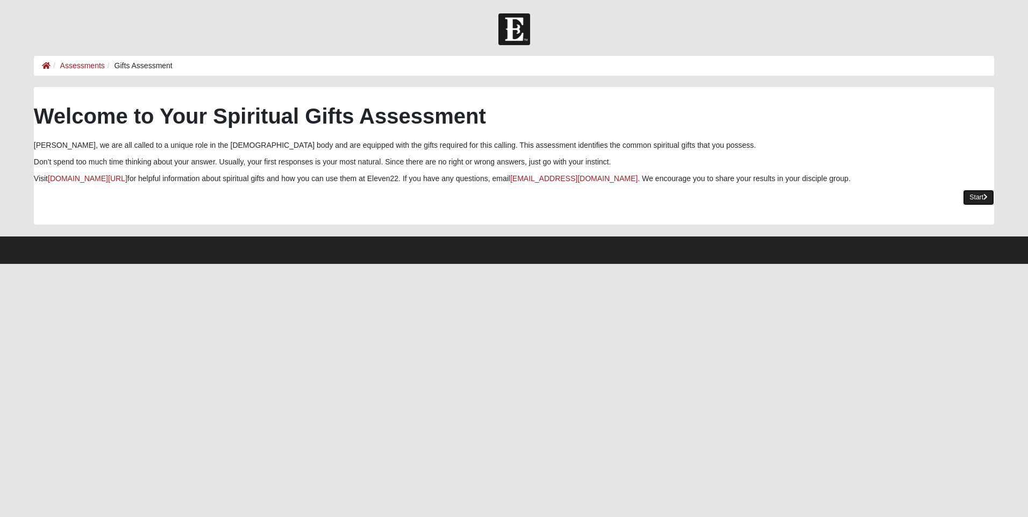
click at [977, 197] on link "Start" at bounding box center [978, 198] width 31 height 16
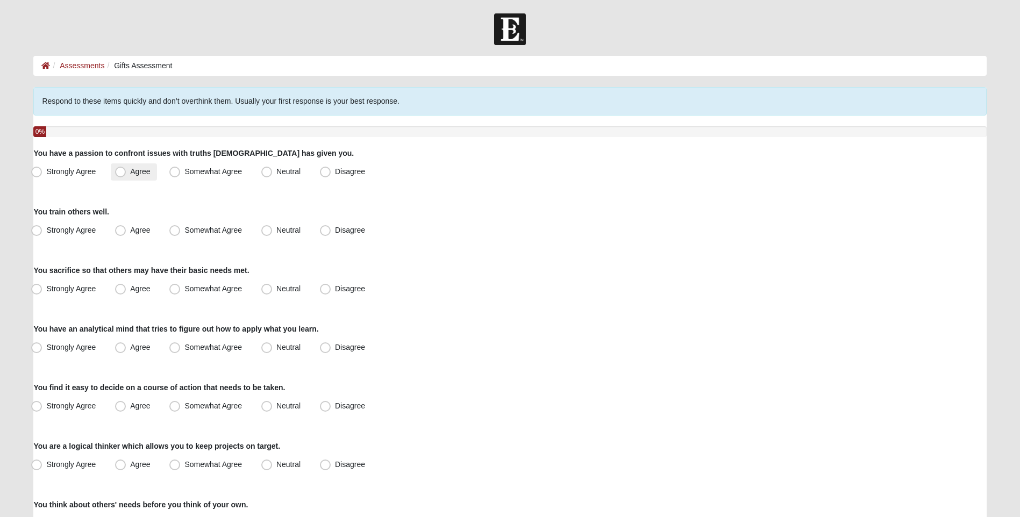
click at [130, 171] on span "Agree" at bounding box center [140, 171] width 20 height 9
click at [121, 171] on input "Agree" at bounding box center [122, 171] width 7 height 7
radio input "true"
click at [130, 229] on span "Agree" at bounding box center [140, 230] width 20 height 9
click at [126, 229] on input "Agree" at bounding box center [122, 230] width 7 height 7
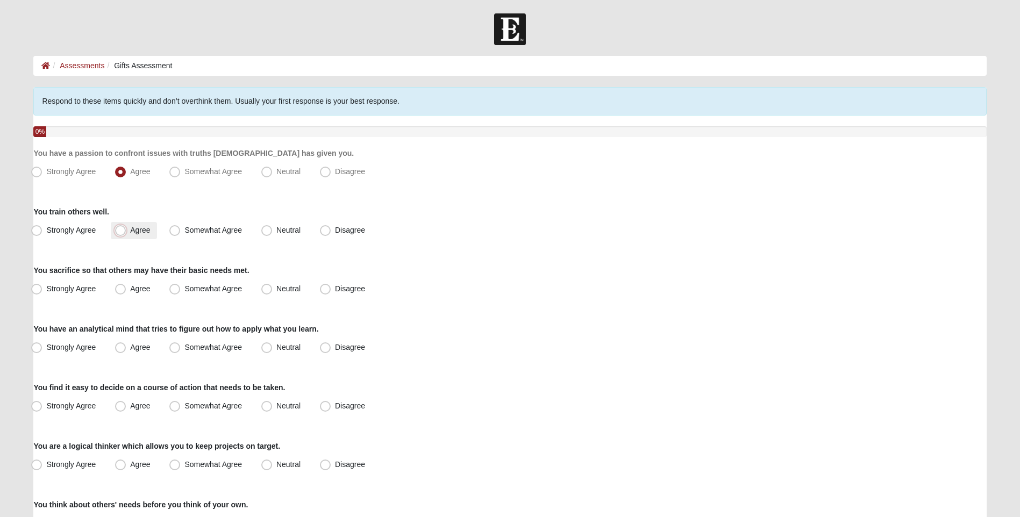
radio input "true"
click at [130, 291] on span "Agree" at bounding box center [140, 288] width 20 height 9
click at [119, 291] on input "Agree" at bounding box center [122, 288] width 7 height 7
radio input "true"
click at [46, 349] on span "Strongly Agree" at bounding box center [70, 347] width 49 height 9
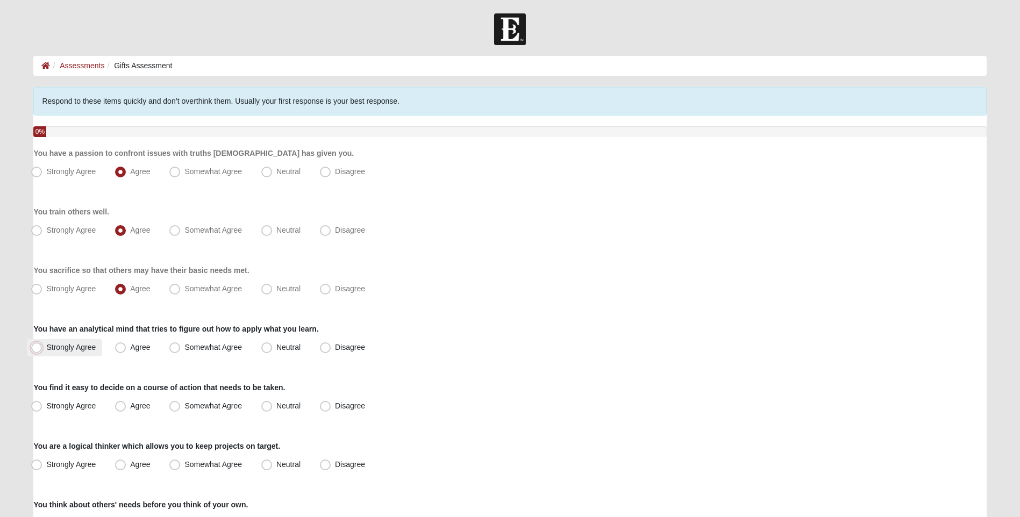
click at [41, 349] on input "Strongly Agree" at bounding box center [38, 347] width 7 height 7
radio input "true"
click at [51, 407] on span "Strongly Agree" at bounding box center [70, 405] width 49 height 9
click at [42, 407] on input "Strongly Agree" at bounding box center [38, 406] width 7 height 7
radio input "true"
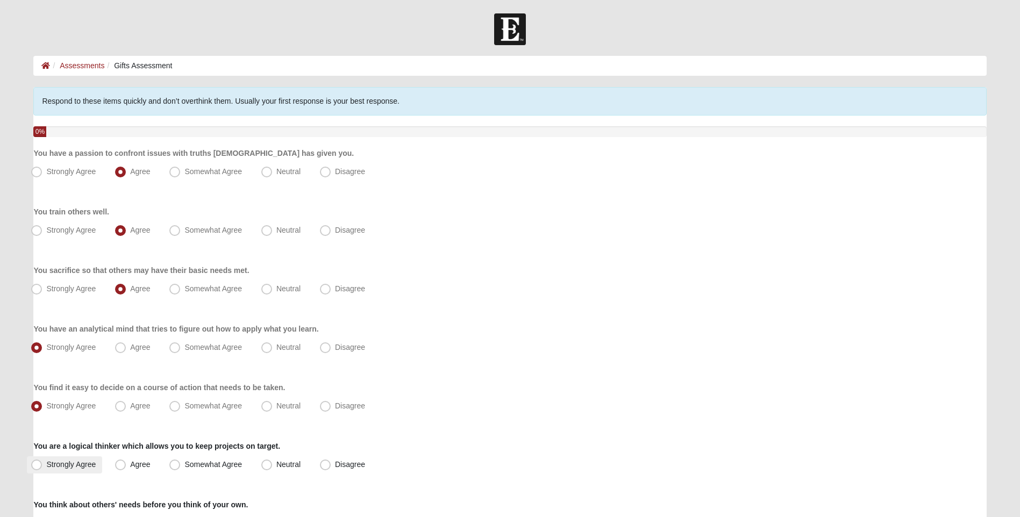
click at [58, 467] on span "Strongly Agree" at bounding box center [70, 464] width 49 height 9
click at [42, 467] on input "Strongly Agree" at bounding box center [38, 464] width 7 height 7
radio input "true"
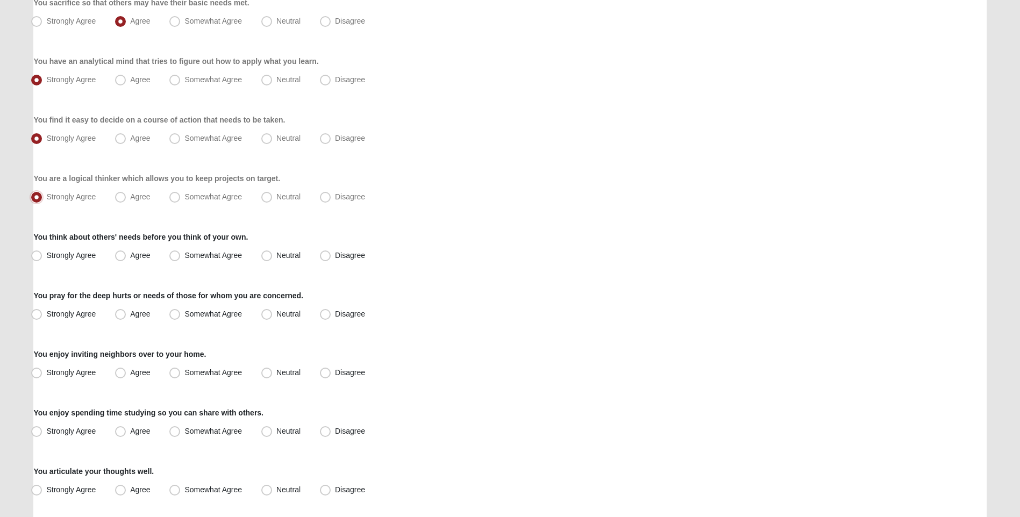
scroll to position [269, 0]
click at [77, 255] on span "Strongly Agree" at bounding box center [70, 254] width 49 height 9
click at [42, 255] on input "Strongly Agree" at bounding box center [38, 254] width 7 height 7
radio input "true"
click at [130, 313] on span "Agree" at bounding box center [140, 312] width 20 height 9
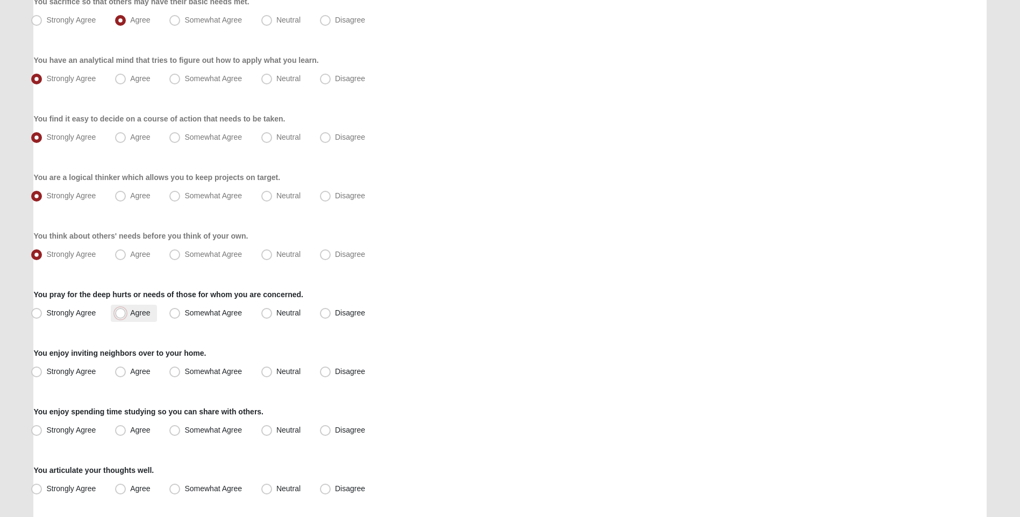
click at [119, 313] on input "Agree" at bounding box center [122, 313] width 7 height 7
radio input "true"
click at [184, 374] on span "Somewhat Agree" at bounding box center [213, 371] width 58 height 9
click at [176, 374] on input "Somewhat Agree" at bounding box center [177, 371] width 7 height 7
radio input "true"
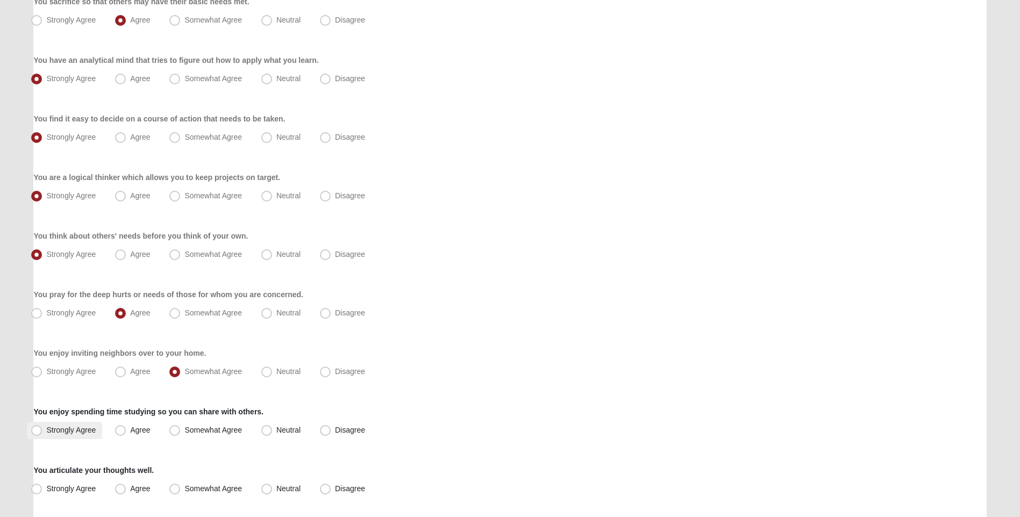
click at [61, 434] on span "Strongly Agree" at bounding box center [70, 430] width 49 height 9
click at [42, 434] on input "Strongly Agree" at bounding box center [38, 430] width 7 height 7
radio input "true"
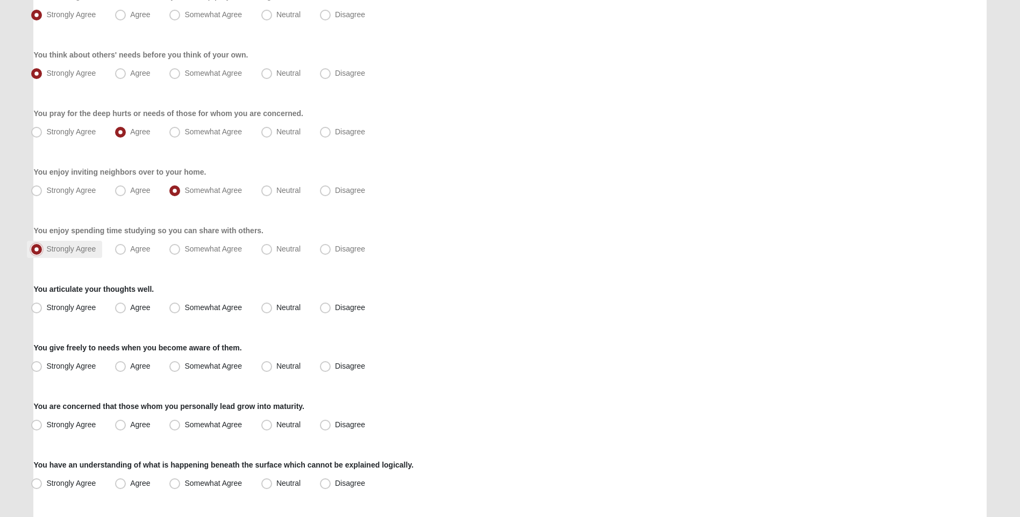
scroll to position [537, 0]
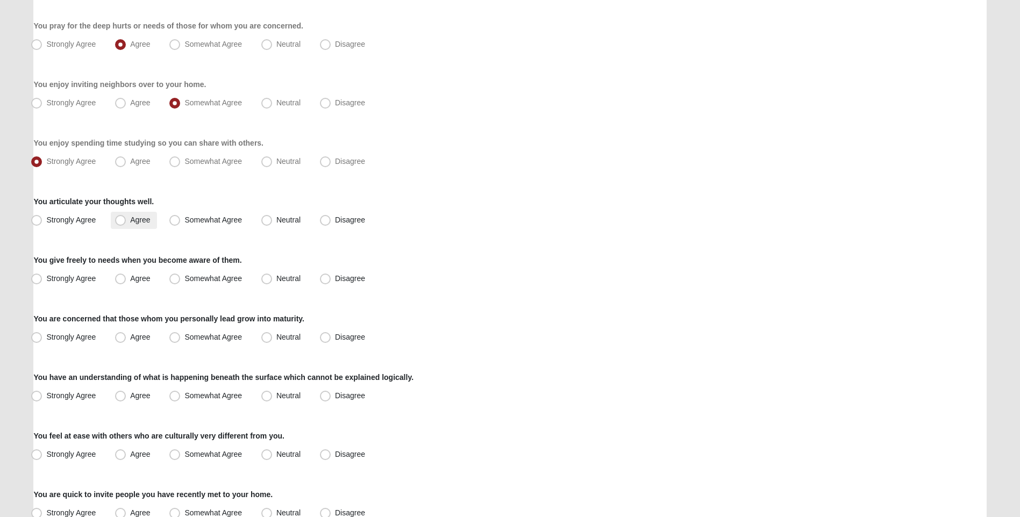
click at [130, 220] on span "Agree" at bounding box center [140, 220] width 20 height 9
click at [121, 220] on input "Agree" at bounding box center [122, 220] width 7 height 7
radio input "true"
click at [130, 279] on span "Agree" at bounding box center [140, 278] width 20 height 9
click at [123, 279] on input "Agree" at bounding box center [122, 278] width 7 height 7
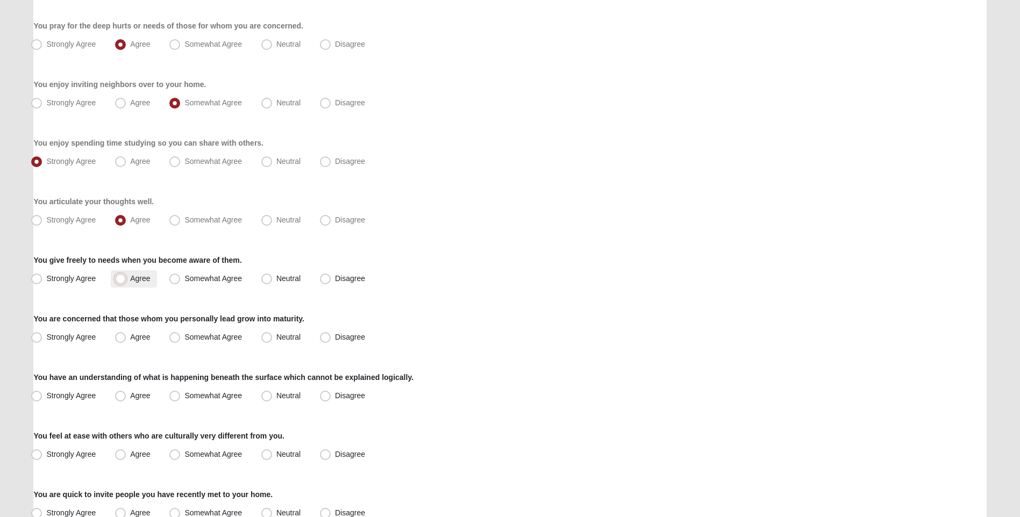
radio input "true"
click at [49, 335] on span "Strongly Agree" at bounding box center [70, 337] width 49 height 9
click at [42, 335] on input "Strongly Agree" at bounding box center [38, 337] width 7 height 7
radio input "true"
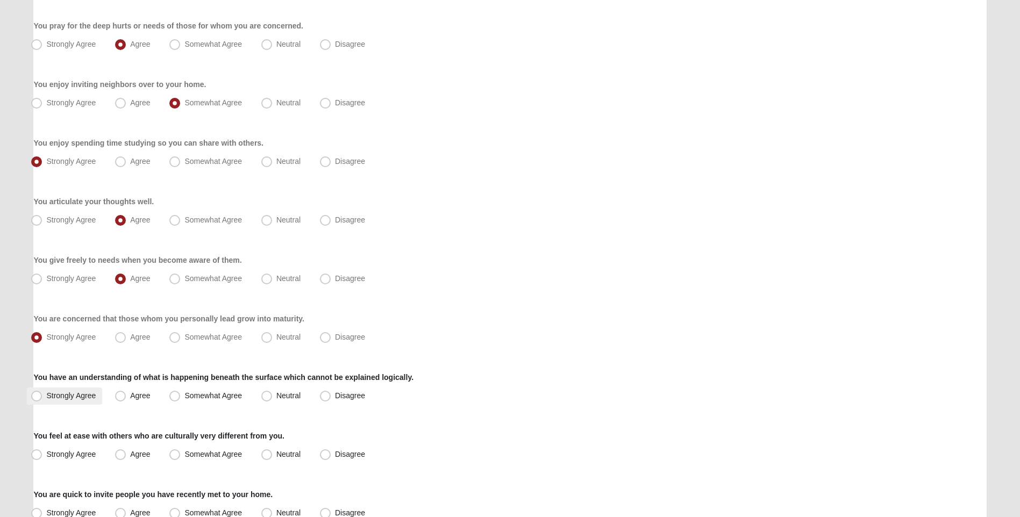
click at [49, 396] on span "Strongly Agree" at bounding box center [70, 395] width 49 height 9
click at [42, 396] on input "Strongly Agree" at bounding box center [38, 395] width 7 height 7
radio input "true"
click at [129, 394] on label "Agree" at bounding box center [134, 396] width 46 height 17
click at [126, 394] on input "Agree" at bounding box center [122, 395] width 7 height 7
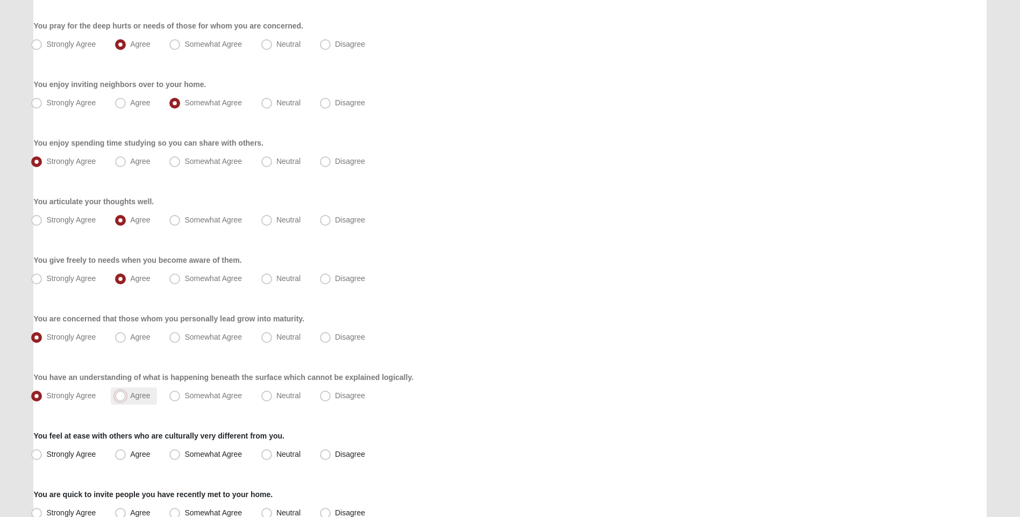
radio input "true"
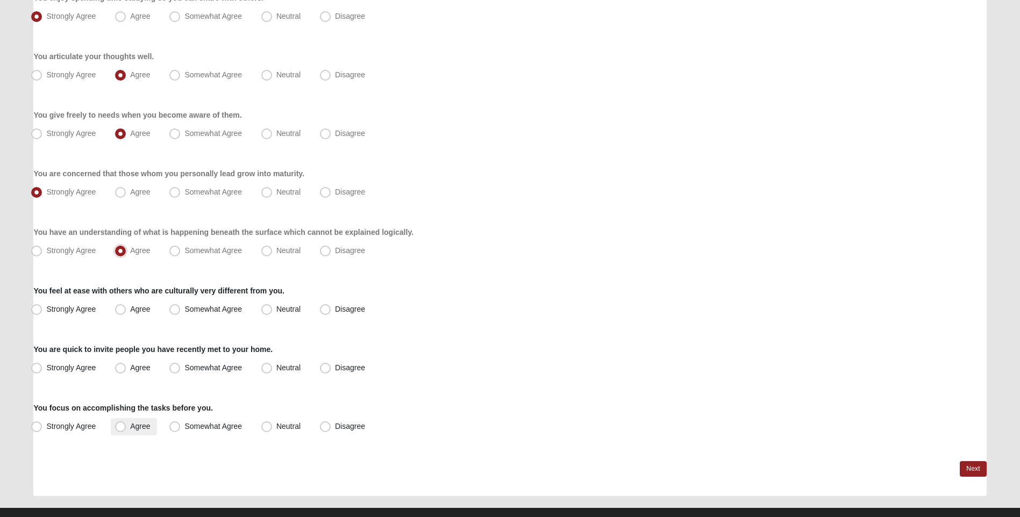
scroll to position [701, 0]
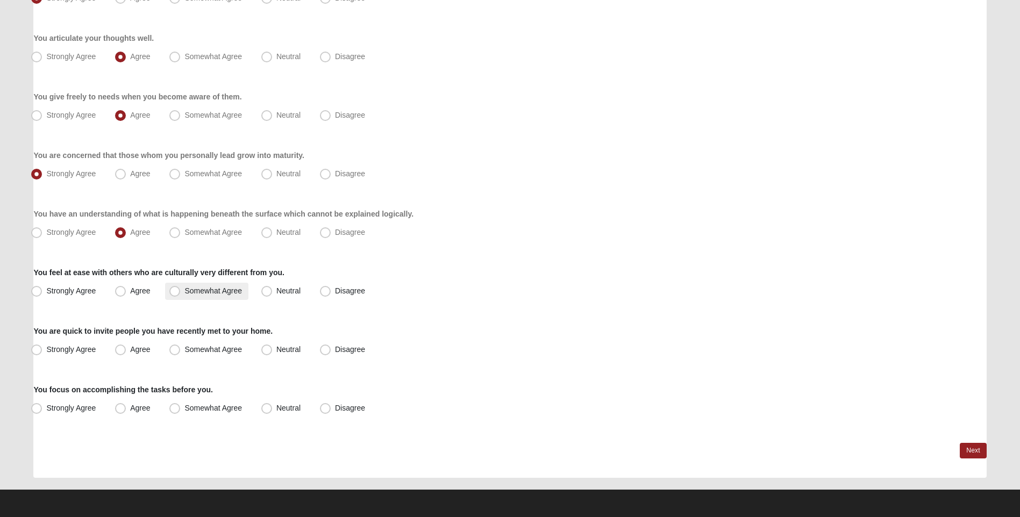
click at [188, 292] on span "Somewhat Agree" at bounding box center [213, 290] width 58 height 9
click at [181, 292] on input "Somewhat Agree" at bounding box center [177, 291] width 7 height 7
radio input "true"
click at [182, 350] on label "Somewhat Agree" at bounding box center [206, 349] width 83 height 17
click at [181, 350] on input "Somewhat Agree" at bounding box center [177, 349] width 7 height 7
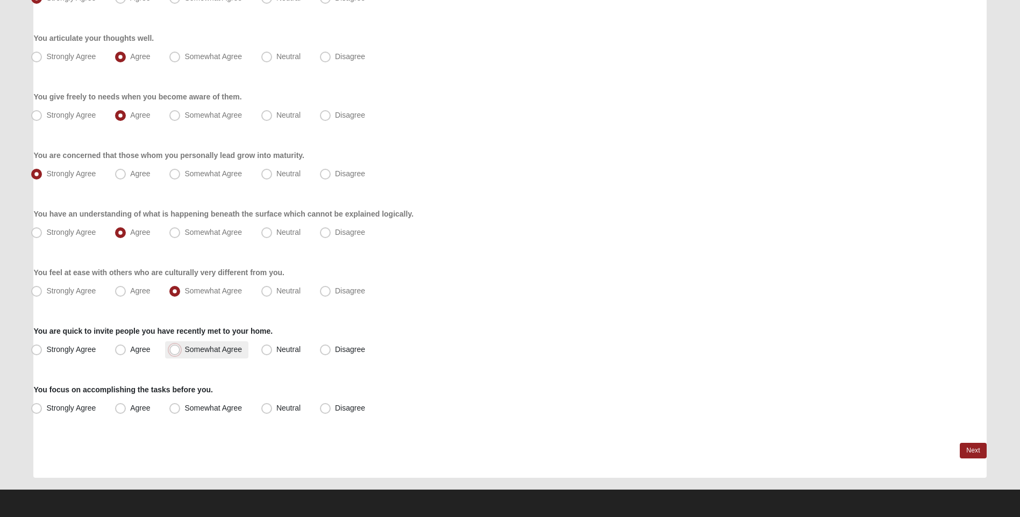
radio input "true"
click at [57, 404] on span "Strongly Agree" at bounding box center [70, 408] width 49 height 9
click at [42, 405] on input "Strongly Agree" at bounding box center [38, 408] width 7 height 7
radio input "true"
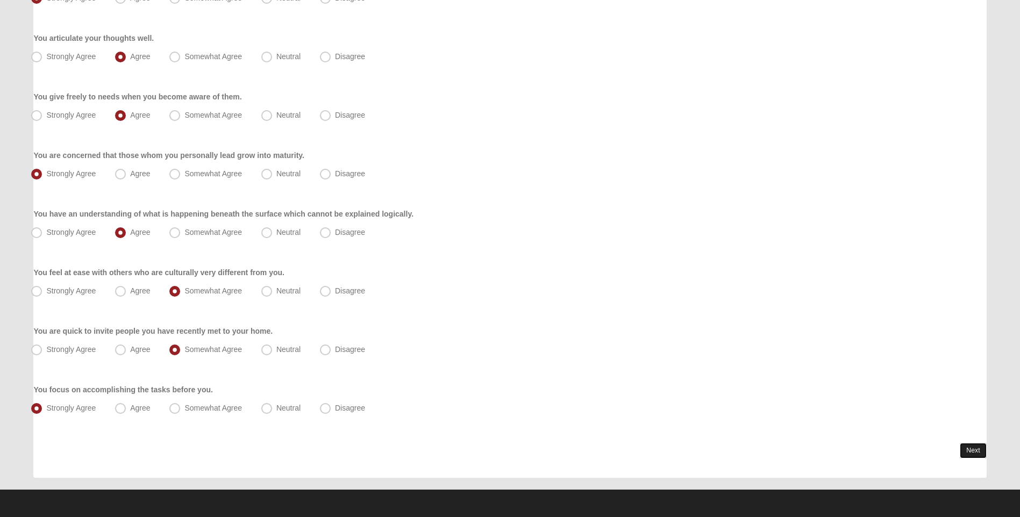
click at [981, 451] on link "Next" at bounding box center [972, 451] width 26 height 16
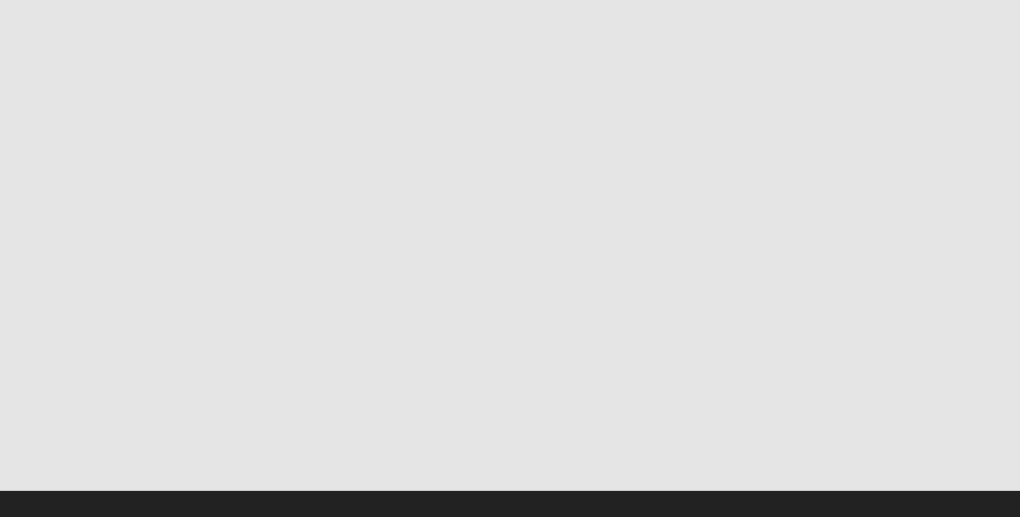
scroll to position [0, 0]
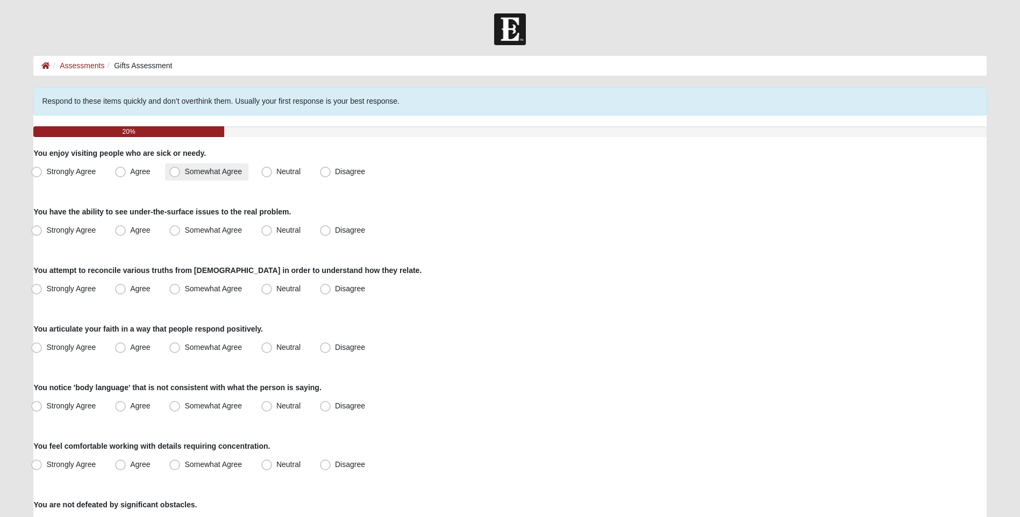
click at [184, 174] on span "Somewhat Agree" at bounding box center [213, 171] width 58 height 9
click at [174, 174] on input "Somewhat Agree" at bounding box center [177, 171] width 7 height 7
radio input "true"
click at [127, 176] on label "Agree" at bounding box center [134, 171] width 46 height 17
click at [126, 175] on input "Agree" at bounding box center [122, 171] width 7 height 7
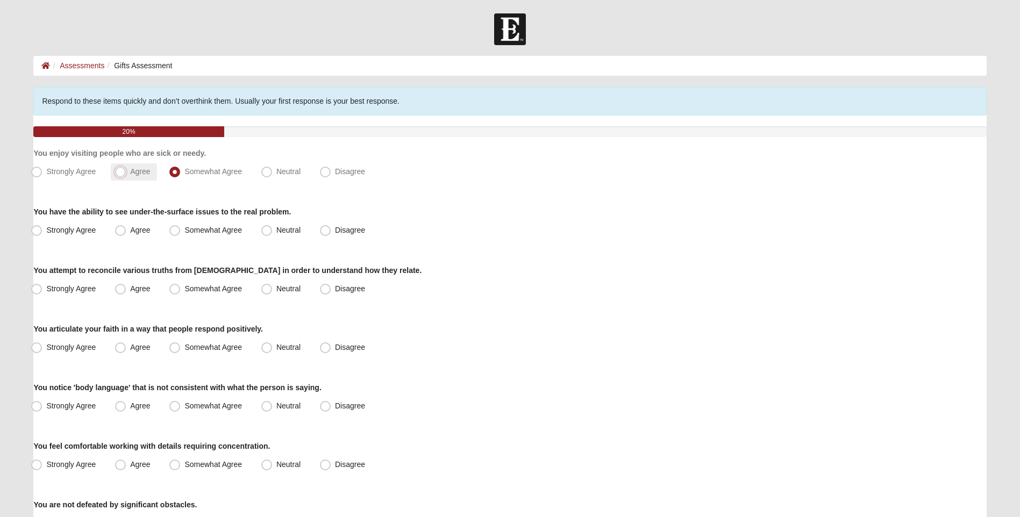
radio input "true"
click at [130, 232] on span "Agree" at bounding box center [140, 230] width 20 height 9
click at [126, 232] on input "Agree" at bounding box center [122, 230] width 7 height 7
radio input "true"
click at [127, 286] on label "Agree" at bounding box center [134, 289] width 46 height 17
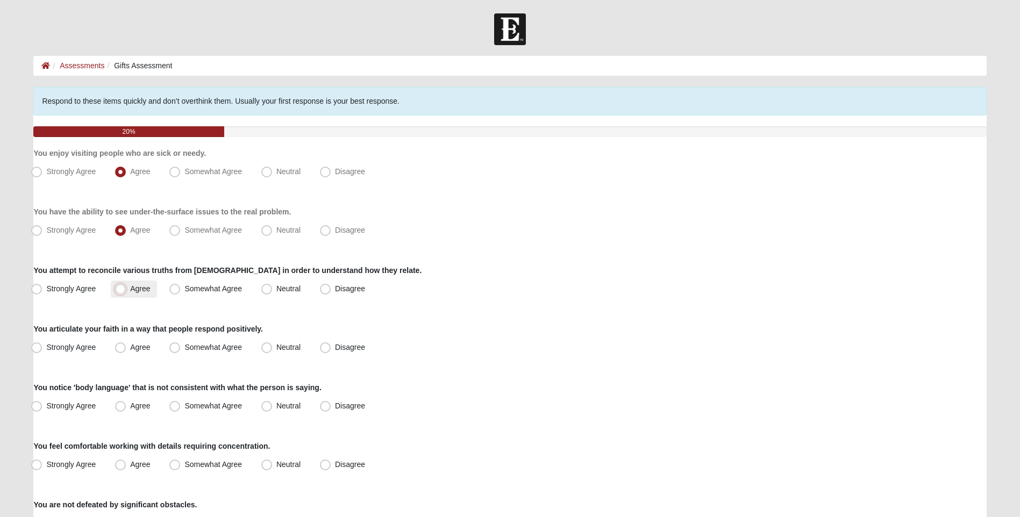
click at [126, 286] on input "Agree" at bounding box center [122, 288] width 7 height 7
radio input "true"
click at [184, 346] on span "Somewhat Agree" at bounding box center [213, 347] width 58 height 9
click at [174, 346] on input "Somewhat Agree" at bounding box center [177, 347] width 7 height 7
radio input "true"
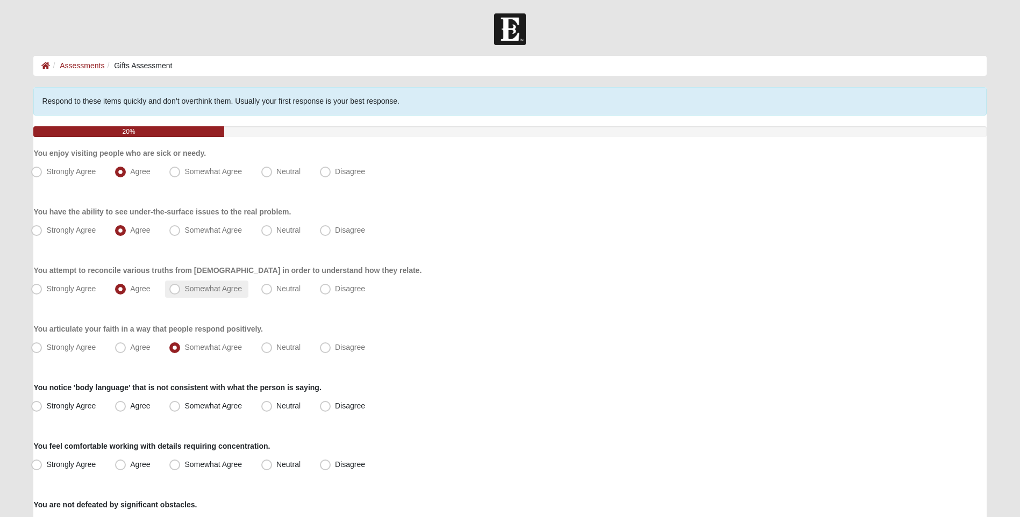
click at [184, 292] on span "Somewhat Agree" at bounding box center [213, 288] width 58 height 9
click at [174, 292] on input "Somewhat Agree" at bounding box center [177, 288] width 7 height 7
radio input "true"
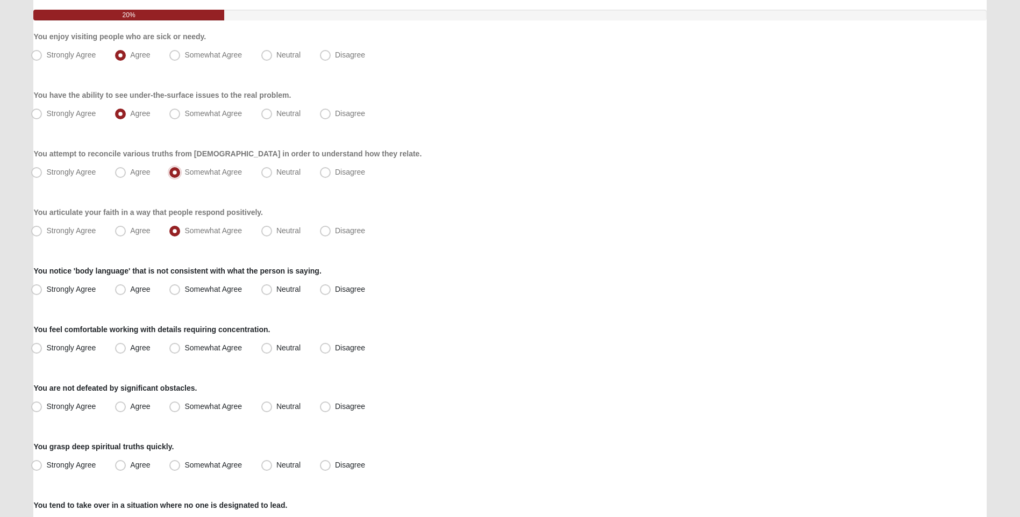
scroll to position [161, 0]
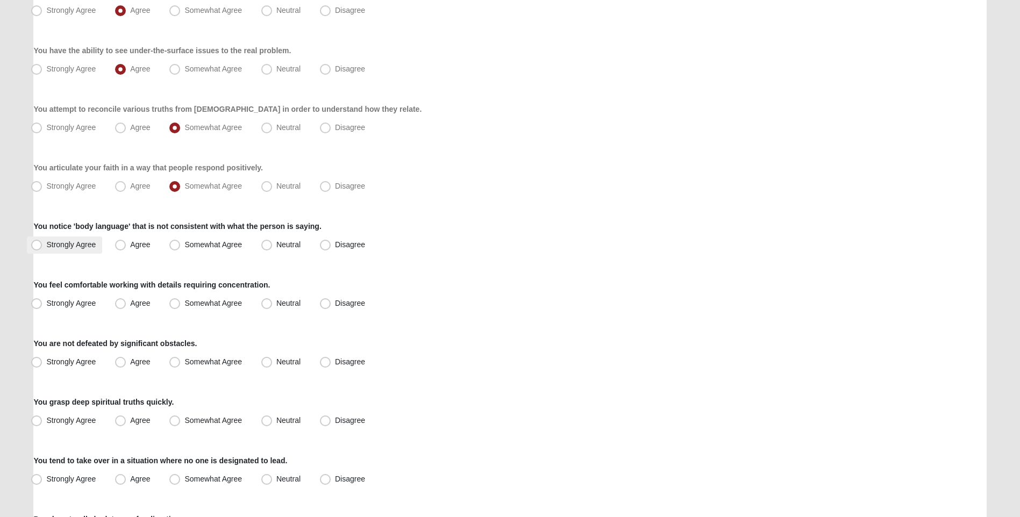
click at [52, 244] on span "Strongly Agree" at bounding box center [70, 244] width 49 height 9
click at [42, 244] on input "Strongly Agree" at bounding box center [38, 244] width 7 height 7
radio input "true"
click at [48, 299] on span "Strongly Agree" at bounding box center [70, 303] width 49 height 9
click at [42, 300] on input "Strongly Agree" at bounding box center [38, 303] width 7 height 7
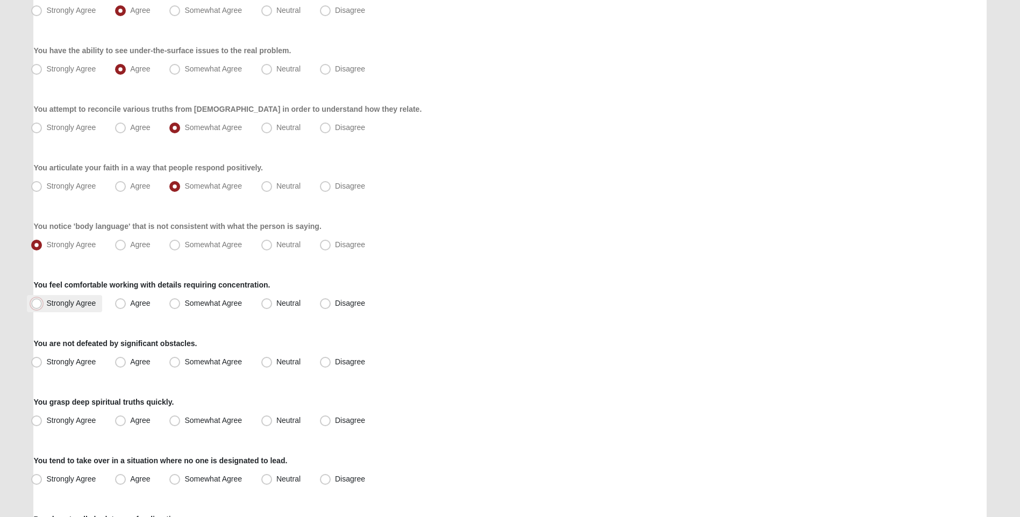
radio input "true"
click at [77, 357] on label "Strongly Agree" at bounding box center [64, 362] width 75 height 17
click at [42, 358] on input "Strongly Agree" at bounding box center [38, 361] width 7 height 7
radio input "true"
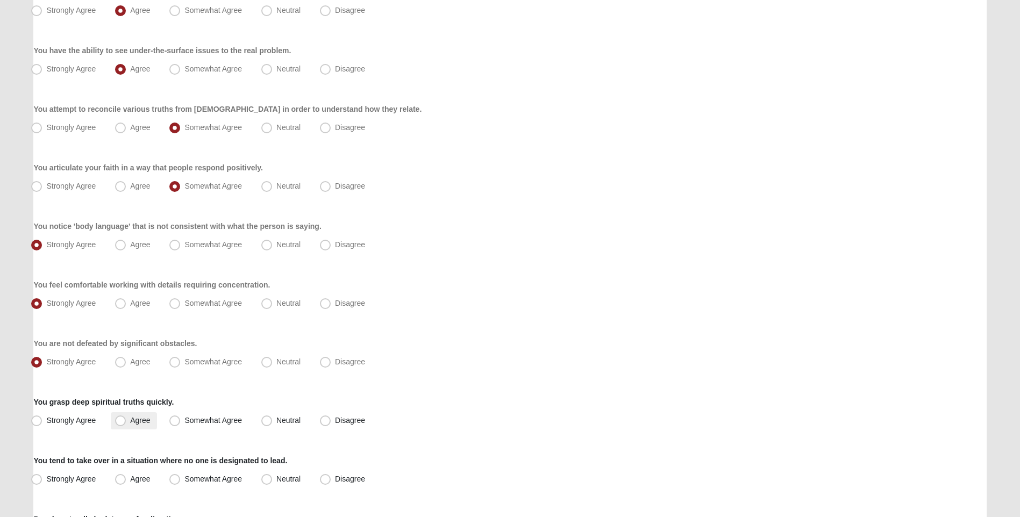
click at [130, 417] on span "Agree" at bounding box center [140, 420] width 20 height 9
click at [119, 417] on input "Agree" at bounding box center [122, 420] width 7 height 7
radio input "true"
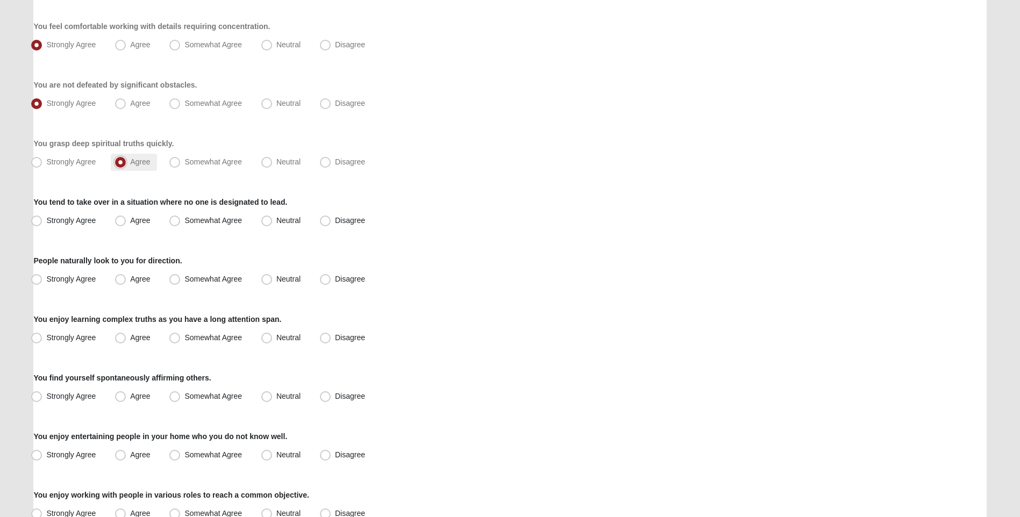
scroll to position [430, 0]
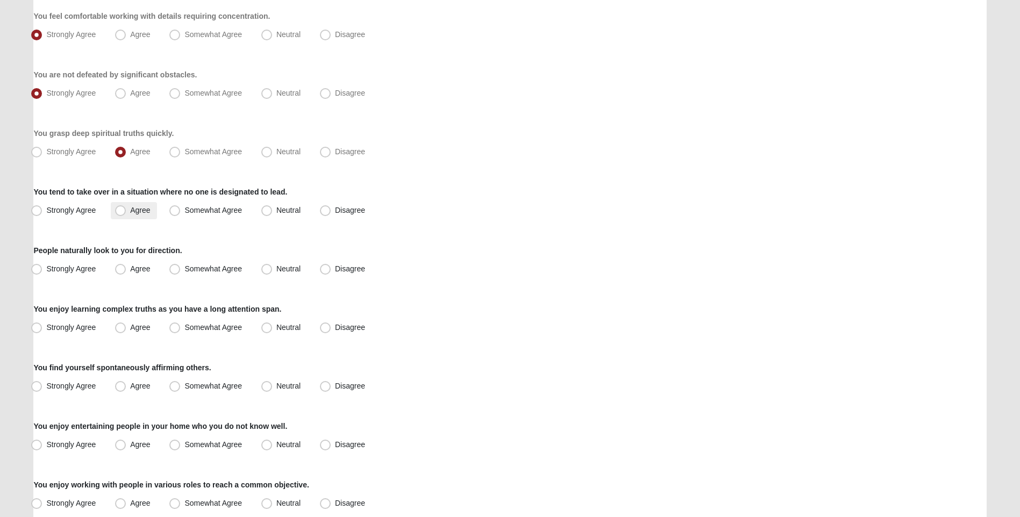
click at [134, 212] on span "Agree" at bounding box center [140, 210] width 20 height 9
click at [126, 212] on input "Agree" at bounding box center [122, 210] width 7 height 7
radio input "true"
click at [133, 268] on span "Agree" at bounding box center [140, 268] width 20 height 9
click at [126, 268] on input "Agree" at bounding box center [122, 269] width 7 height 7
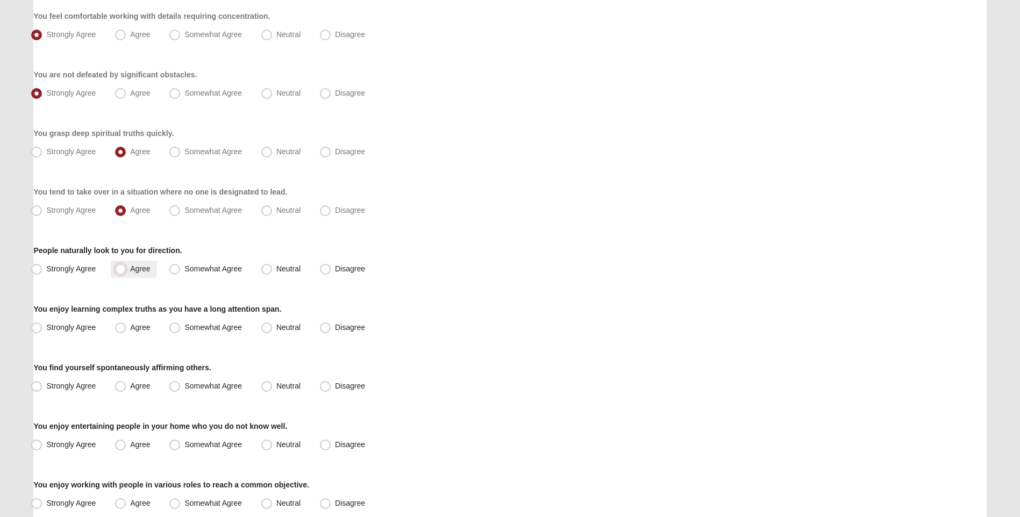
radio input "true"
click at [130, 329] on span "Agree" at bounding box center [140, 327] width 20 height 9
click at [119, 329] on input "Agree" at bounding box center [122, 327] width 7 height 7
radio input "true"
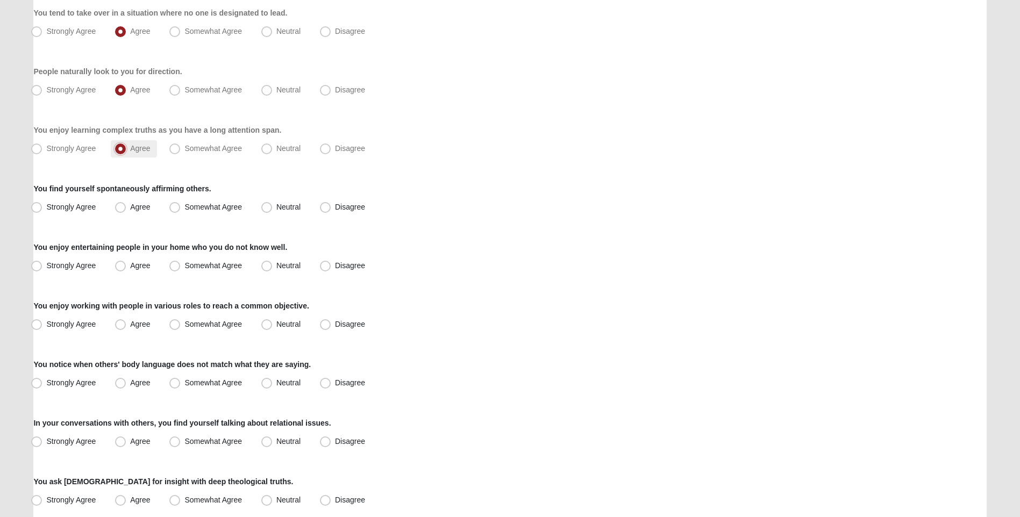
scroll to position [645, 0]
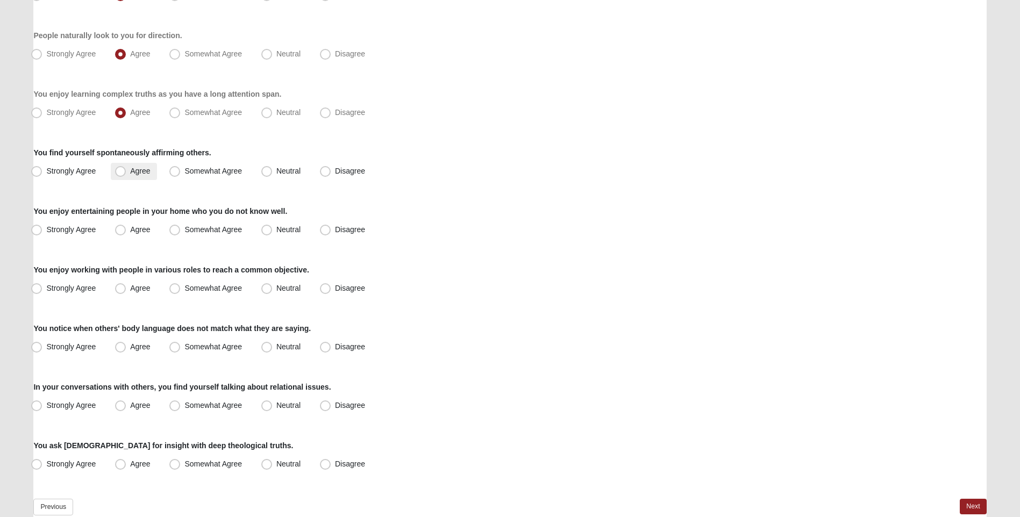
click at [140, 173] on span "Agree" at bounding box center [140, 171] width 20 height 9
click at [126, 173] on input "Agree" at bounding box center [122, 171] width 7 height 7
radio input "true"
click at [189, 231] on span "Somewhat Agree" at bounding box center [213, 229] width 58 height 9
click at [181, 231] on input "Somewhat Agree" at bounding box center [177, 229] width 7 height 7
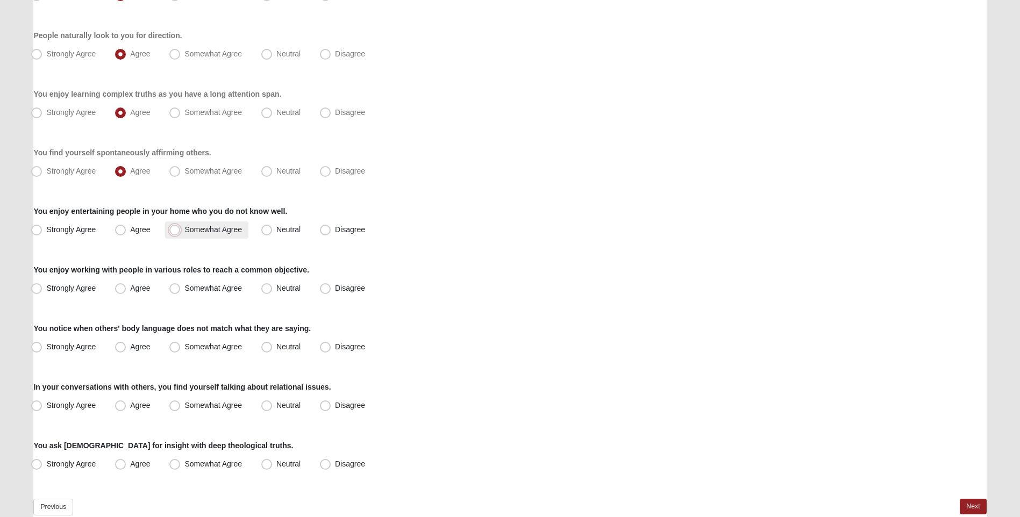
radio input "true"
click at [280, 231] on span "Neutral" at bounding box center [288, 229] width 24 height 9
click at [272, 231] on input "Neutral" at bounding box center [269, 229] width 7 height 7
radio input "true"
click at [317, 229] on label "Disagree" at bounding box center [343, 229] width 56 height 17
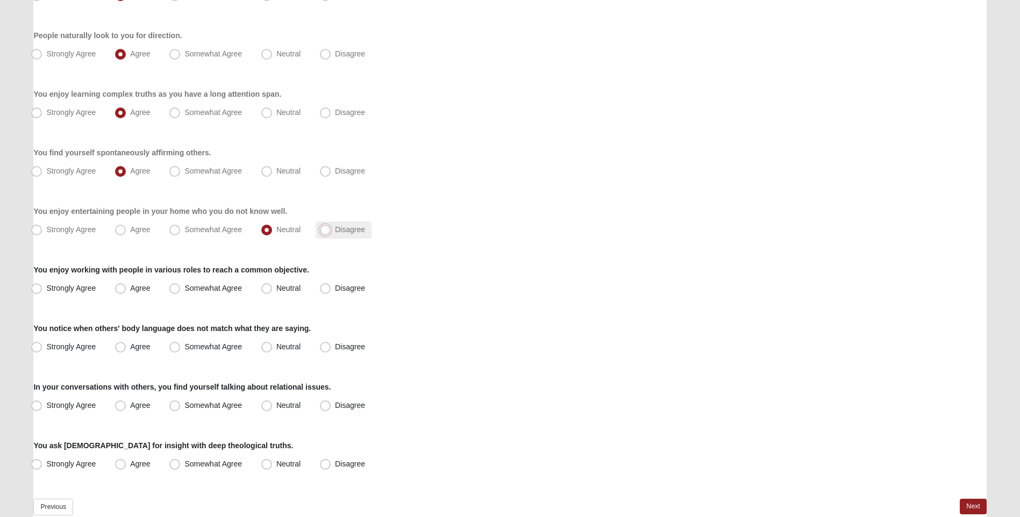
click at [324, 229] on input "Disagree" at bounding box center [327, 229] width 7 height 7
radio input "true"
click at [197, 292] on span "Somewhat Agree" at bounding box center [213, 288] width 58 height 9
drag, startPoint x: 197, startPoint y: 292, endPoint x: 138, endPoint y: 290, distance: 59.7
click at [138, 290] on span "Agree" at bounding box center [140, 288] width 20 height 9
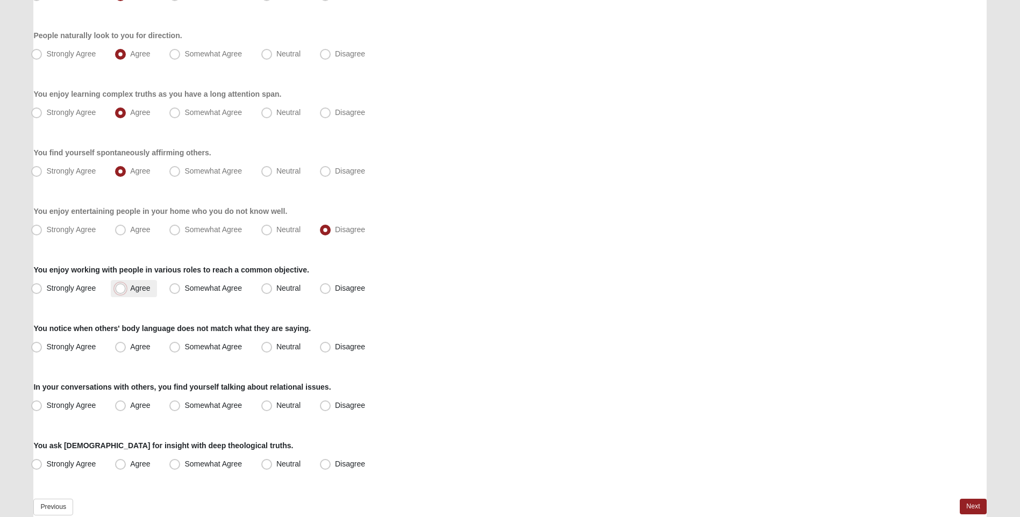
click at [126, 290] on input "Agree" at bounding box center [122, 288] width 7 height 7
radio input "true"
click at [62, 346] on span "Strongly Agree" at bounding box center [70, 346] width 49 height 9
click at [42, 346] on input "Strongly Agree" at bounding box center [38, 346] width 7 height 7
radio input "true"
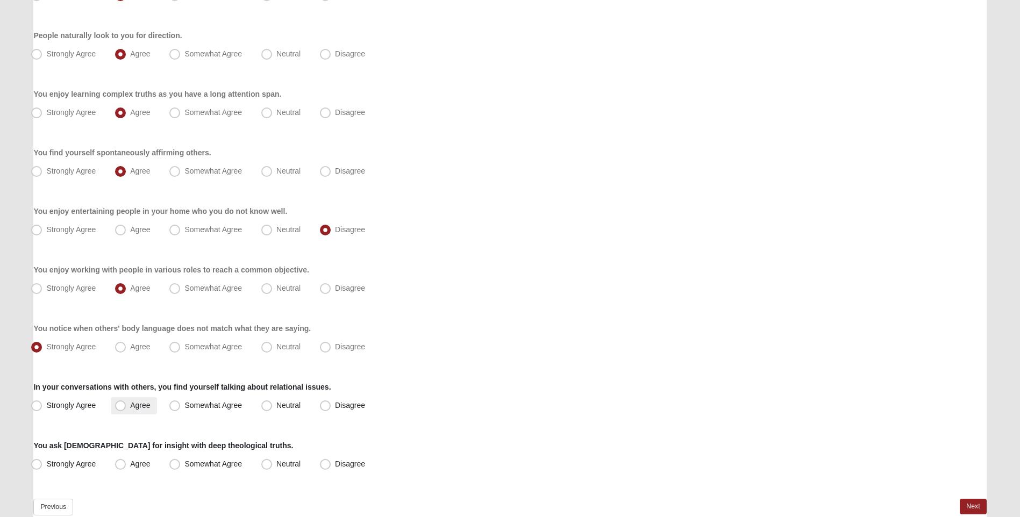
click at [130, 401] on span "Agree" at bounding box center [140, 405] width 20 height 9
click at [125, 402] on input "Agree" at bounding box center [122, 405] width 7 height 7
radio input "true"
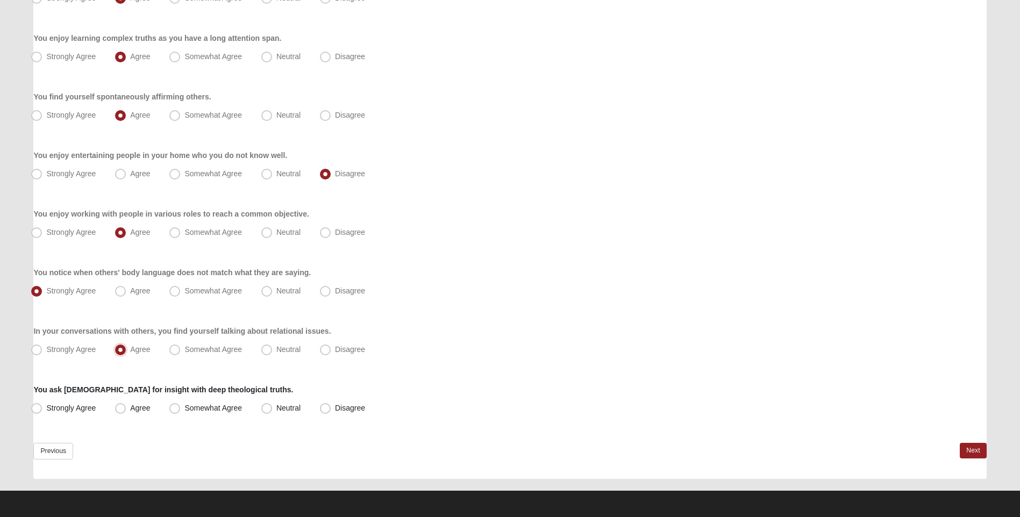
scroll to position [702, 0]
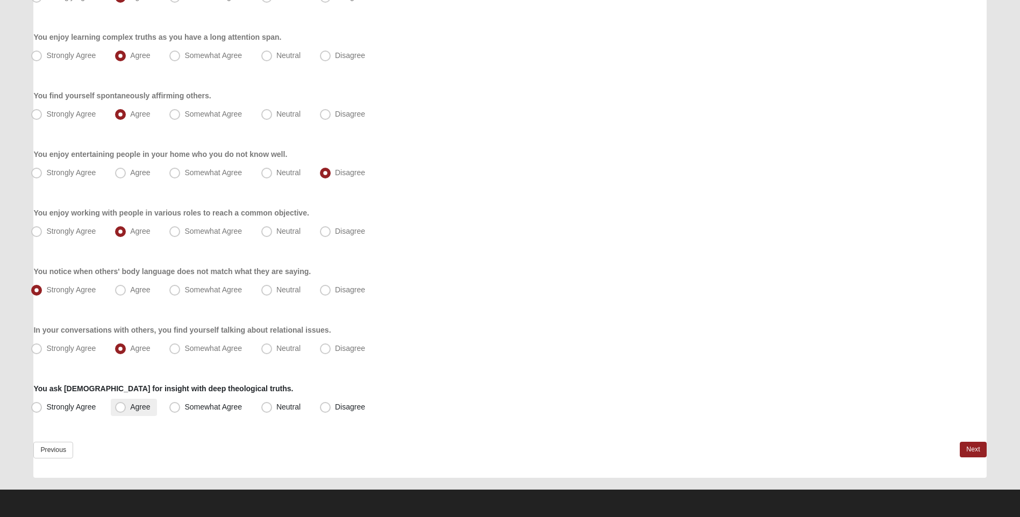
click at [114, 411] on label "Agree" at bounding box center [134, 407] width 46 height 17
click at [119, 411] on input "Agree" at bounding box center [122, 407] width 7 height 7
radio input "true"
click at [972, 450] on link "Next" at bounding box center [972, 450] width 26 height 16
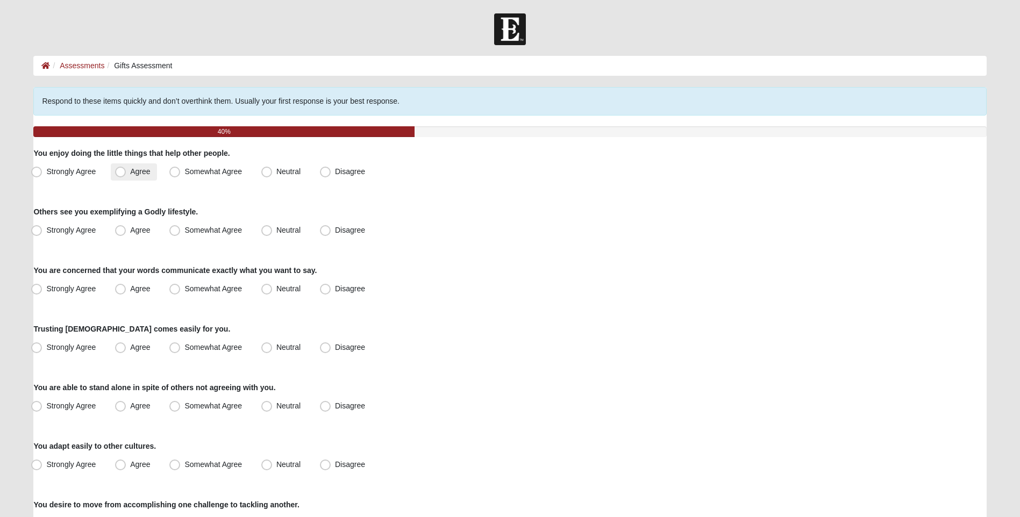
click at [130, 172] on span "Agree" at bounding box center [140, 171] width 20 height 9
click at [123, 172] on input "Agree" at bounding box center [122, 171] width 7 height 7
radio input "true"
click at [131, 235] on label "Agree" at bounding box center [134, 230] width 46 height 17
click at [126, 234] on input "Agree" at bounding box center [122, 230] width 7 height 7
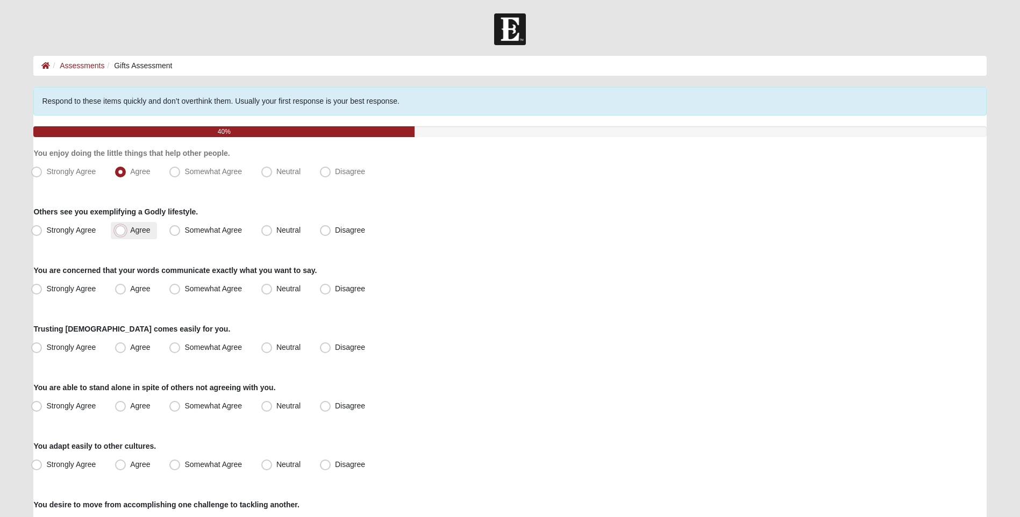
radio input "true"
click at [127, 285] on label "Agree" at bounding box center [134, 289] width 46 height 17
click at [126, 285] on input "Agree" at bounding box center [122, 288] width 7 height 7
radio input "true"
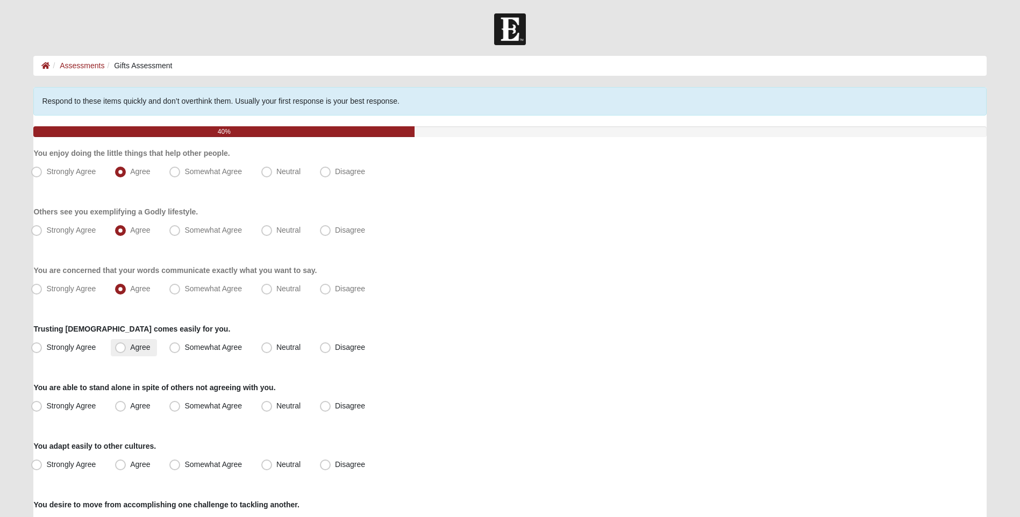
click at [129, 349] on label "Agree" at bounding box center [134, 347] width 46 height 17
click at [126, 349] on input "Agree" at bounding box center [122, 347] width 7 height 7
radio input "true"
click at [108, 353] on div "Strongly Agree Agree Somewhat Agree Neutral Disagree" at bounding box center [509, 347] width 952 height 17
click at [78, 350] on span "Strongly Agree" at bounding box center [70, 347] width 49 height 9
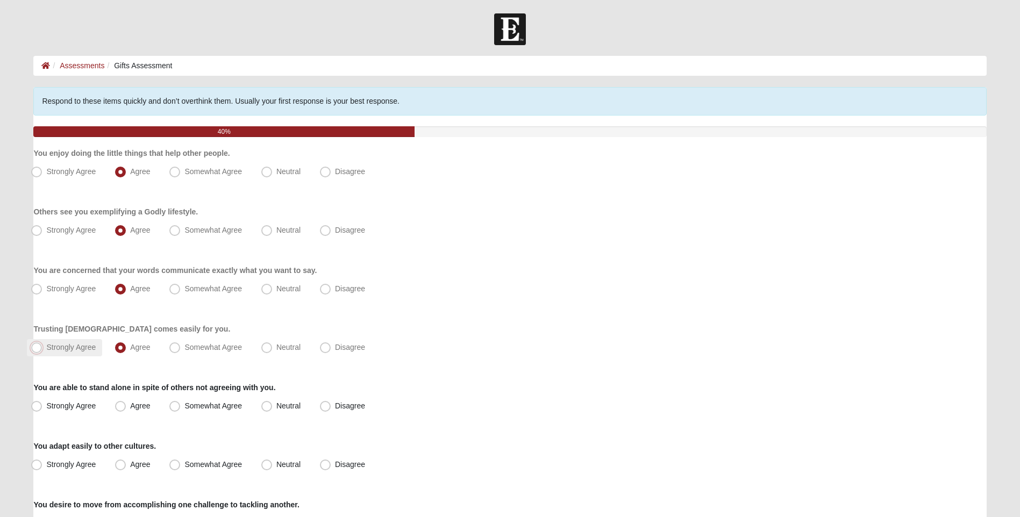
click at [42, 350] on input "Strongly Agree" at bounding box center [38, 347] width 7 height 7
radio input "true"
click at [130, 406] on span "Agree" at bounding box center [140, 405] width 20 height 9
click at [125, 406] on input "Agree" at bounding box center [122, 406] width 7 height 7
radio input "true"
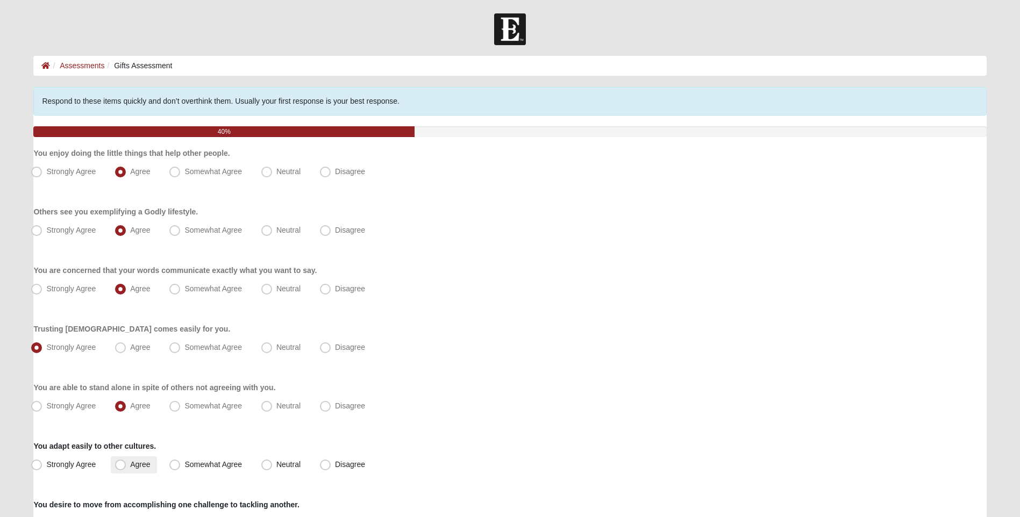
click at [139, 463] on span "Agree" at bounding box center [140, 464] width 20 height 9
click at [126, 463] on input "Agree" at bounding box center [122, 464] width 7 height 7
radio input "true"
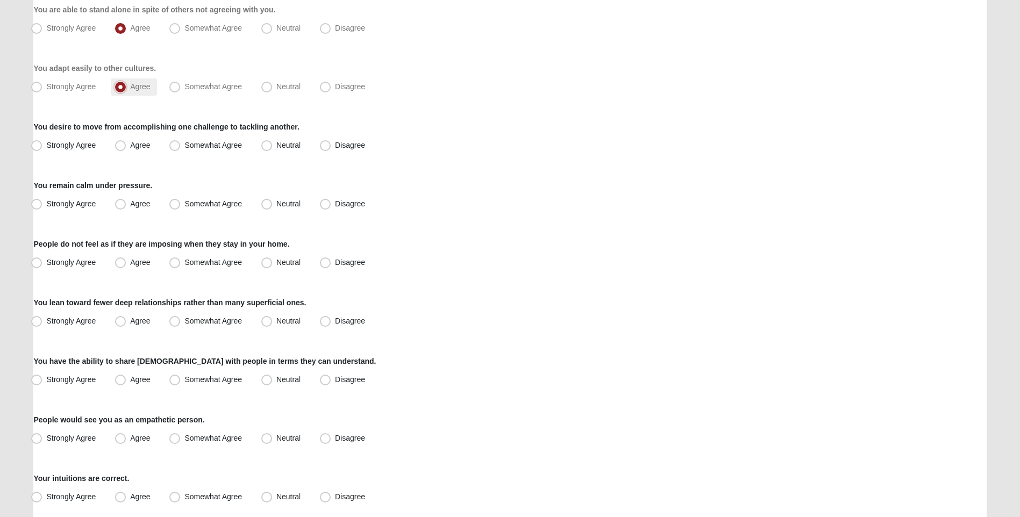
scroll to position [430, 0]
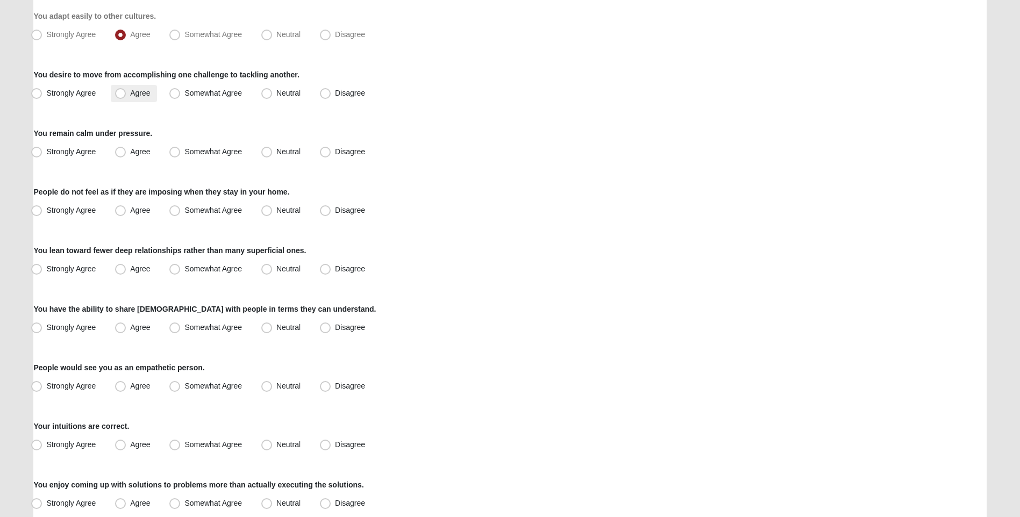
click at [130, 97] on span "Agree" at bounding box center [140, 93] width 20 height 9
click at [126, 97] on input "Agree" at bounding box center [122, 93] width 7 height 7
radio input "true"
click at [150, 153] on span "Agree" at bounding box center [140, 151] width 20 height 9
click at [126, 153] on input "Agree" at bounding box center [122, 151] width 7 height 7
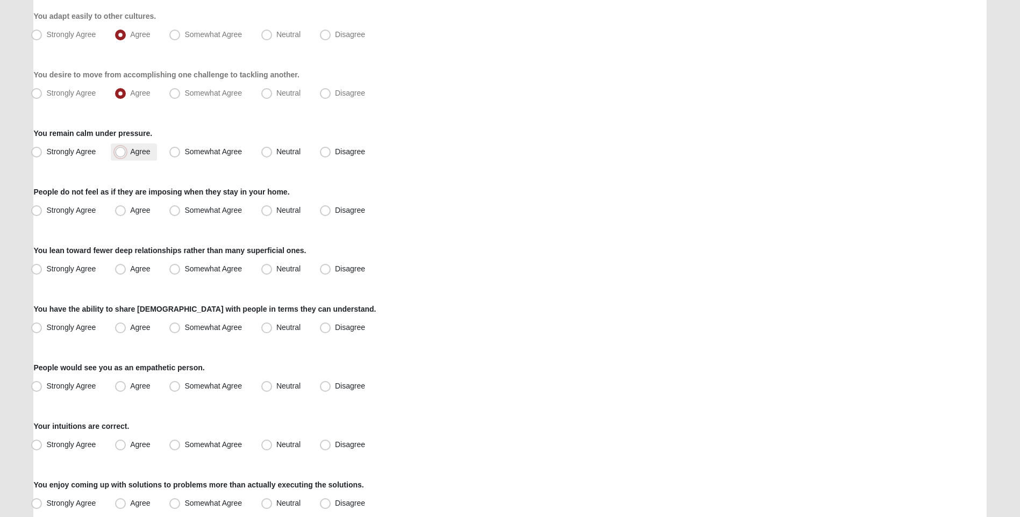
radio input "true"
click at [209, 212] on span "Somewhat Agree" at bounding box center [213, 210] width 58 height 9
click at [181, 212] on input "Somewhat Agree" at bounding box center [177, 210] width 7 height 7
radio input "true"
click at [149, 206] on span "Agree" at bounding box center [140, 210] width 20 height 9
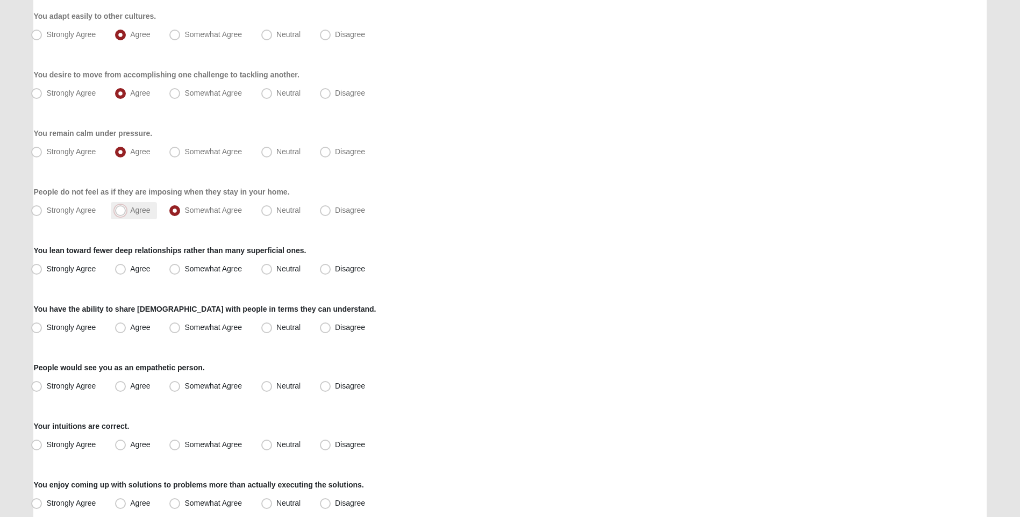
click at [126, 207] on input "Agree" at bounding box center [122, 210] width 7 height 7
radio input "true"
click at [130, 265] on span "Agree" at bounding box center [140, 268] width 20 height 9
click at [119, 266] on input "Agree" at bounding box center [122, 269] width 7 height 7
radio input "true"
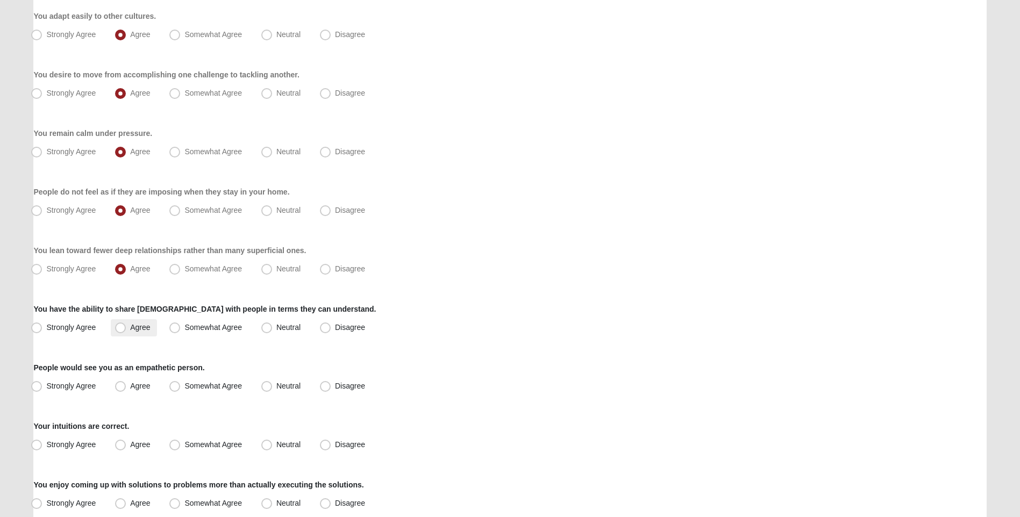
click at [130, 329] on span "Agree" at bounding box center [140, 327] width 20 height 9
click at [119, 329] on input "Agree" at bounding box center [122, 327] width 7 height 7
radio input "true"
click at [188, 386] on span "Somewhat Agree" at bounding box center [213, 386] width 58 height 9
click at [181, 386] on input "Somewhat Agree" at bounding box center [177, 386] width 7 height 7
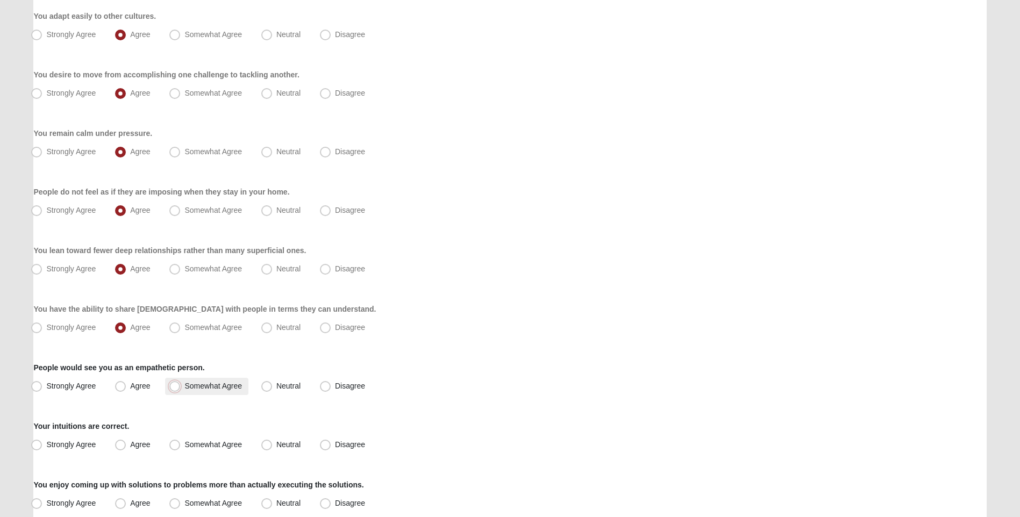
radio input "true"
click at [127, 441] on label "Agree" at bounding box center [134, 444] width 46 height 17
click at [126, 441] on input "Agree" at bounding box center [122, 444] width 7 height 7
radio input "true"
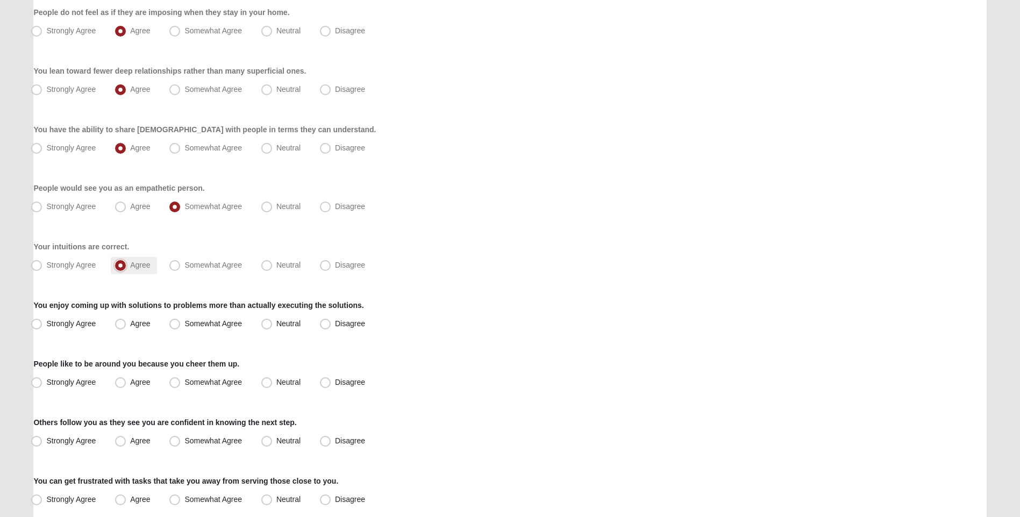
scroll to position [699, 0]
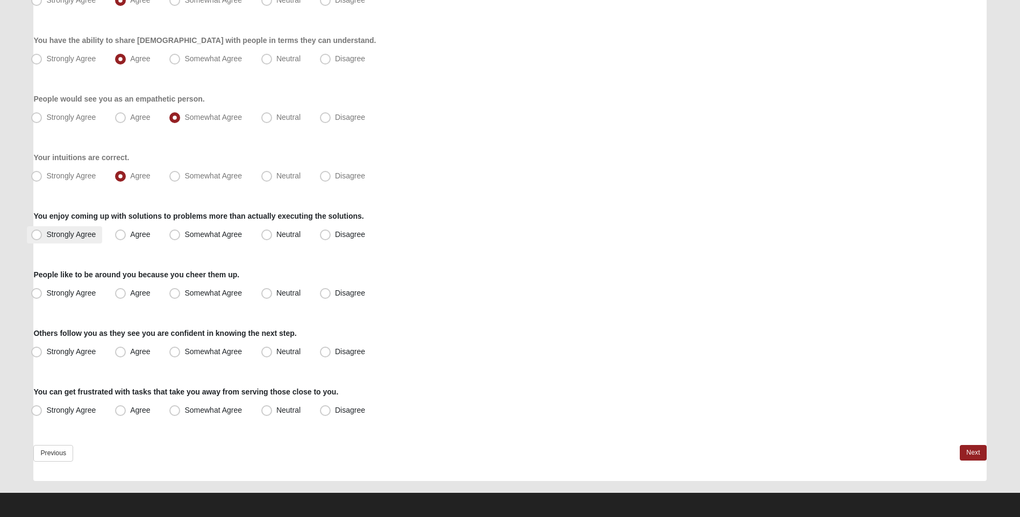
click at [54, 232] on span "Strongly Agree" at bounding box center [70, 234] width 49 height 9
click at [42, 232] on input "Strongly Agree" at bounding box center [38, 234] width 7 height 7
radio input "true"
click at [184, 296] on span "Somewhat Agree" at bounding box center [213, 293] width 58 height 9
click at [177, 296] on input "Somewhat Agree" at bounding box center [177, 293] width 7 height 7
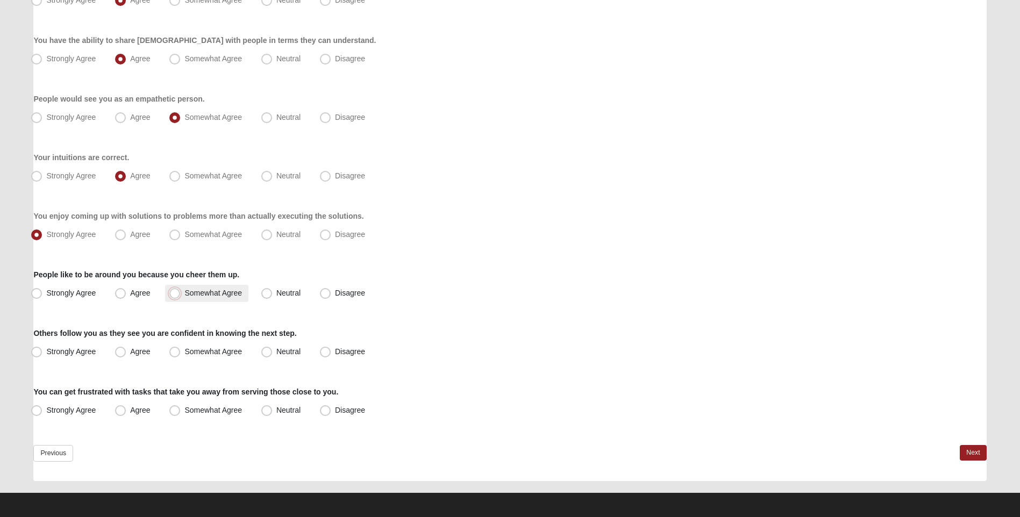
radio input "true"
click at [135, 298] on label "Agree" at bounding box center [134, 293] width 46 height 17
click at [126, 297] on input "Agree" at bounding box center [122, 293] width 7 height 7
radio input "true"
click at [67, 344] on label "Strongly Agree" at bounding box center [64, 351] width 75 height 17
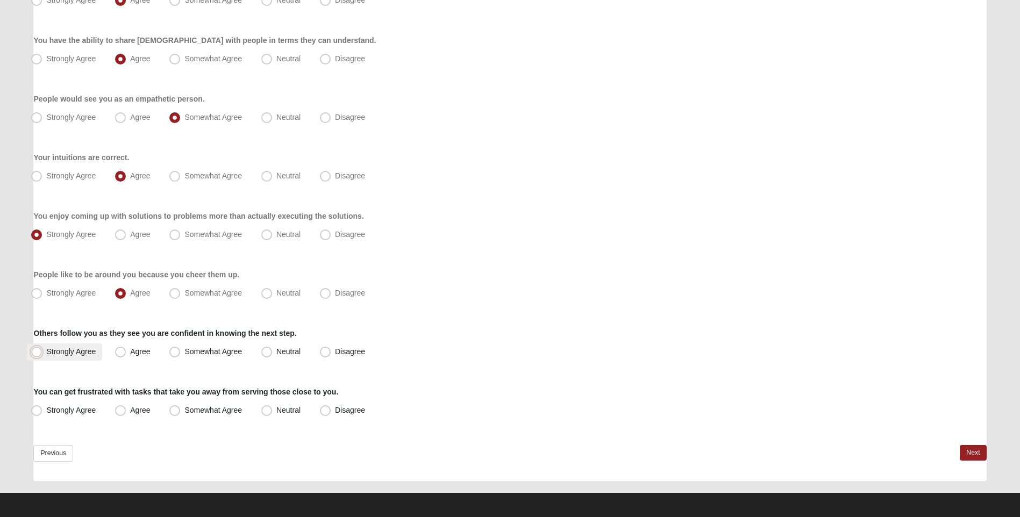
click at [42, 348] on input "Strongly Agree" at bounding box center [38, 351] width 7 height 7
radio input "true"
click at [76, 410] on span "Strongly Agree" at bounding box center [70, 410] width 49 height 9
click at [42, 410] on input "Strongly Agree" at bounding box center [38, 410] width 7 height 7
radio input "true"
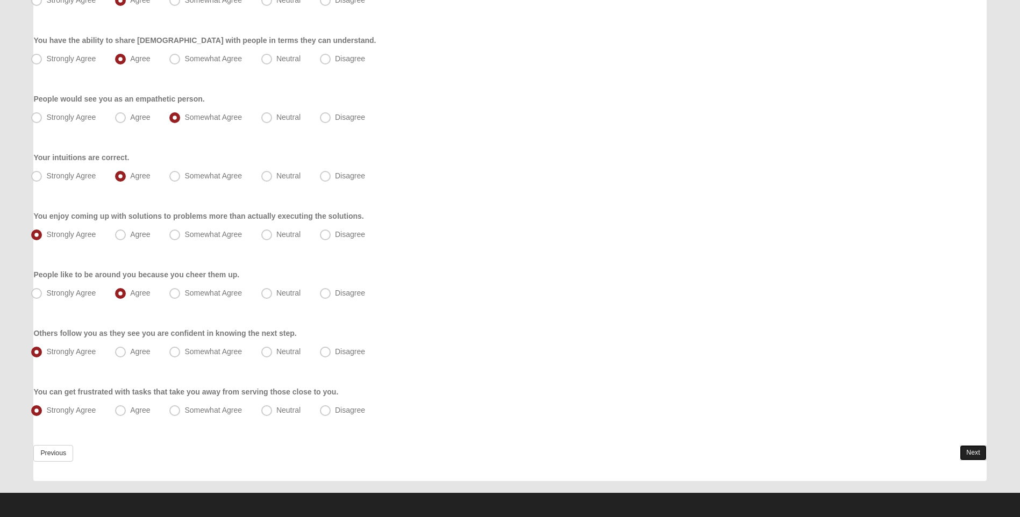
click at [977, 455] on link "Next" at bounding box center [972, 453] width 26 height 16
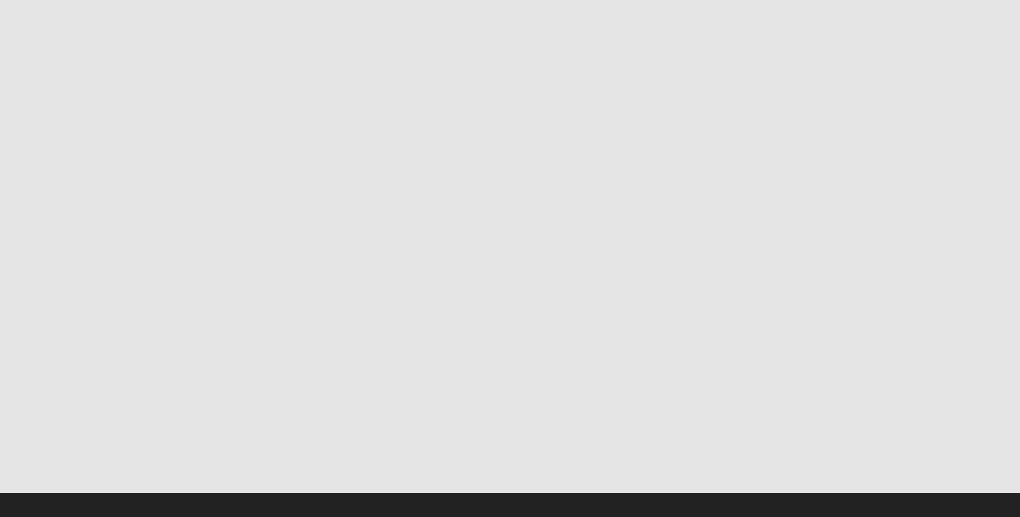
scroll to position [0, 0]
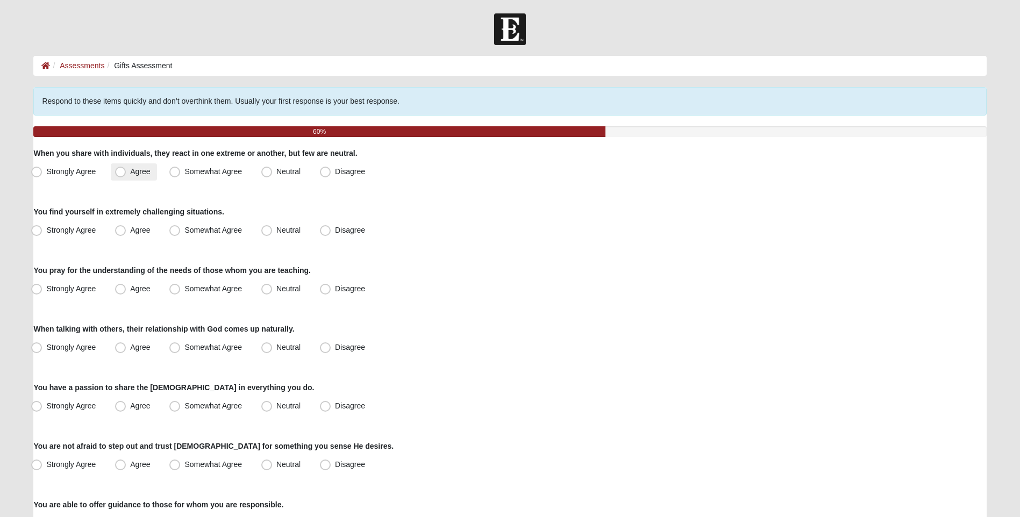
click at [131, 174] on span "Agree" at bounding box center [140, 171] width 20 height 9
click at [126, 174] on input "Agree" at bounding box center [122, 171] width 7 height 7
radio input "true"
click at [133, 233] on span "Agree" at bounding box center [140, 230] width 20 height 9
click at [126, 233] on input "Agree" at bounding box center [122, 230] width 7 height 7
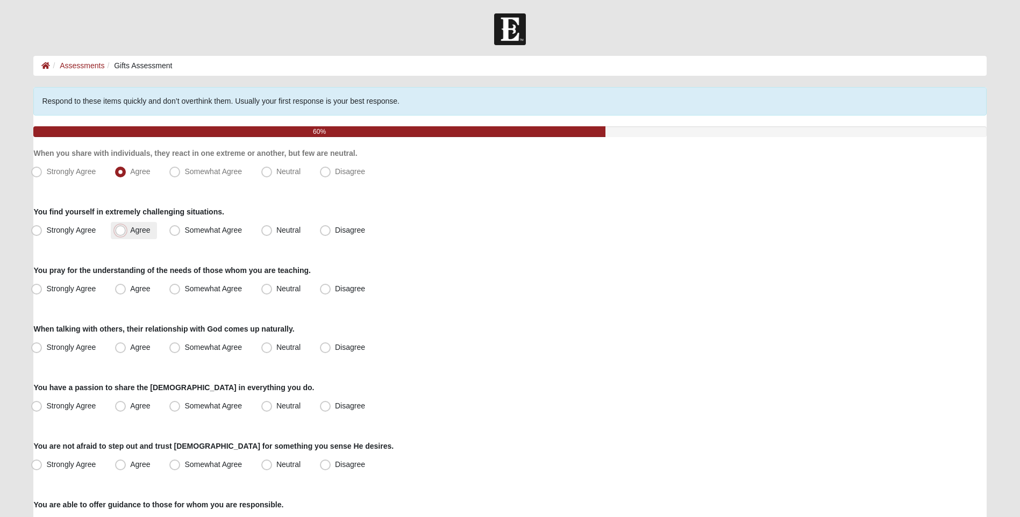
radio input "true"
click at [135, 284] on span "Agree" at bounding box center [140, 288] width 20 height 9
click at [126, 285] on input "Agree" at bounding box center [122, 288] width 7 height 7
radio input "true"
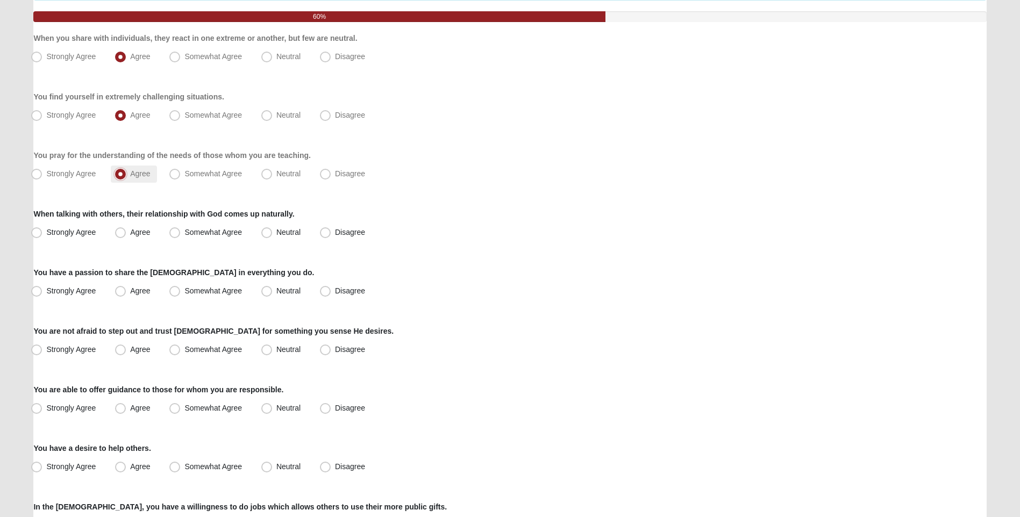
scroll to position [161, 0]
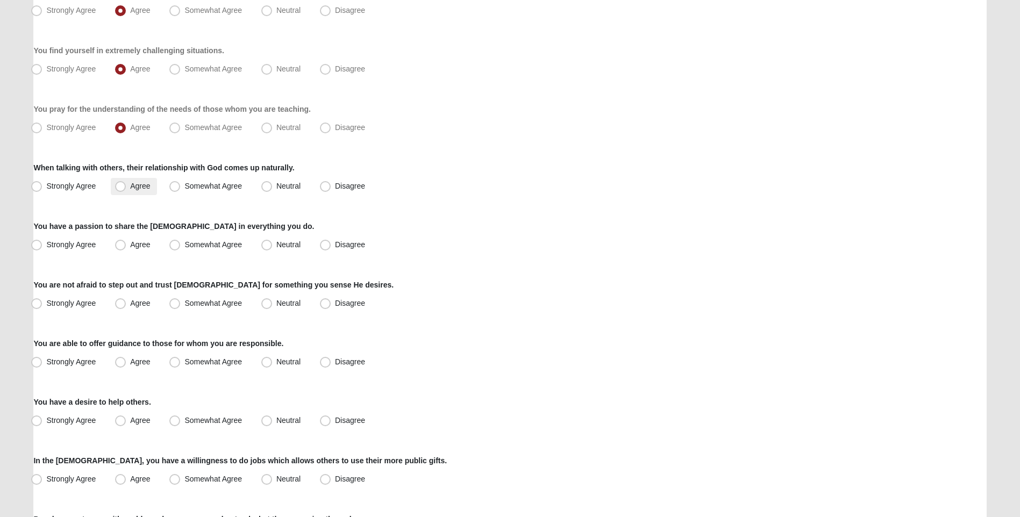
click at [136, 191] on label "Agree" at bounding box center [134, 186] width 46 height 17
click at [126, 190] on input "Agree" at bounding box center [122, 186] width 7 height 7
radio input "true"
click at [184, 247] on span "Somewhat Agree" at bounding box center [213, 244] width 58 height 9
click at [179, 247] on input "Somewhat Agree" at bounding box center [177, 244] width 7 height 7
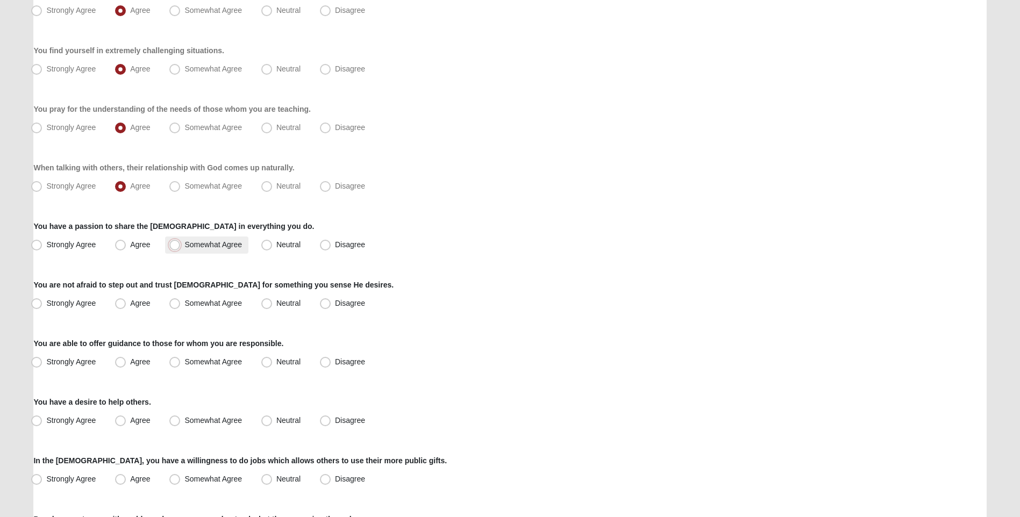
radio input "true"
click at [138, 305] on span "Agree" at bounding box center [140, 303] width 20 height 9
click at [126, 305] on input "Agree" at bounding box center [122, 303] width 7 height 7
radio input "true"
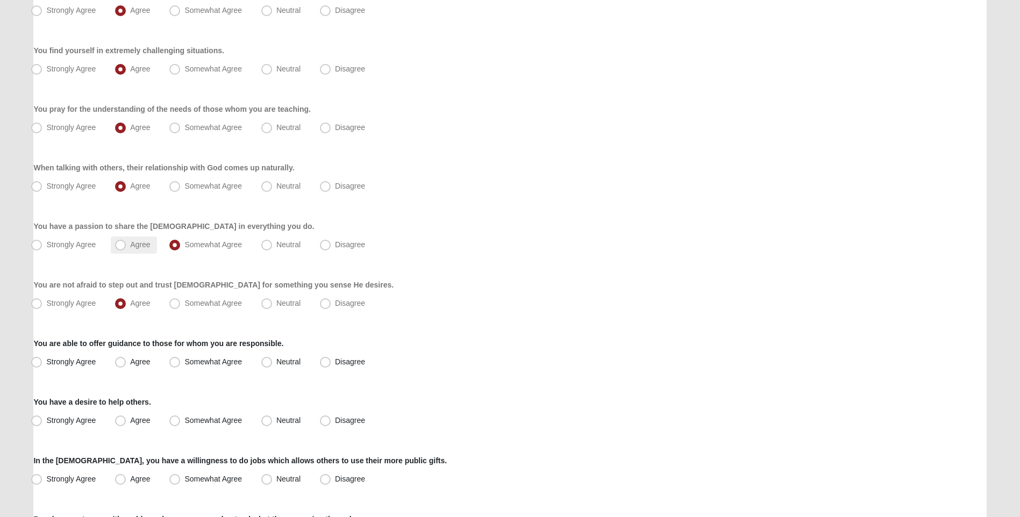
click at [130, 241] on span "Agree" at bounding box center [140, 244] width 20 height 9
click at [125, 241] on input "Agree" at bounding box center [122, 244] width 7 height 7
radio input "true"
click at [148, 375] on div "Respond to these items quickly and don’t overthink them. Usually your first res…" at bounding box center [509, 472] width 952 height 1093
click at [128, 363] on label "Agree" at bounding box center [134, 362] width 46 height 17
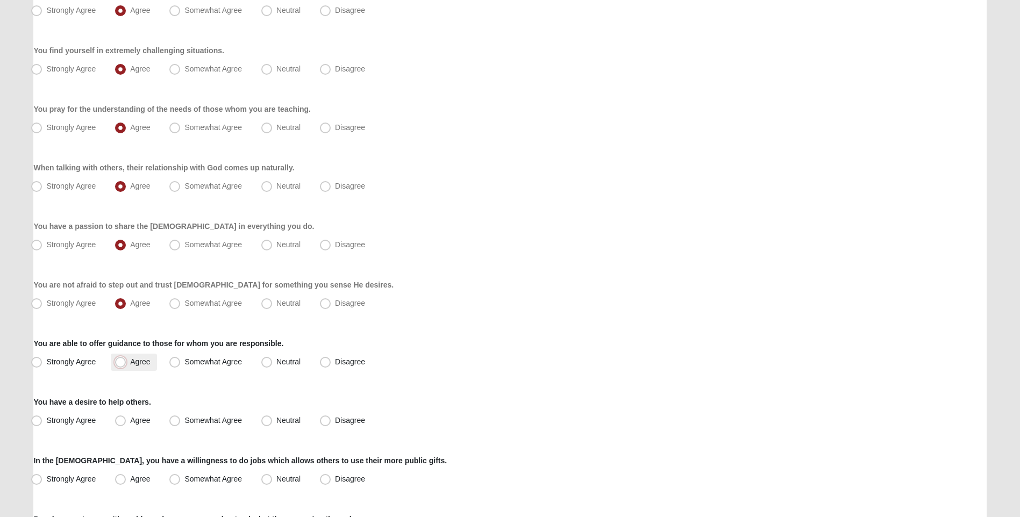
click at [126, 363] on input "Agree" at bounding box center [122, 361] width 7 height 7
radio input "true"
click at [127, 419] on label "Agree" at bounding box center [134, 420] width 46 height 17
click at [126, 419] on input "Agree" at bounding box center [122, 420] width 7 height 7
radio input "true"
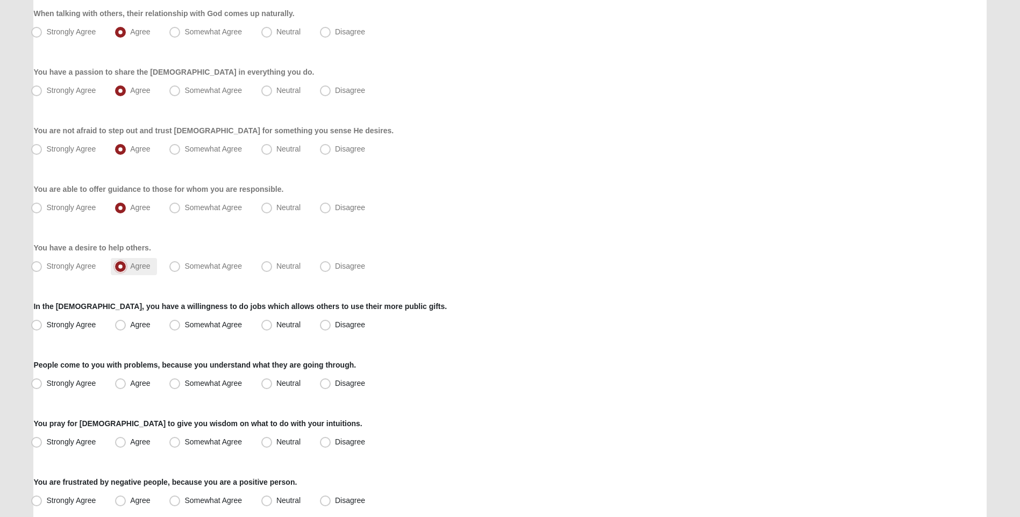
scroll to position [376, 0]
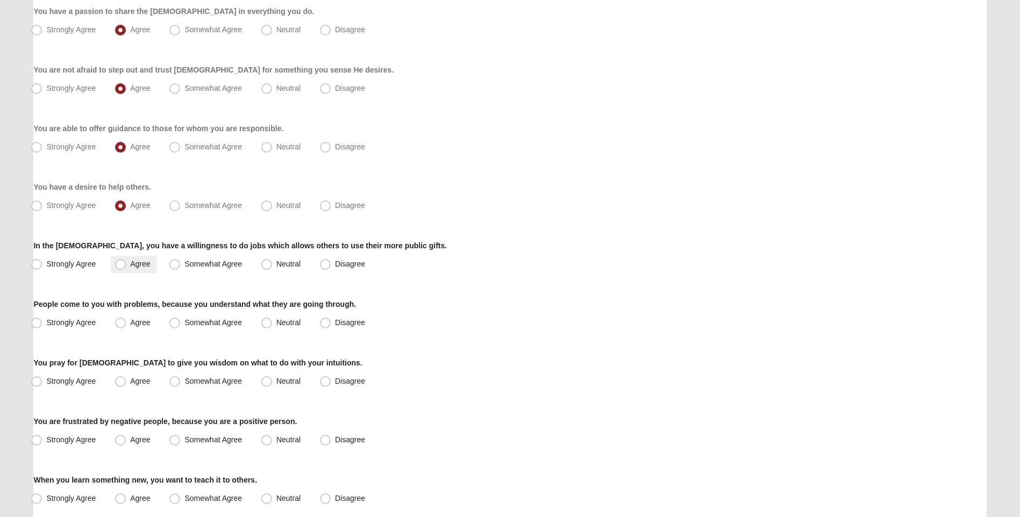
click at [130, 265] on span "Agree" at bounding box center [140, 264] width 20 height 9
click at [119, 265] on input "Agree" at bounding box center [122, 264] width 7 height 7
radio input "true"
click at [82, 325] on span "Strongly Agree" at bounding box center [70, 322] width 49 height 9
click at [42, 325] on input "Strongly Agree" at bounding box center [38, 322] width 7 height 7
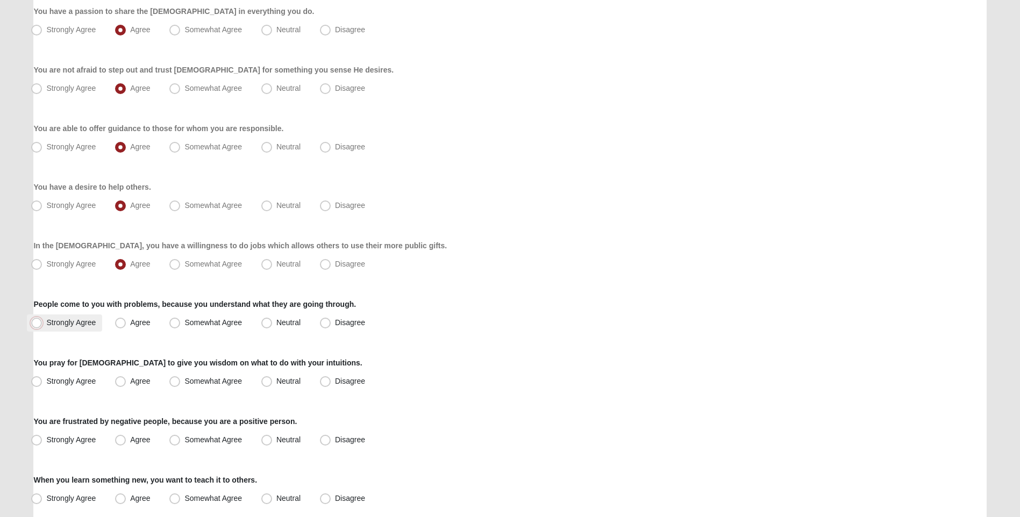
radio input "true"
click at [77, 375] on label "Strongly Agree" at bounding box center [64, 381] width 75 height 17
click at [42, 378] on input "Strongly Agree" at bounding box center [38, 381] width 7 height 7
radio input "true"
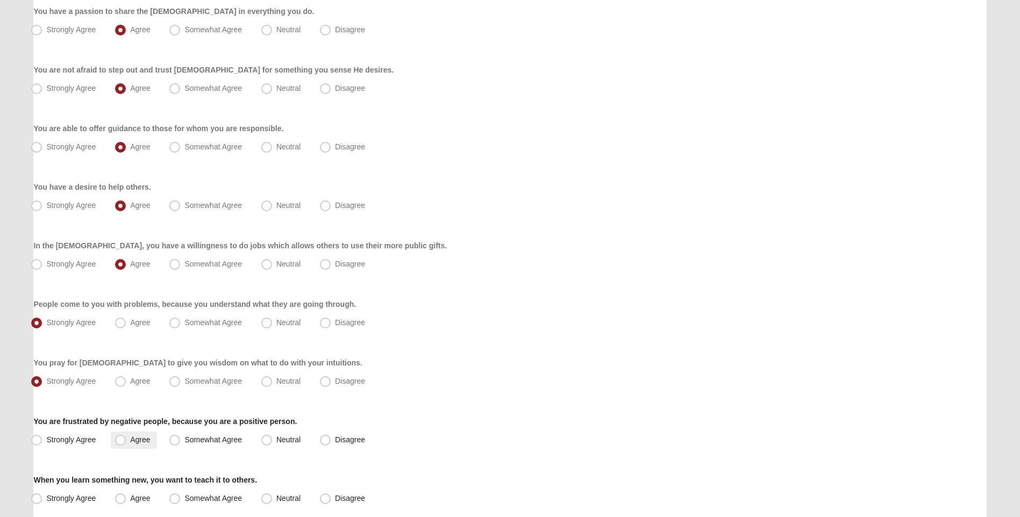
click at [130, 440] on span "Agree" at bounding box center [140, 439] width 20 height 9
click at [123, 440] on input "Agree" at bounding box center [122, 439] width 7 height 7
radio input "true"
click at [184, 437] on span "Somewhat Agree" at bounding box center [213, 439] width 58 height 9
click at [176, 437] on input "Somewhat Agree" at bounding box center [177, 439] width 7 height 7
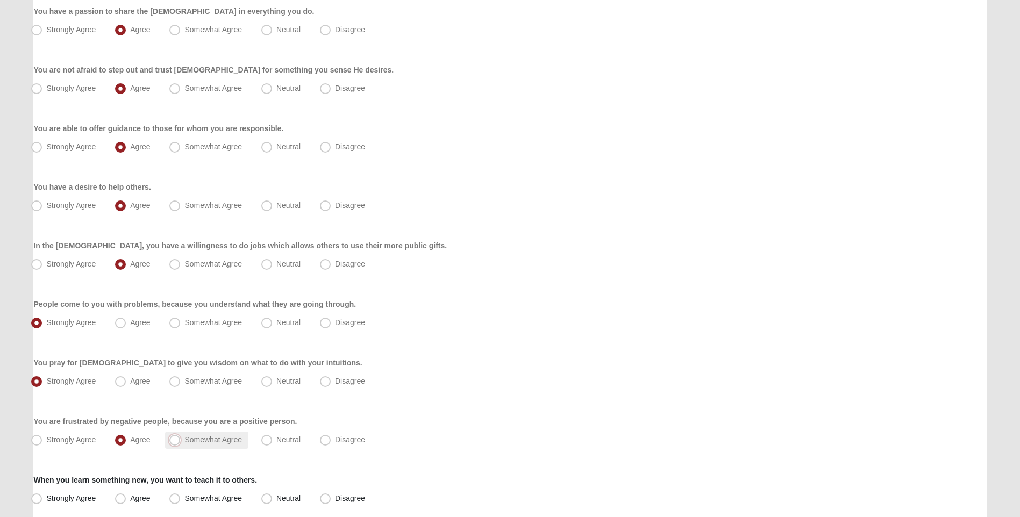
radio input "true"
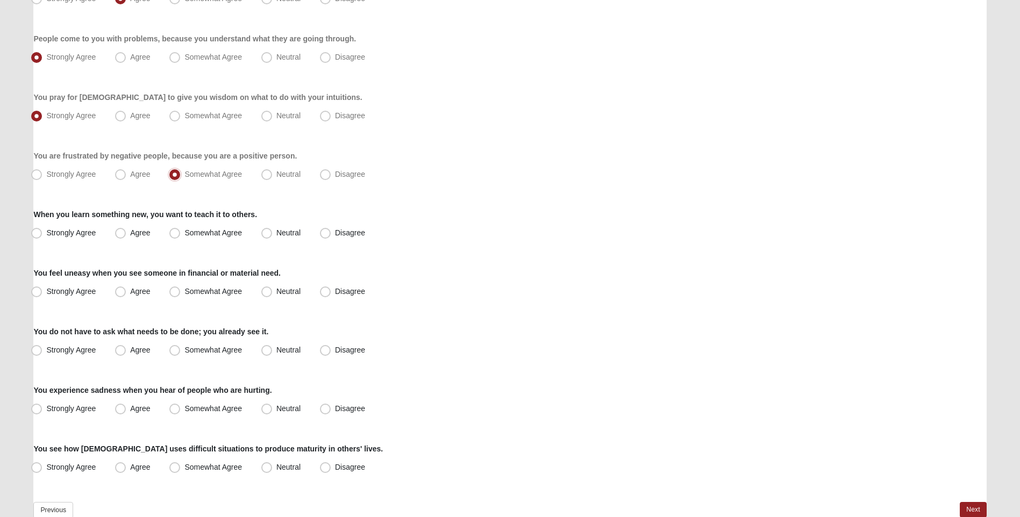
scroll to position [645, 0]
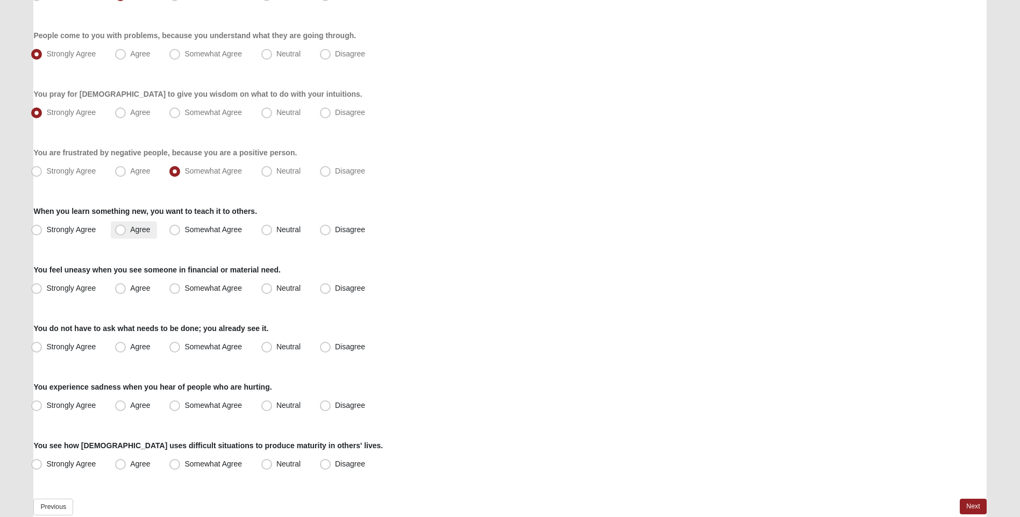
click at [130, 233] on span "Agree" at bounding box center [140, 229] width 20 height 9
click at [119, 233] on input "Agree" at bounding box center [122, 229] width 7 height 7
radio input "true"
click at [130, 290] on span "Agree" at bounding box center [140, 288] width 20 height 9
click at [123, 290] on input "Agree" at bounding box center [122, 288] width 7 height 7
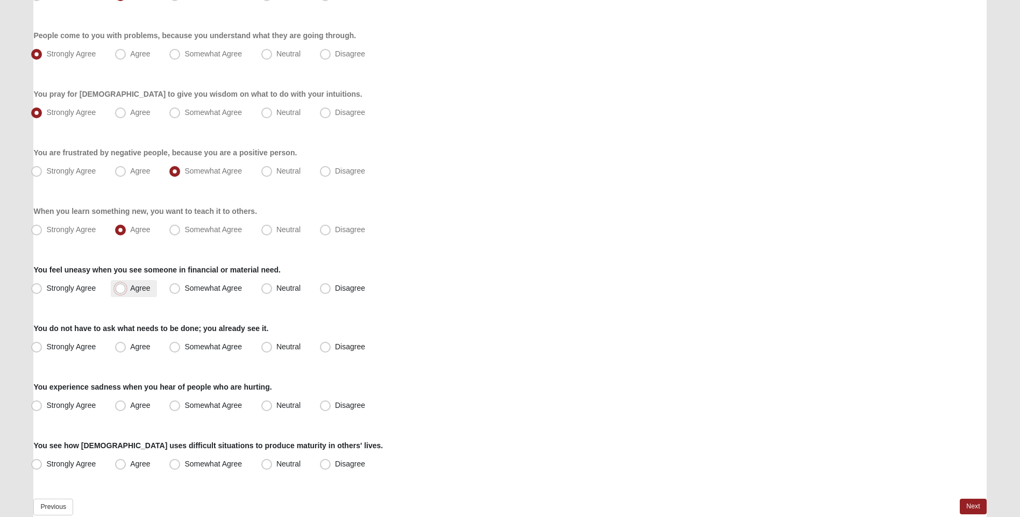
radio input "true"
click at [168, 286] on label "Somewhat Agree" at bounding box center [206, 288] width 83 height 17
click at [174, 286] on input "Somewhat Agree" at bounding box center [177, 288] width 7 height 7
radio input "true"
click at [272, 286] on label "Neutral" at bounding box center [282, 288] width 50 height 17
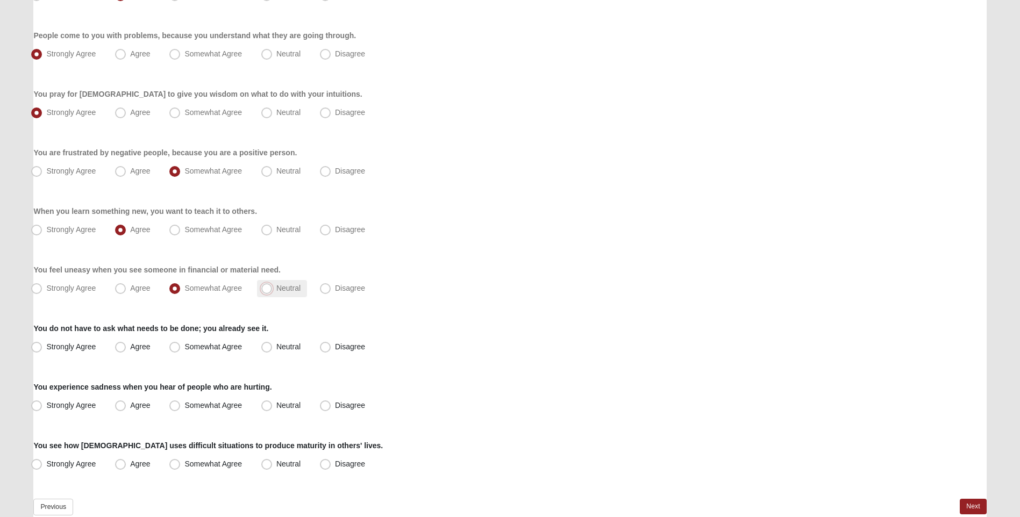
click at [272, 286] on input "Neutral" at bounding box center [269, 288] width 7 height 7
radio input "true"
drag, startPoint x: 188, startPoint y: 296, endPoint x: 183, endPoint y: 287, distance: 10.3
click at [188, 294] on label "Somewhat Agree" at bounding box center [206, 288] width 83 height 17
click at [181, 292] on input "Somewhat Agree" at bounding box center [177, 288] width 7 height 7
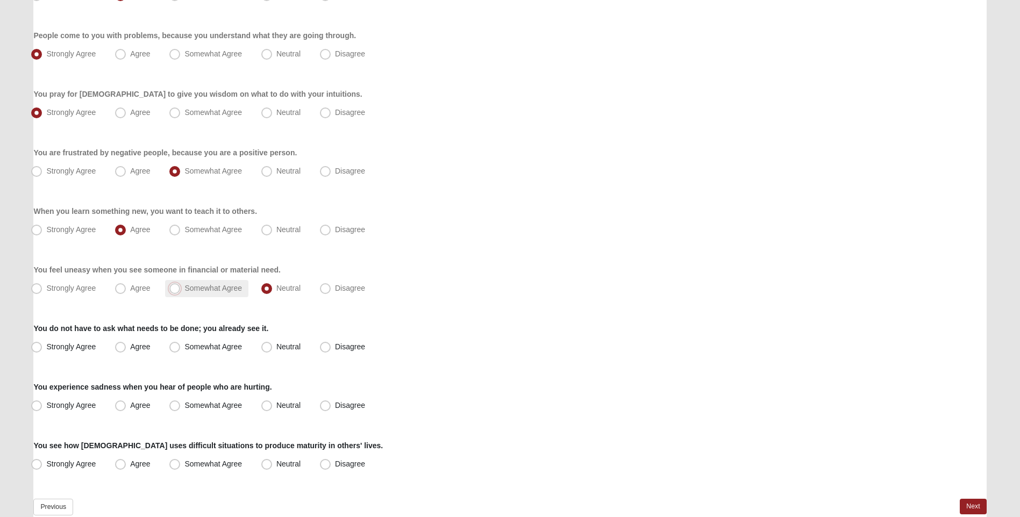
radio input "true"
click at [130, 288] on span "Agree" at bounding box center [140, 288] width 20 height 9
click at [120, 288] on input "Agree" at bounding box center [122, 288] width 7 height 7
radio input "true"
click at [134, 347] on span "Agree" at bounding box center [140, 346] width 20 height 9
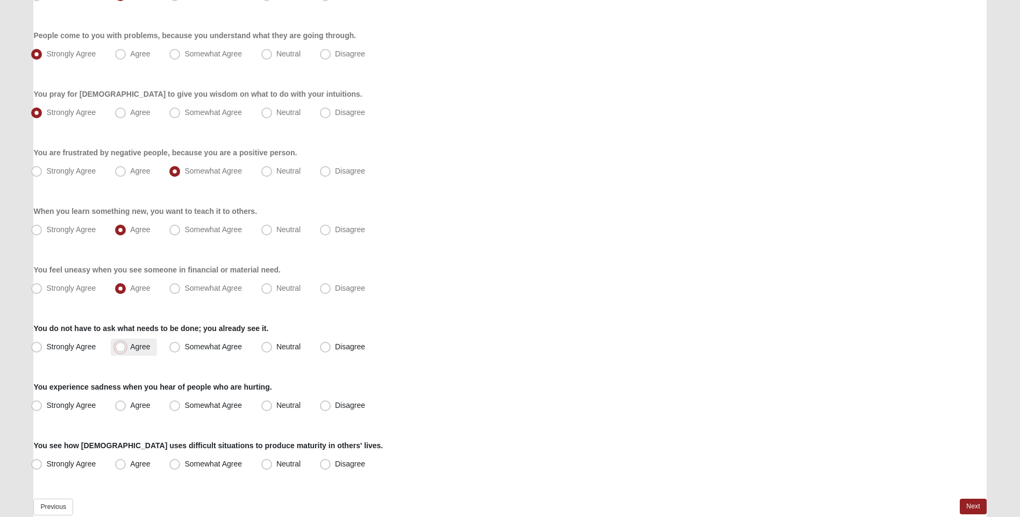
click at [126, 347] on input "Agree" at bounding box center [122, 346] width 7 height 7
radio input "true"
click at [130, 406] on span "Agree" at bounding box center [140, 405] width 20 height 9
click at [126, 406] on input "Agree" at bounding box center [122, 405] width 7 height 7
radio input "true"
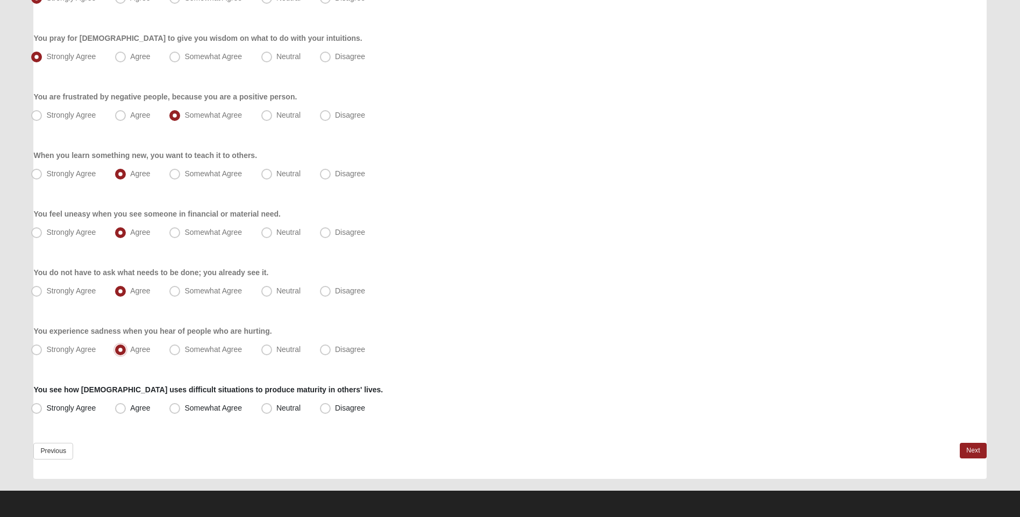
scroll to position [702, 0]
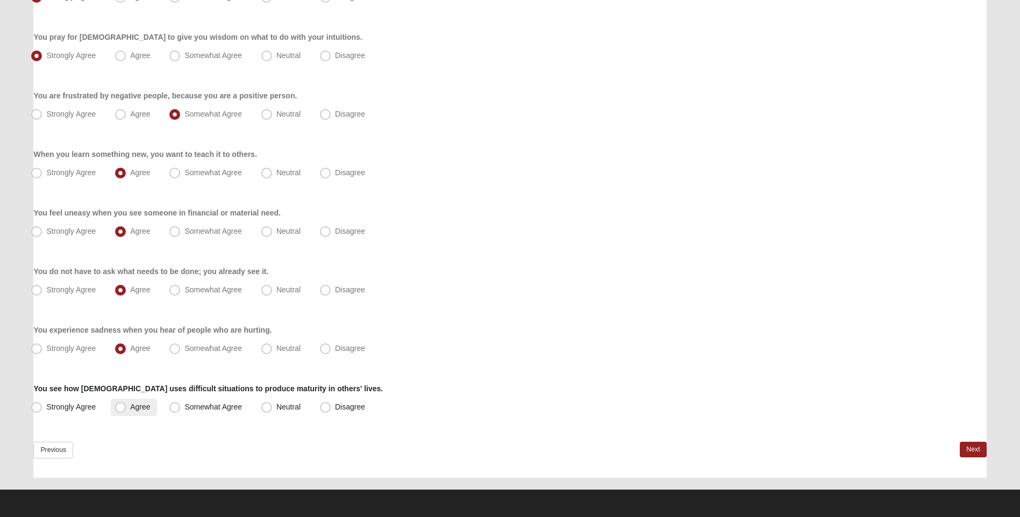
click at [132, 407] on span "Agree" at bounding box center [140, 407] width 20 height 9
click at [126, 407] on input "Agree" at bounding box center [122, 407] width 7 height 7
radio input "true"
click at [972, 454] on link "Next" at bounding box center [972, 450] width 26 height 16
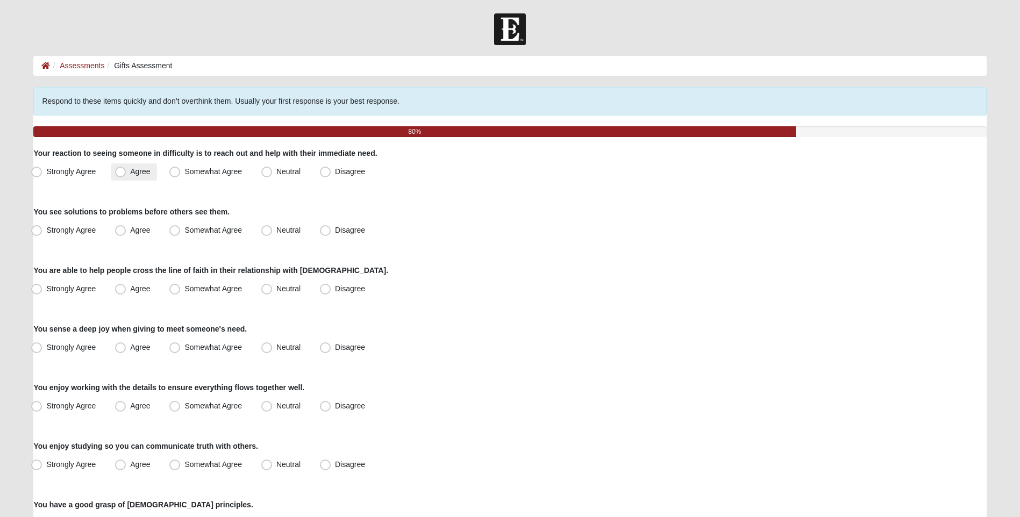
click at [130, 168] on span "Agree" at bounding box center [140, 171] width 20 height 9
click at [121, 168] on input "Agree" at bounding box center [122, 171] width 7 height 7
radio input "true"
click at [130, 231] on span "Agree" at bounding box center [140, 230] width 20 height 9
click at [123, 231] on input "Agree" at bounding box center [122, 230] width 7 height 7
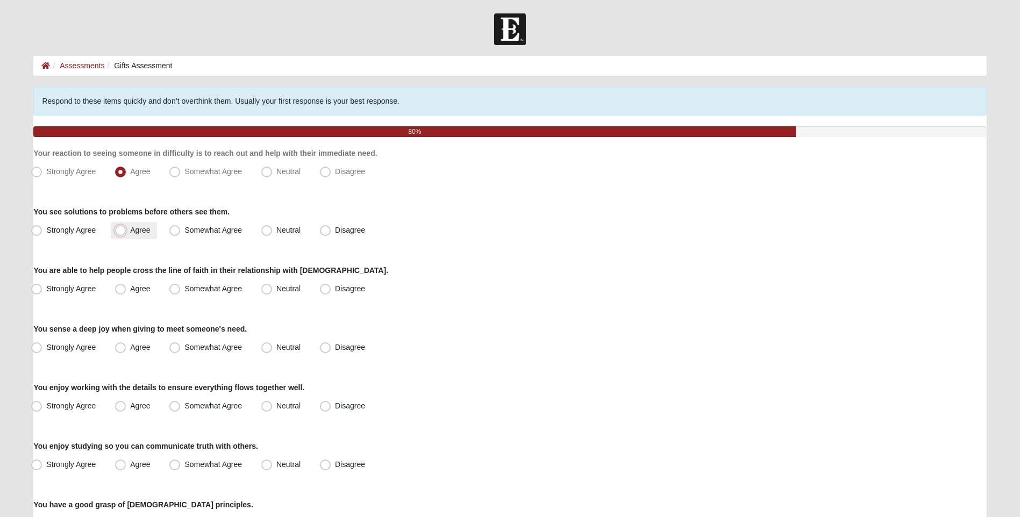
radio input "true"
click at [140, 281] on label "Agree" at bounding box center [134, 289] width 46 height 17
click at [126, 285] on input "Agree" at bounding box center [122, 288] width 7 height 7
radio input "true"
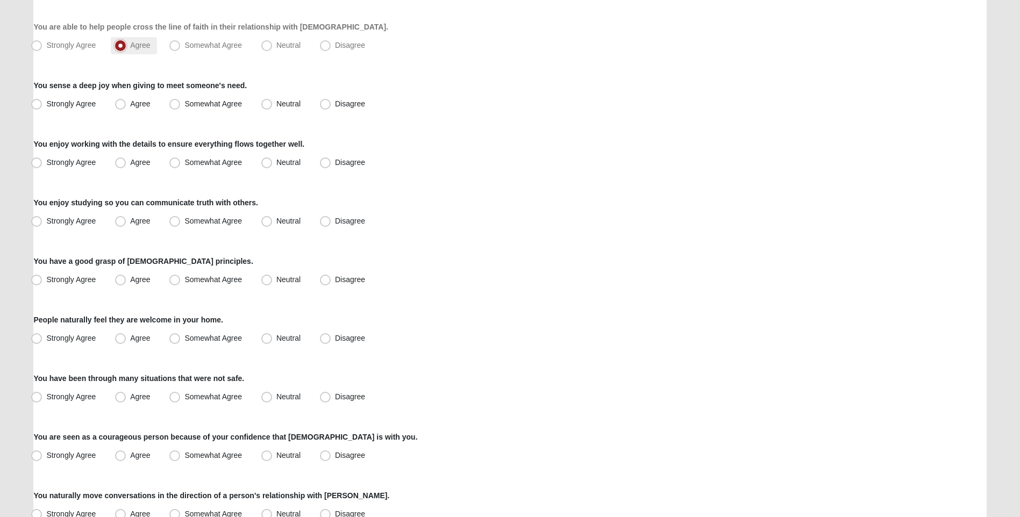
scroll to position [269, 0]
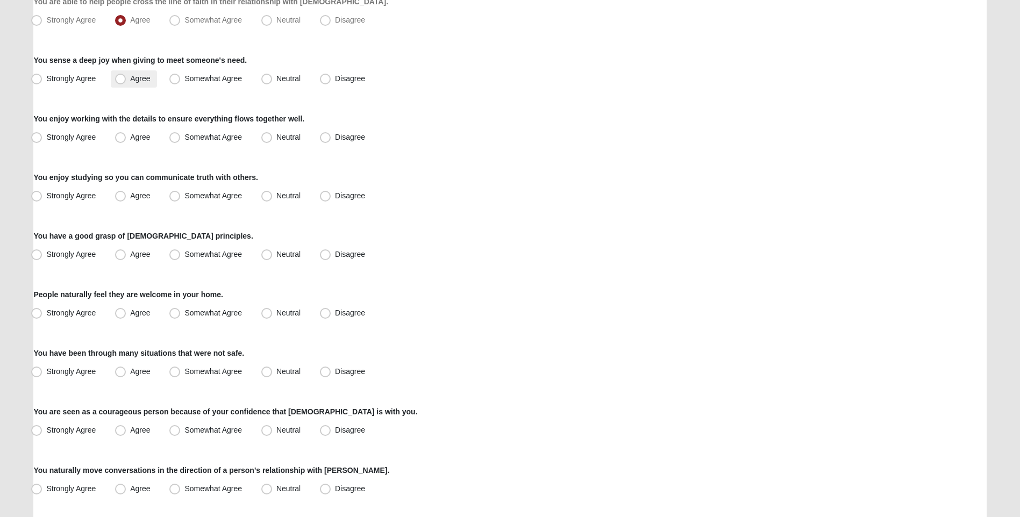
click at [130, 77] on span "Agree" at bounding box center [140, 78] width 20 height 9
click at [119, 77] on input "Agree" at bounding box center [122, 78] width 7 height 7
radio input "true"
click at [130, 135] on span "Agree" at bounding box center [140, 137] width 20 height 9
click at [119, 135] on input "Agree" at bounding box center [122, 137] width 7 height 7
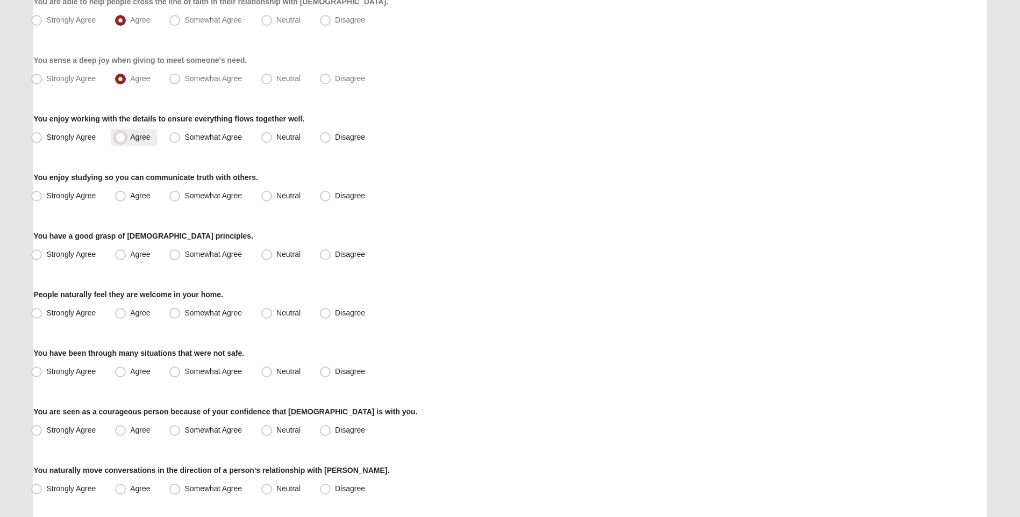
radio input "true"
click at [134, 190] on label "Agree" at bounding box center [134, 196] width 46 height 17
click at [126, 192] on input "Agree" at bounding box center [122, 195] width 7 height 7
radio input "true"
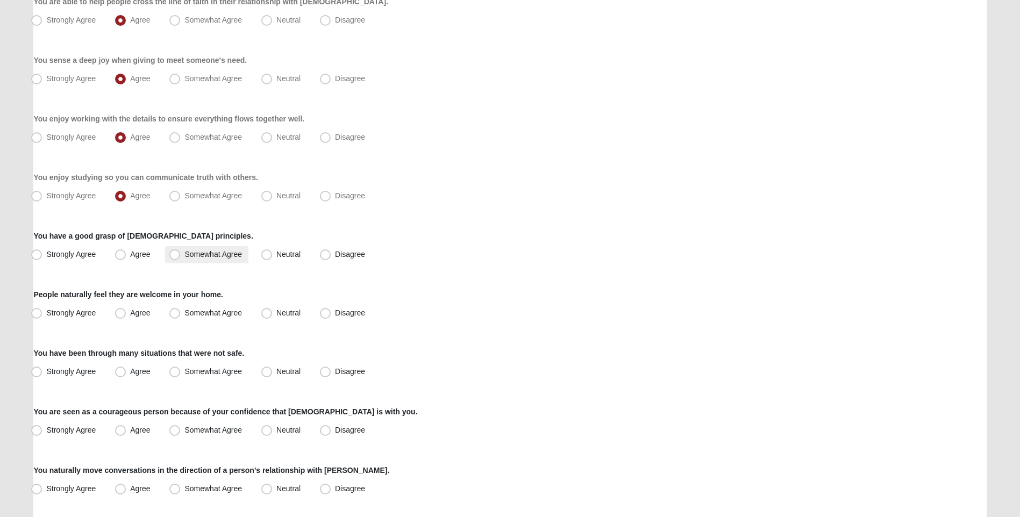
click at [184, 252] on span "Somewhat Agree" at bounding box center [213, 254] width 58 height 9
click at [175, 252] on input "Somewhat Agree" at bounding box center [177, 254] width 7 height 7
radio input "true"
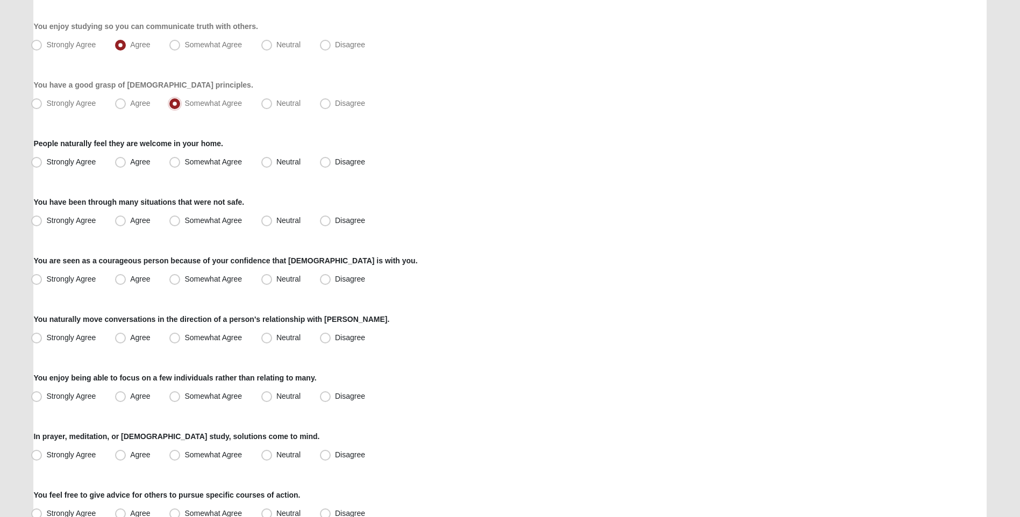
scroll to position [484, 0]
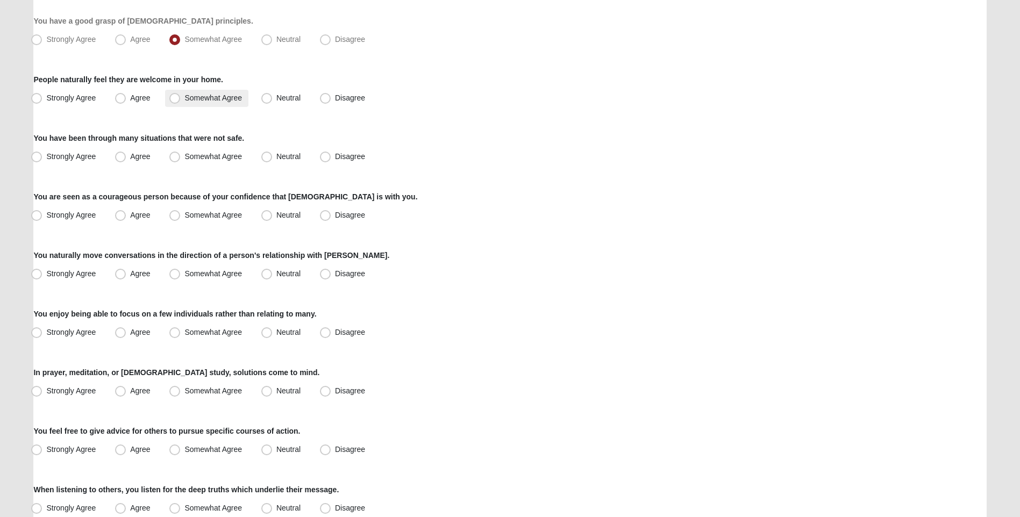
click at [184, 99] on span "Somewhat Agree" at bounding box center [213, 98] width 58 height 9
click at [180, 99] on input "Somewhat Agree" at bounding box center [177, 98] width 7 height 7
radio input "true"
click at [46, 154] on span "Strongly Agree" at bounding box center [70, 156] width 49 height 9
click at [42, 154] on input "Strongly Agree" at bounding box center [38, 156] width 7 height 7
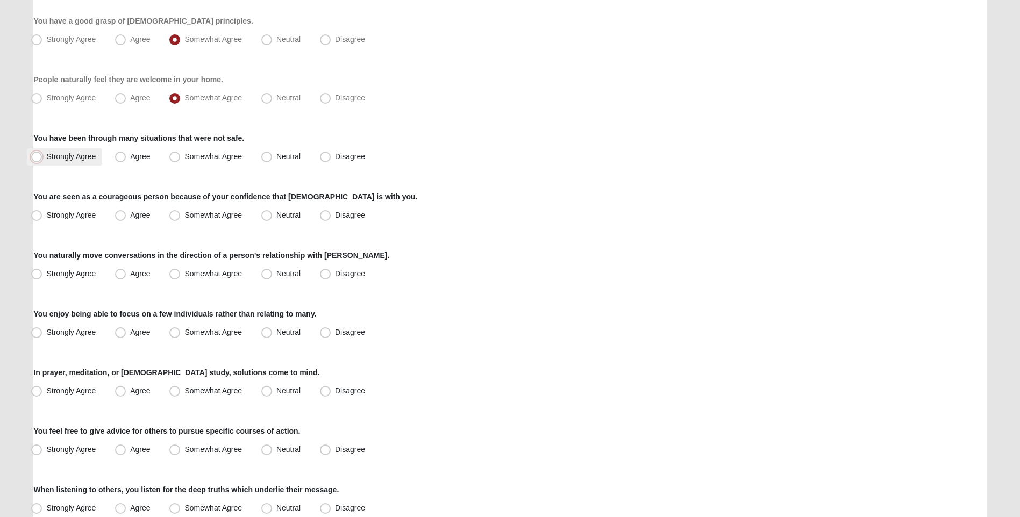
radio input "true"
click at [130, 94] on span "Agree" at bounding box center [140, 98] width 20 height 9
click at [125, 95] on input "Agree" at bounding box center [122, 98] width 7 height 7
radio input "true"
click at [52, 214] on span "Strongly Agree" at bounding box center [70, 215] width 49 height 9
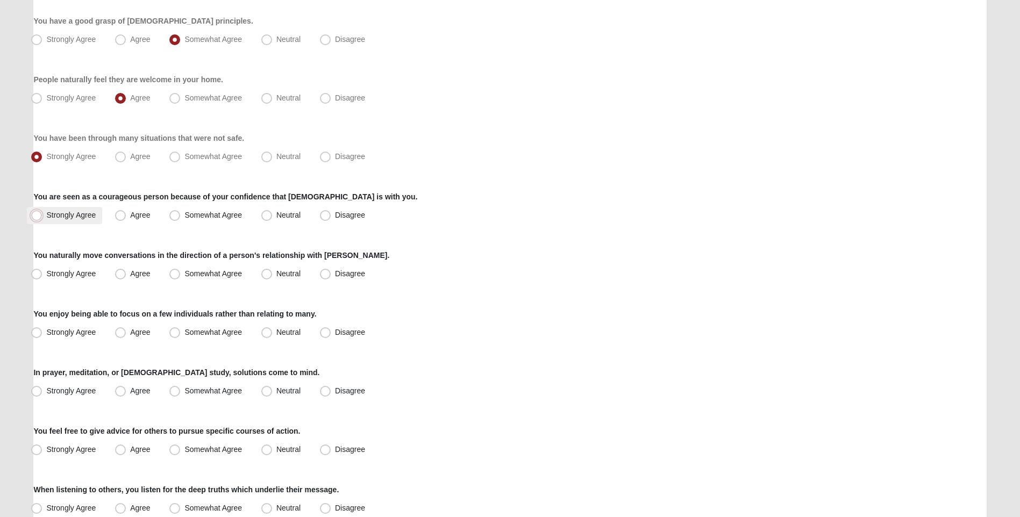
click at [42, 214] on input "Strongly Agree" at bounding box center [38, 215] width 7 height 7
radio input "true"
click at [118, 208] on label "Agree" at bounding box center [134, 215] width 46 height 17
click at [119, 212] on input "Agree" at bounding box center [122, 215] width 7 height 7
radio input "true"
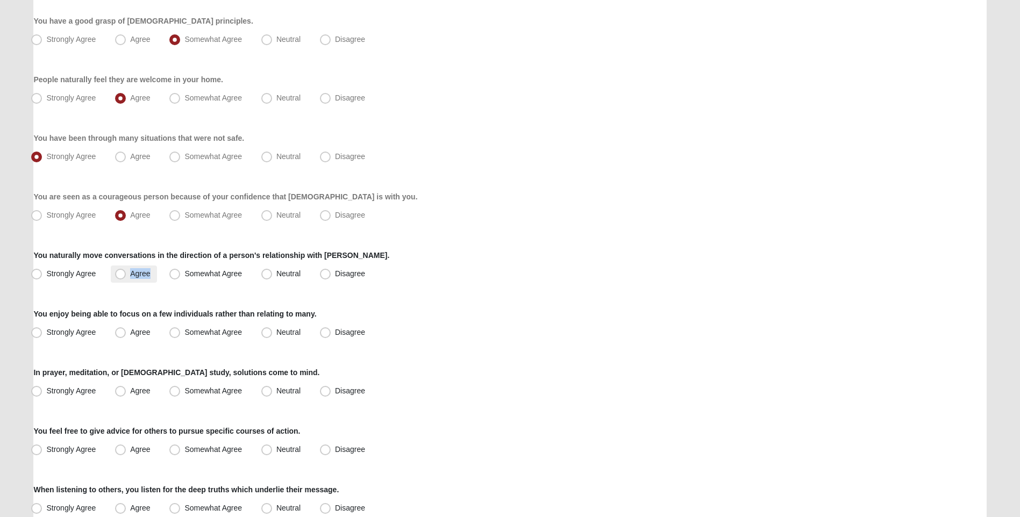
click at [127, 272] on label "Agree" at bounding box center [134, 274] width 46 height 17
drag, startPoint x: 127, startPoint y: 272, endPoint x: 129, endPoint y: 284, distance: 11.5
click at [129, 284] on div "Respond to these items quickly and don’t overthink them. Usually your first res…" at bounding box center [509, 149] width 952 height 1093
click at [130, 274] on span "Agree" at bounding box center [140, 273] width 20 height 9
click at [119, 274] on input "Agree" at bounding box center [122, 273] width 7 height 7
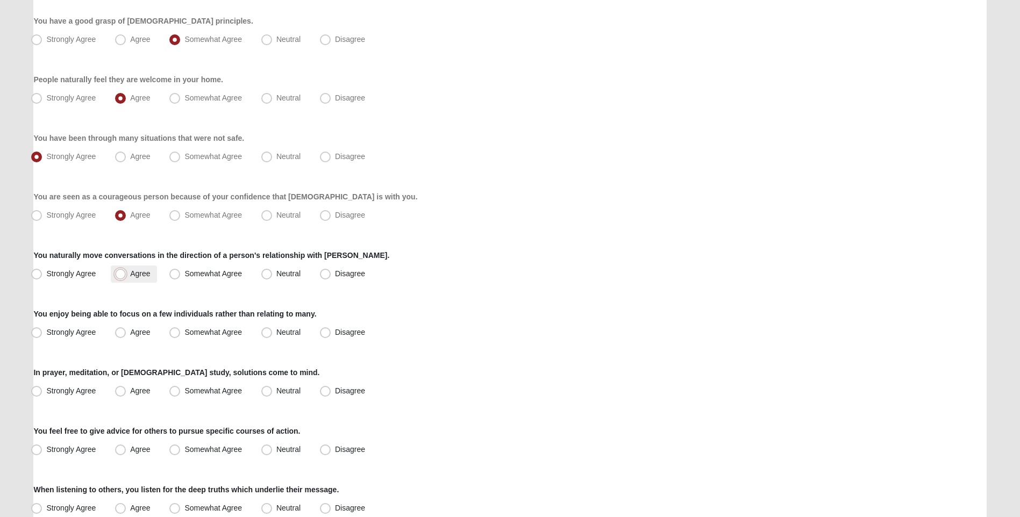
radio input "true"
click at [133, 328] on span "Agree" at bounding box center [140, 332] width 20 height 9
click at [126, 329] on input "Agree" at bounding box center [122, 332] width 7 height 7
radio input "true"
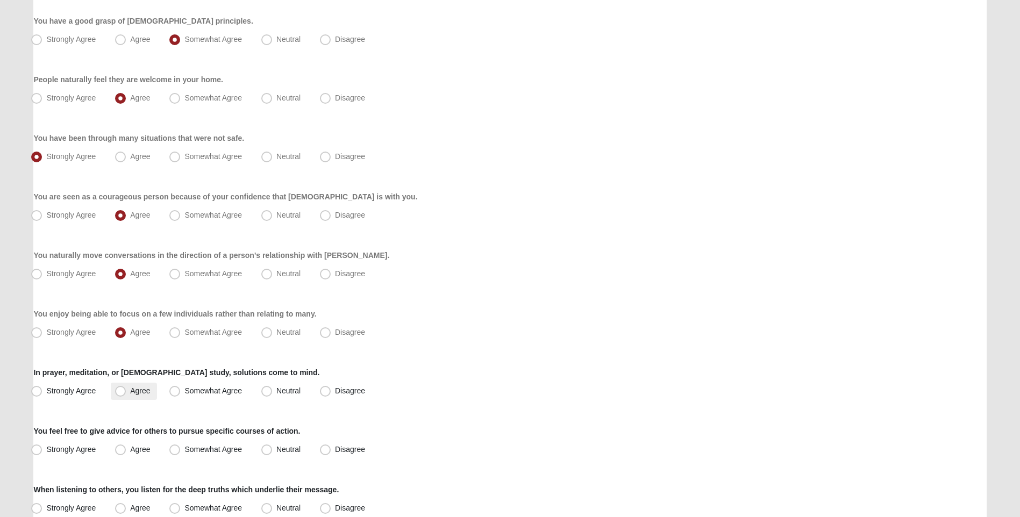
click at [130, 391] on span "Agree" at bounding box center [140, 390] width 20 height 9
click at [124, 391] on input "Agree" at bounding box center [122, 391] width 7 height 7
radio input "true"
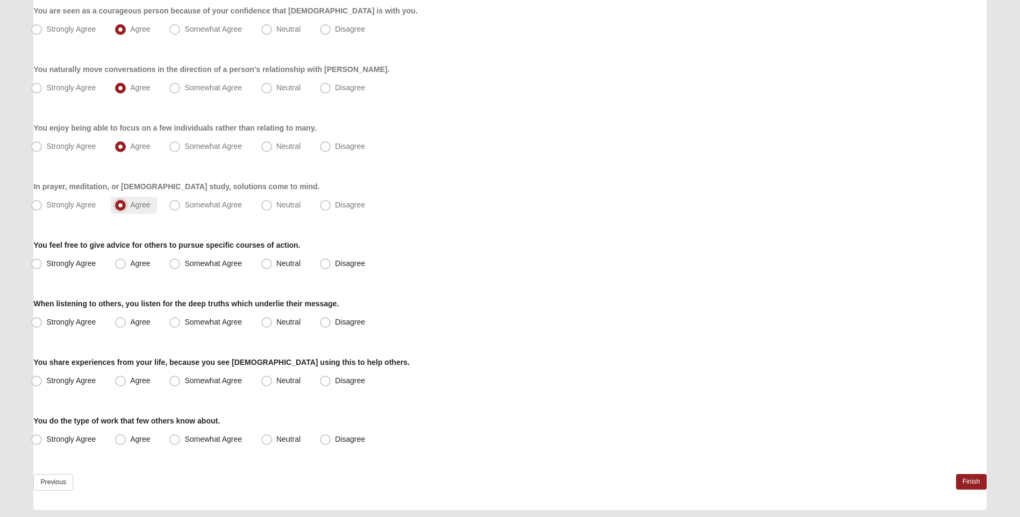
scroll to position [702, 0]
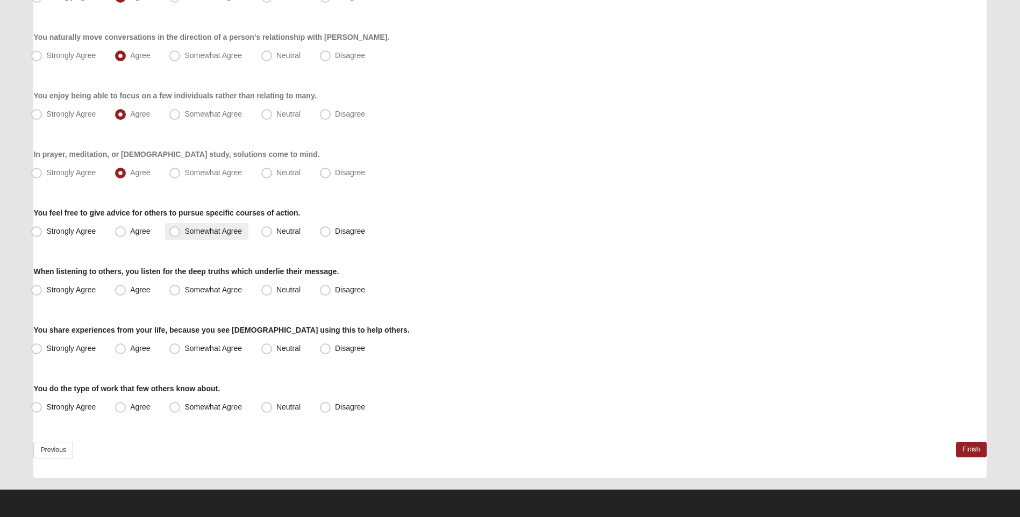
click at [195, 226] on label "Somewhat Agree" at bounding box center [206, 231] width 83 height 17
click at [181, 228] on input "Somewhat Agree" at bounding box center [177, 231] width 7 height 7
radio input "true"
click at [133, 292] on span "Agree" at bounding box center [140, 289] width 20 height 9
click at [126, 292] on input "Agree" at bounding box center [122, 289] width 7 height 7
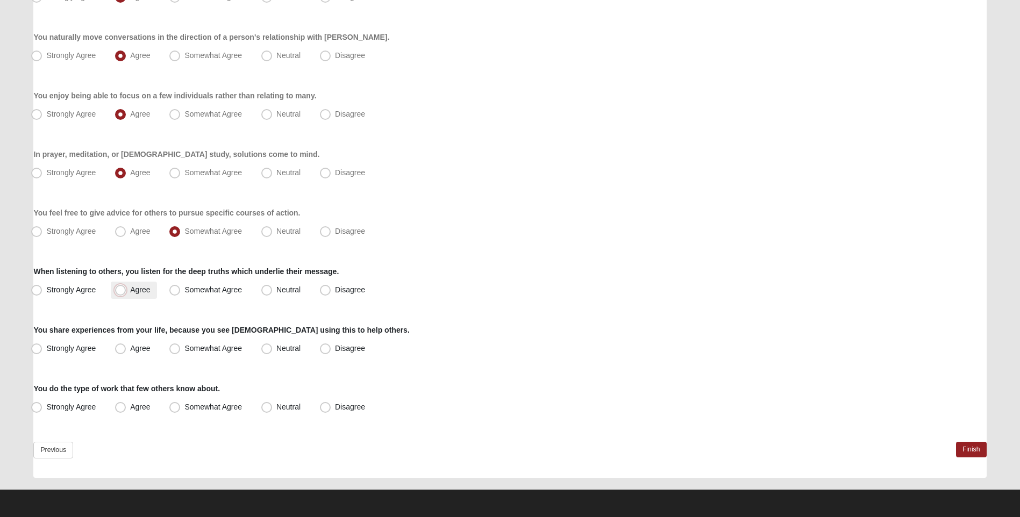
radio input "true"
click at [130, 352] on span "Agree" at bounding box center [140, 348] width 20 height 9
click at [125, 352] on input "Agree" at bounding box center [122, 348] width 7 height 7
radio input "true"
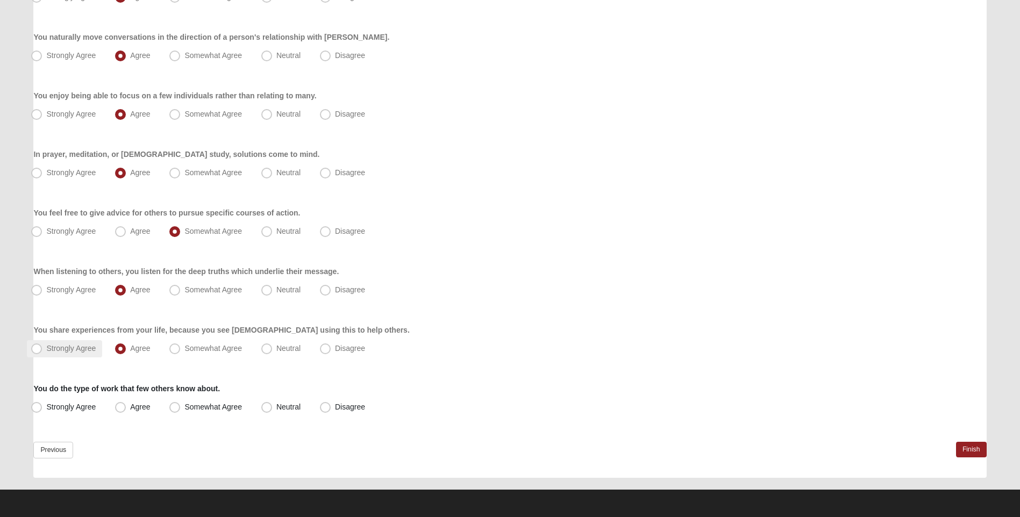
click at [73, 353] on label "Strongly Agree" at bounding box center [64, 348] width 75 height 17
click at [42, 352] on input "Strongly Agree" at bounding box center [38, 348] width 7 height 7
radio input "true"
click at [130, 408] on span "Agree" at bounding box center [140, 407] width 20 height 9
click at [124, 408] on input "Agree" at bounding box center [122, 407] width 7 height 7
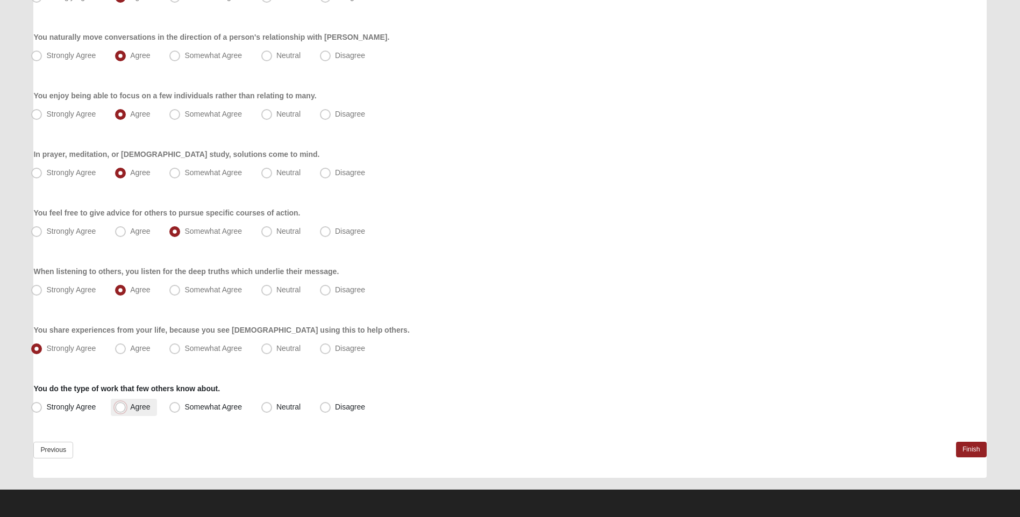
radio input "true"
click at [971, 448] on link "Finish" at bounding box center [971, 450] width 31 height 16
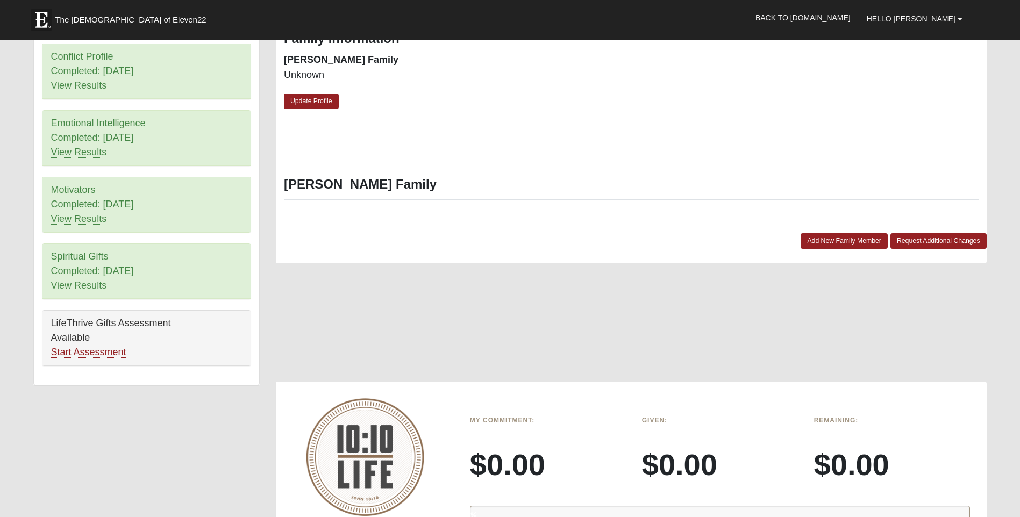
scroll to position [537, 0]
